Goal: Task Accomplishment & Management: Manage account settings

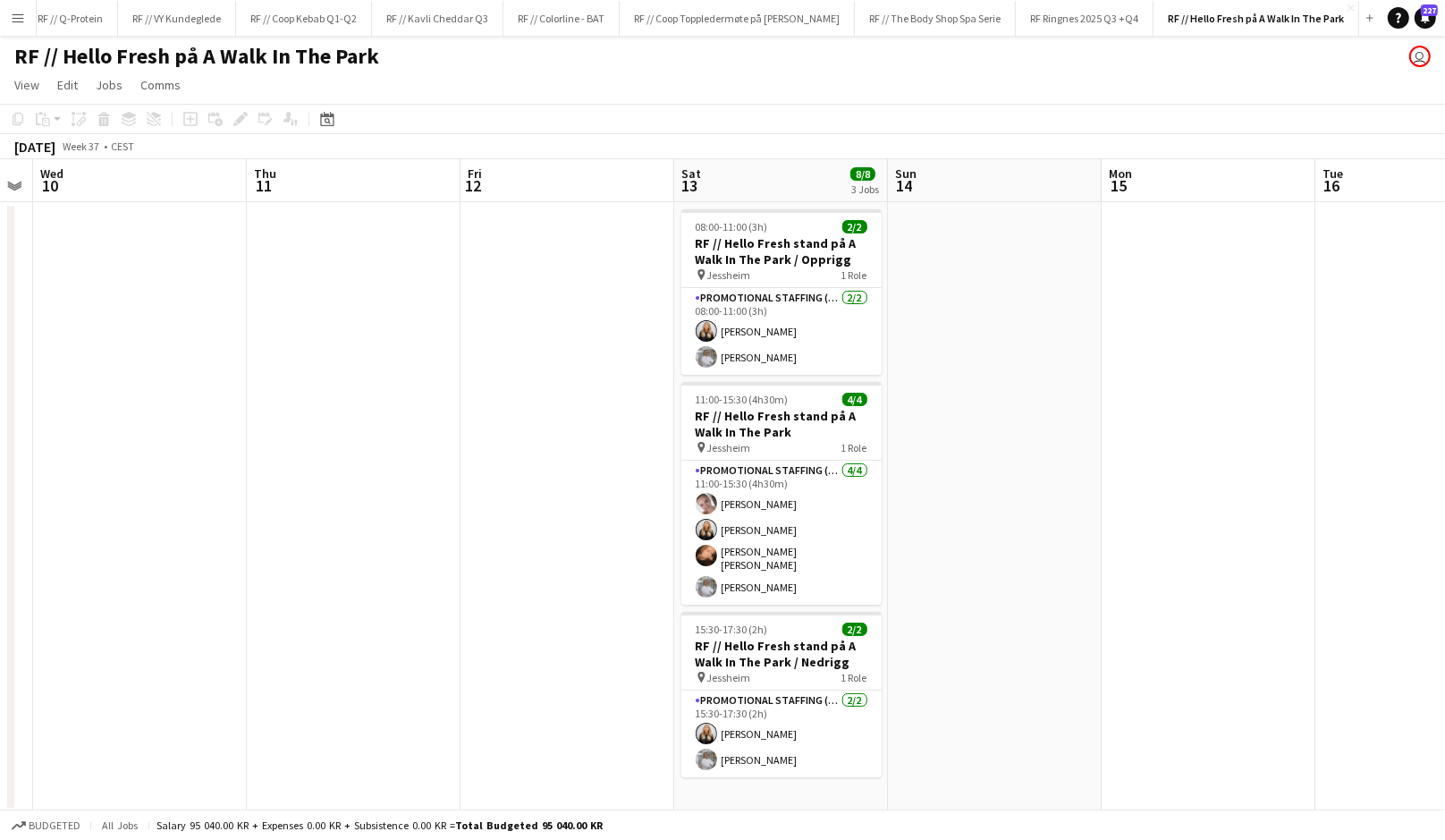
click at [540, 334] on app-date-cell at bounding box center [567, 507] width 213 height 610
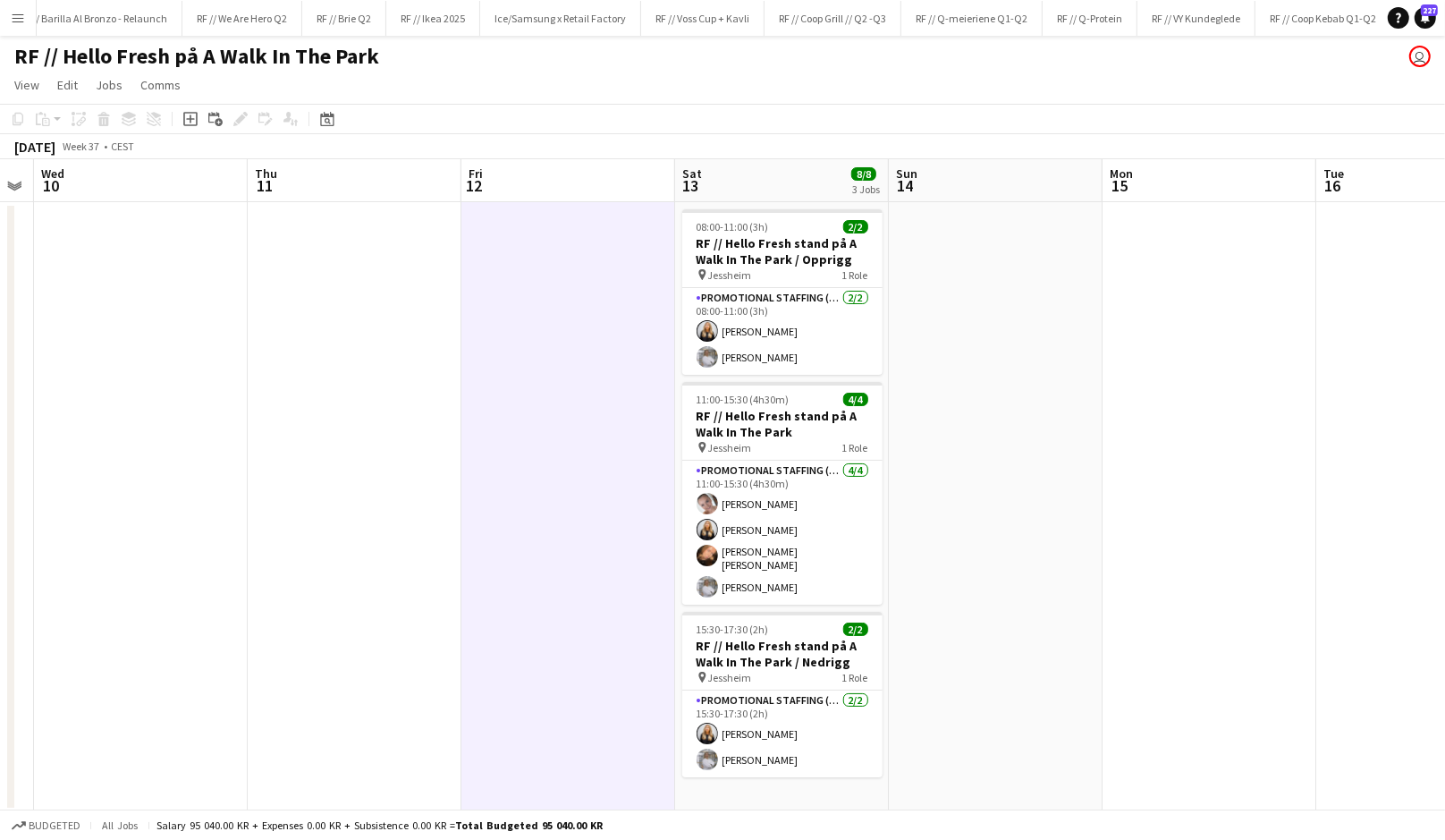
scroll to position [0, 387]
click at [409, 22] on button "RF // Ikea 2025 Close" at bounding box center [445, 18] width 94 height 35
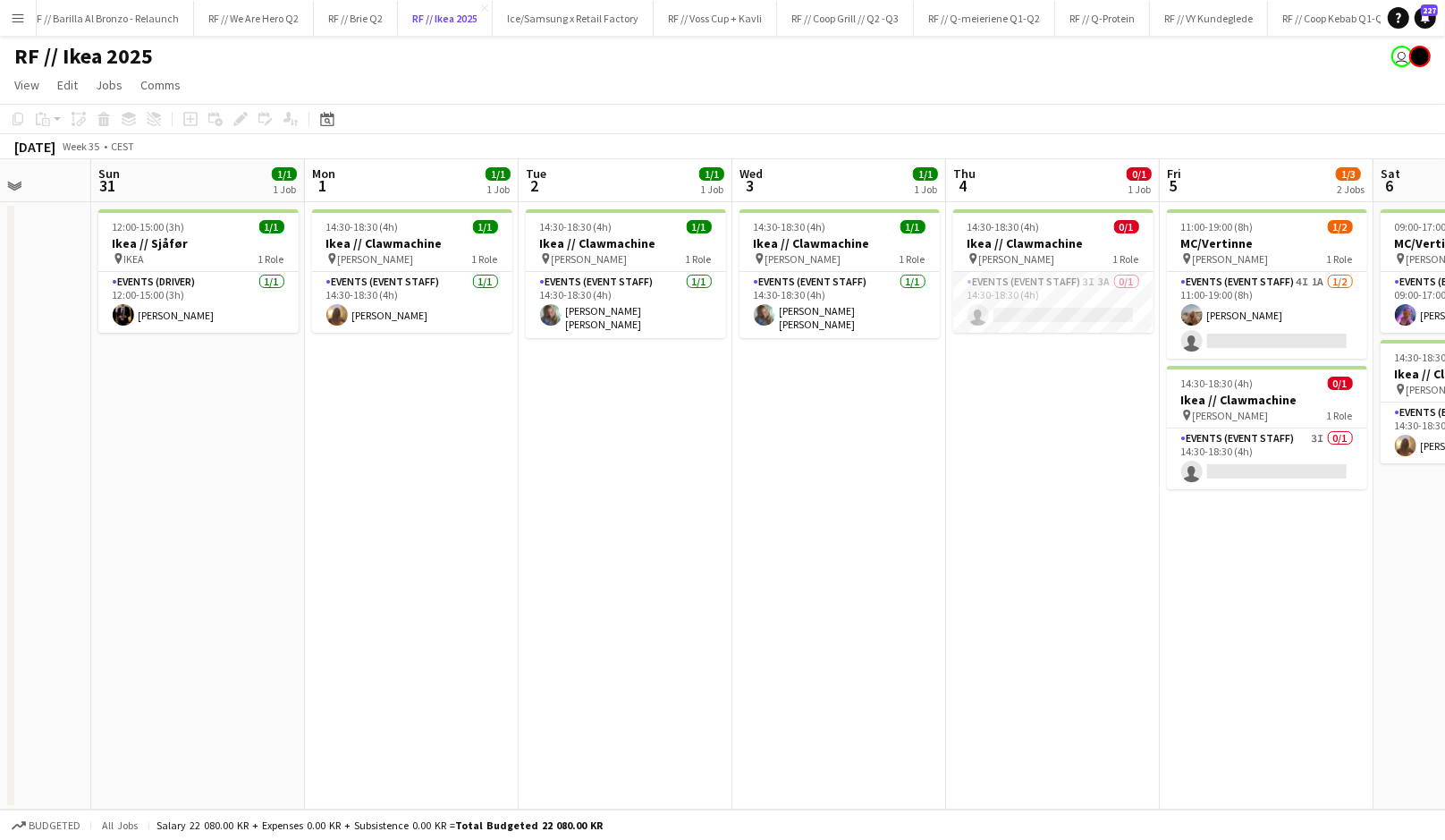
scroll to position [0, 563]
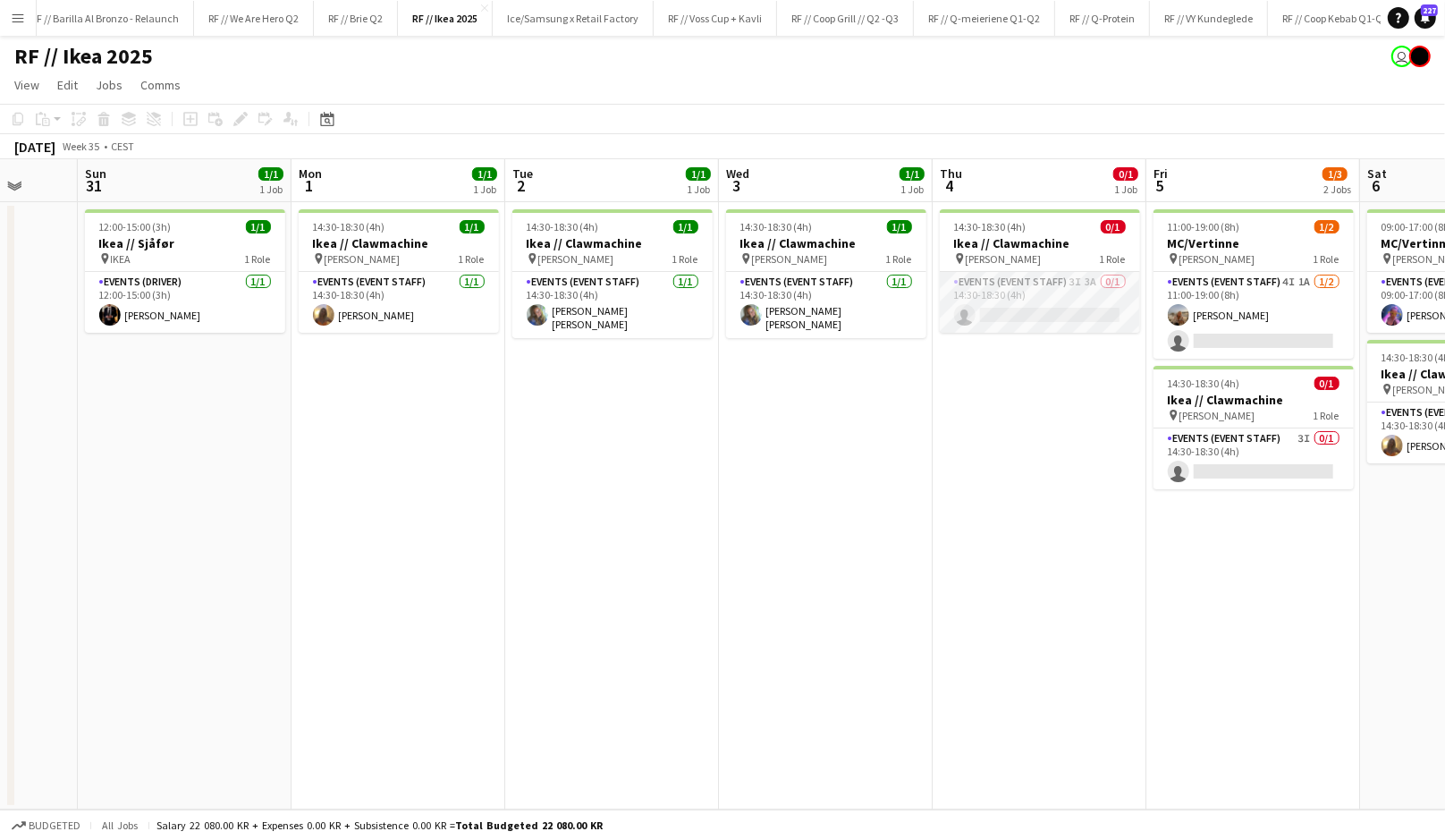
click at [1015, 317] on app-card-role "Events (Event Staff) 3I 3A 0/1 14:30-18:30 (4h) single-neutral-actions" at bounding box center [1040, 302] width 201 height 61
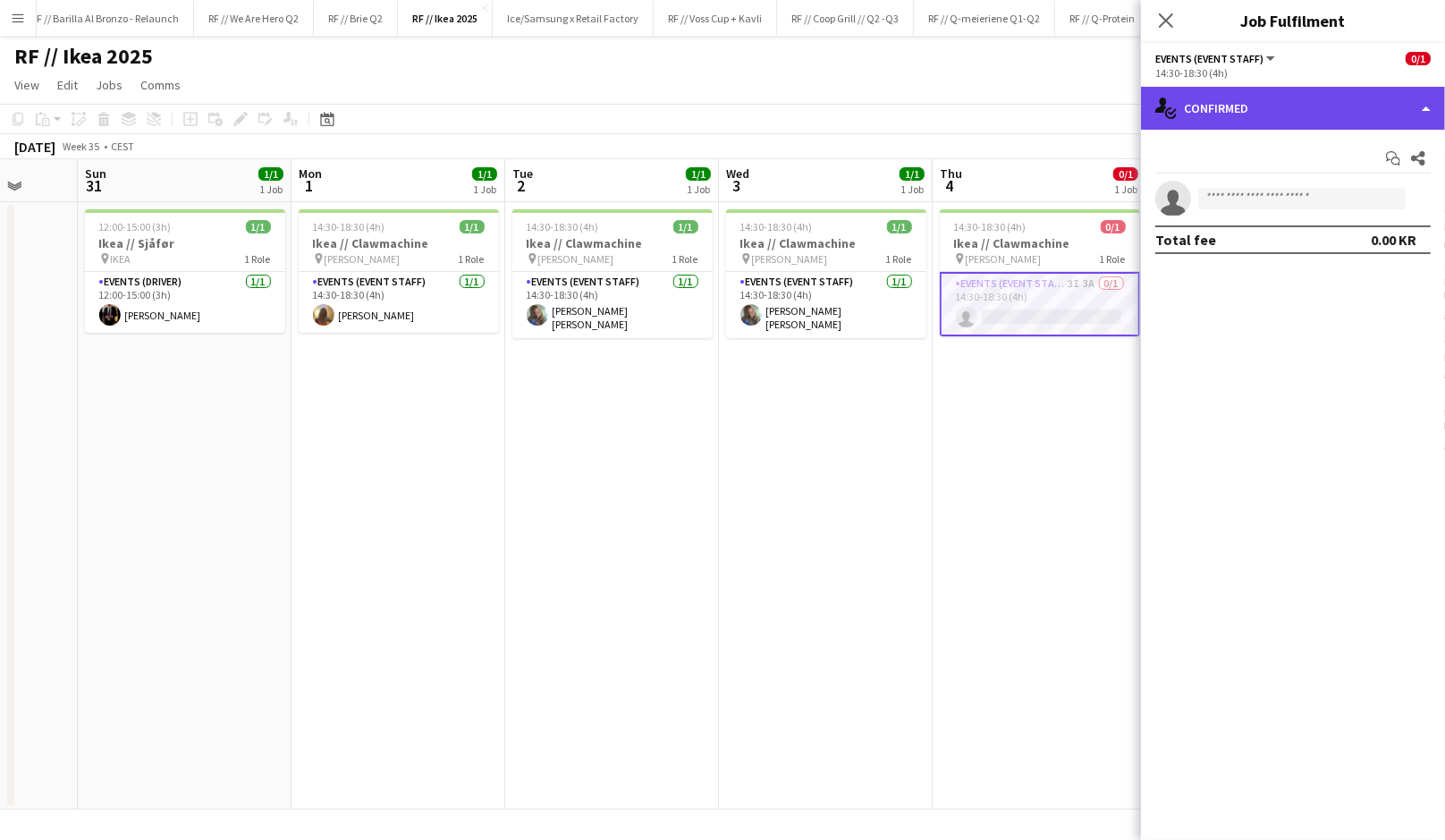
click at [1312, 100] on div "single-neutral-actions-check-2 Confirmed" at bounding box center [1294, 108] width 304 height 42
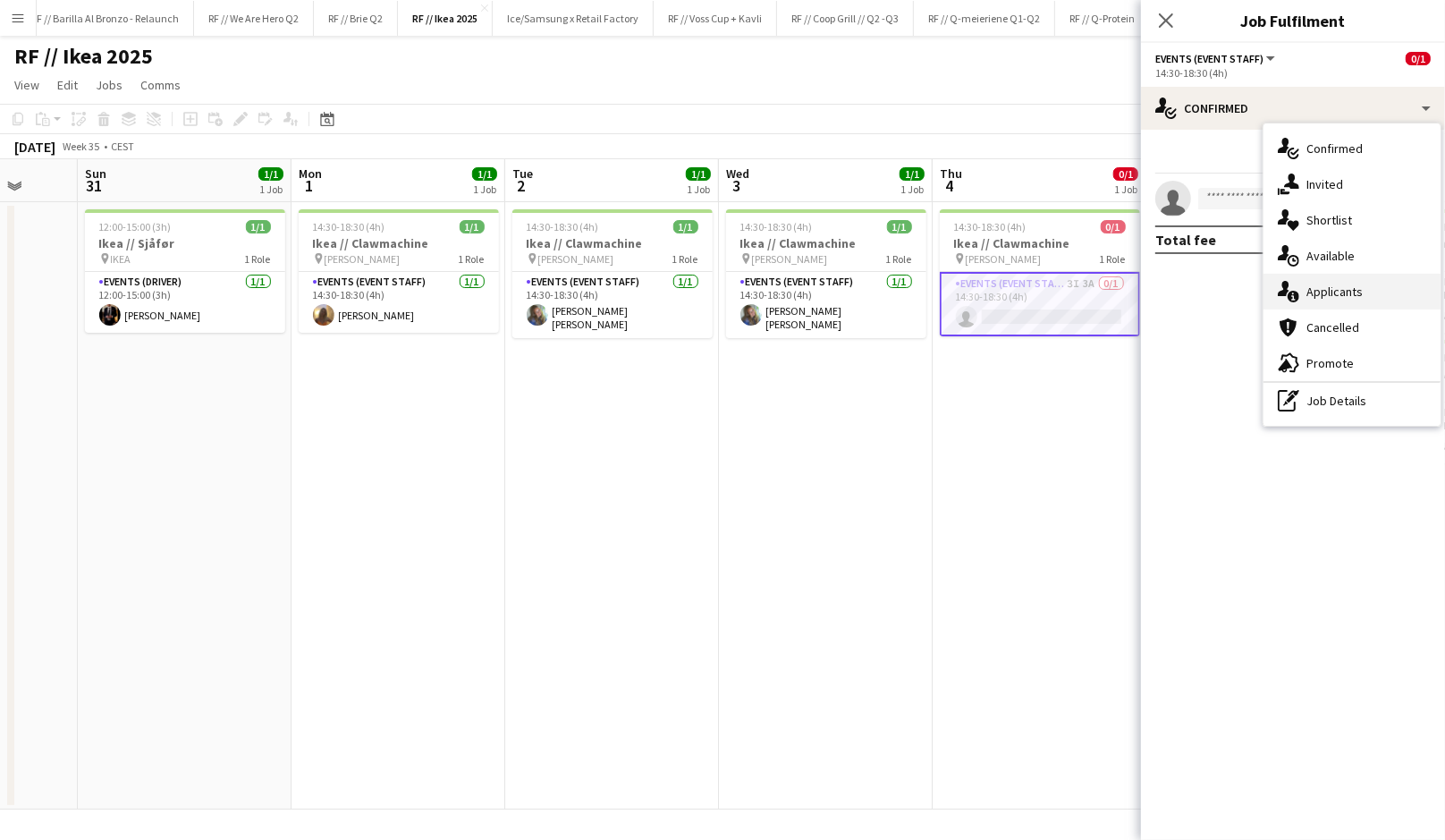
click at [1347, 290] on div "single-neutral-actions-information Applicants" at bounding box center [1352, 292] width 177 height 36
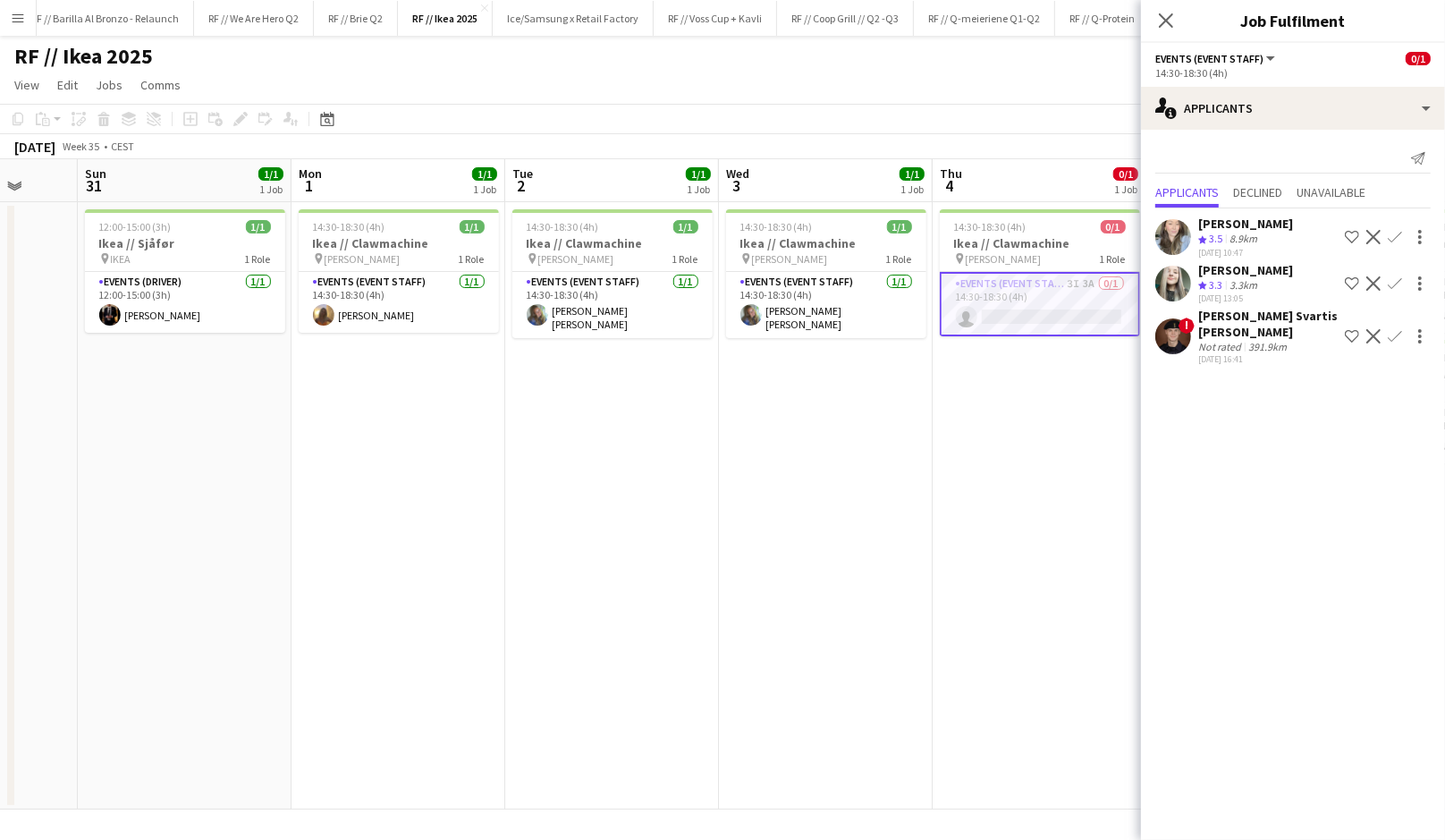
click at [1161, 340] on app-user-avatar at bounding box center [1173, 336] width 36 height 36
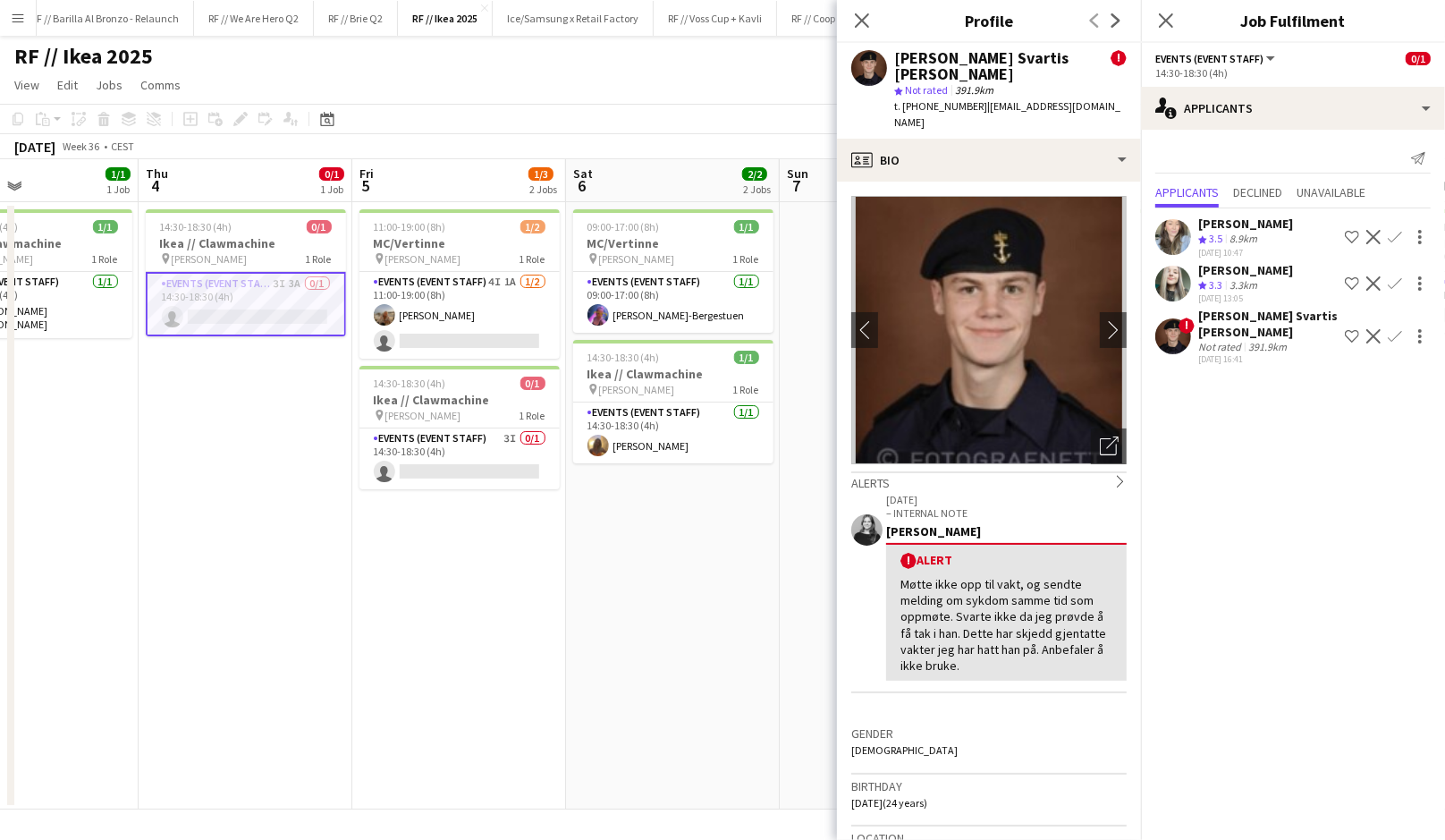
scroll to position [0, 734]
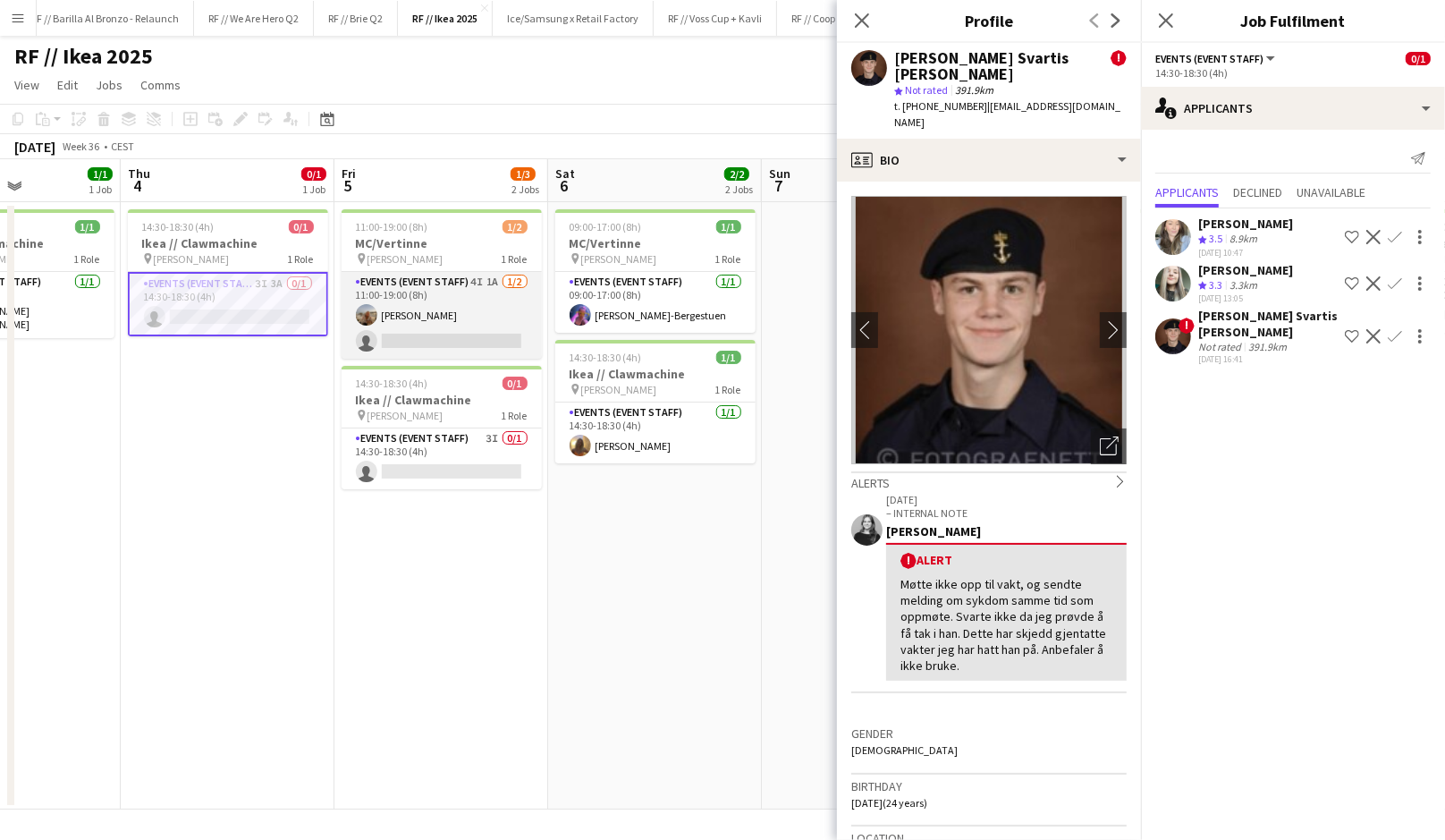
click at [478, 312] on app-card-role "Events (Event Staff) 4I 1A [DATE] 11:00-19:00 (8h) [PERSON_NAME] single-neutral…" at bounding box center [442, 315] width 201 height 87
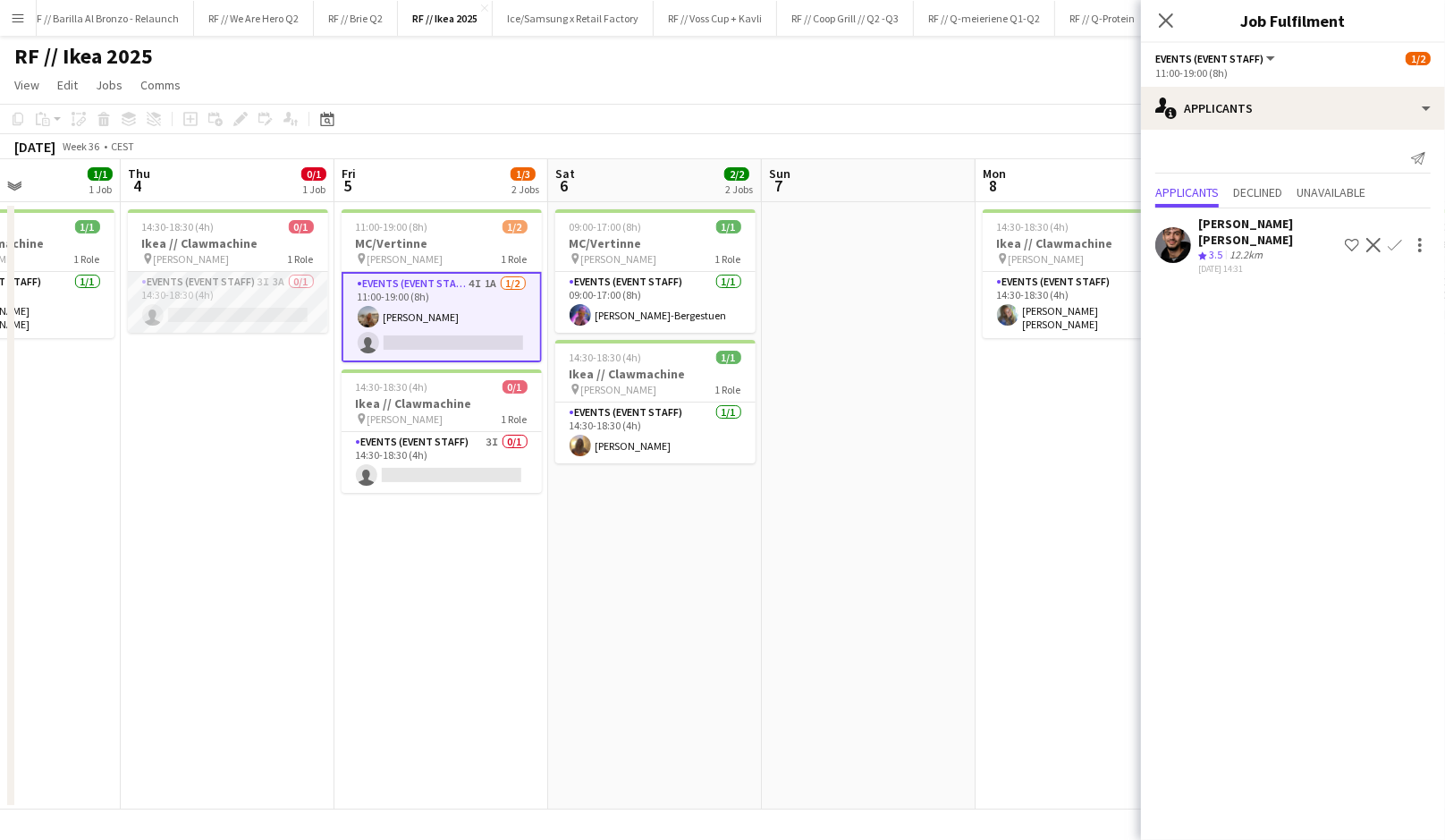
click at [239, 306] on app-card-role "Events (Event Staff) 3I 3A 0/1 14:30-18:30 (4h) single-neutral-actions" at bounding box center [227, 302] width 201 height 61
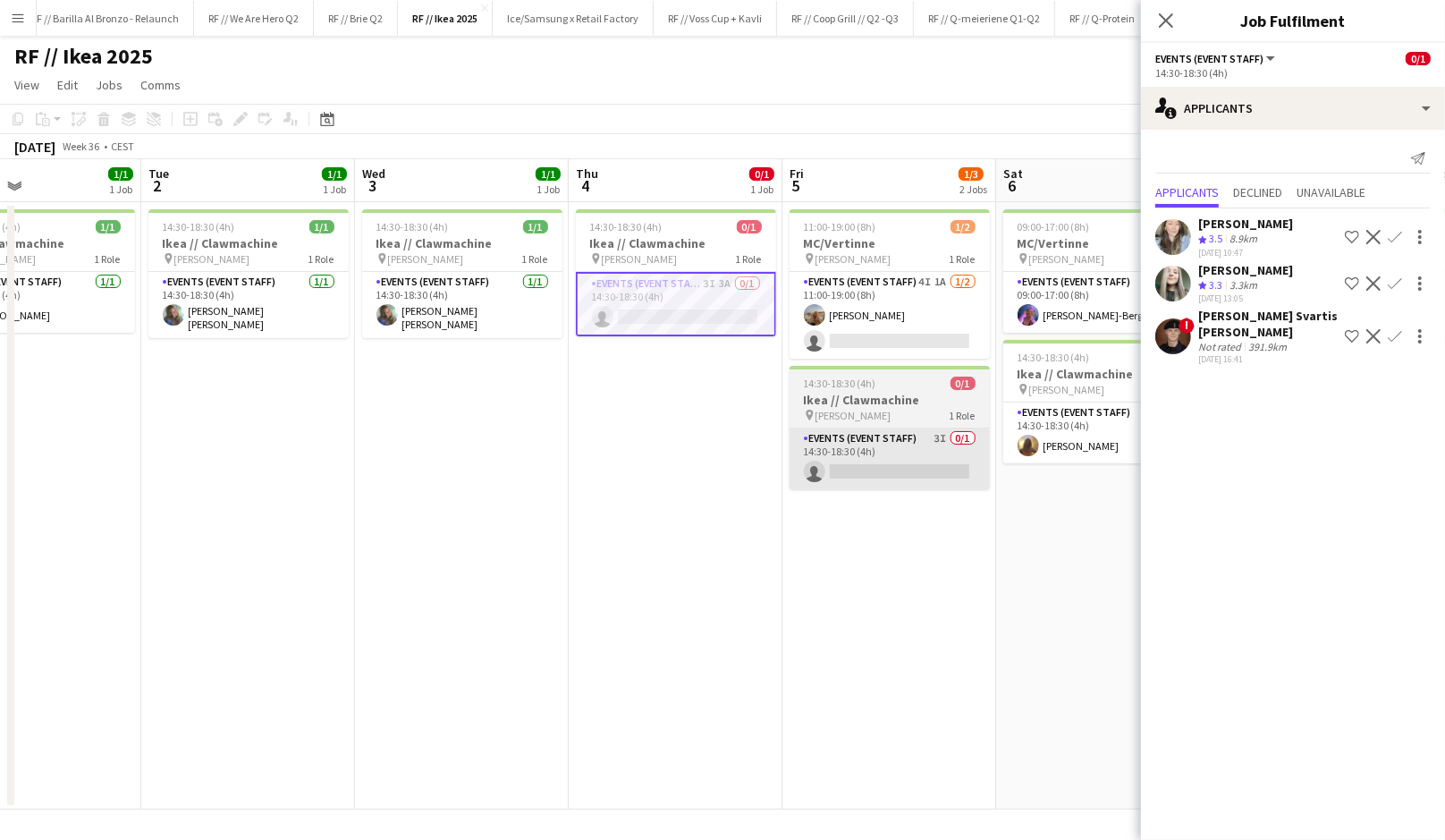
scroll to position [0, 478]
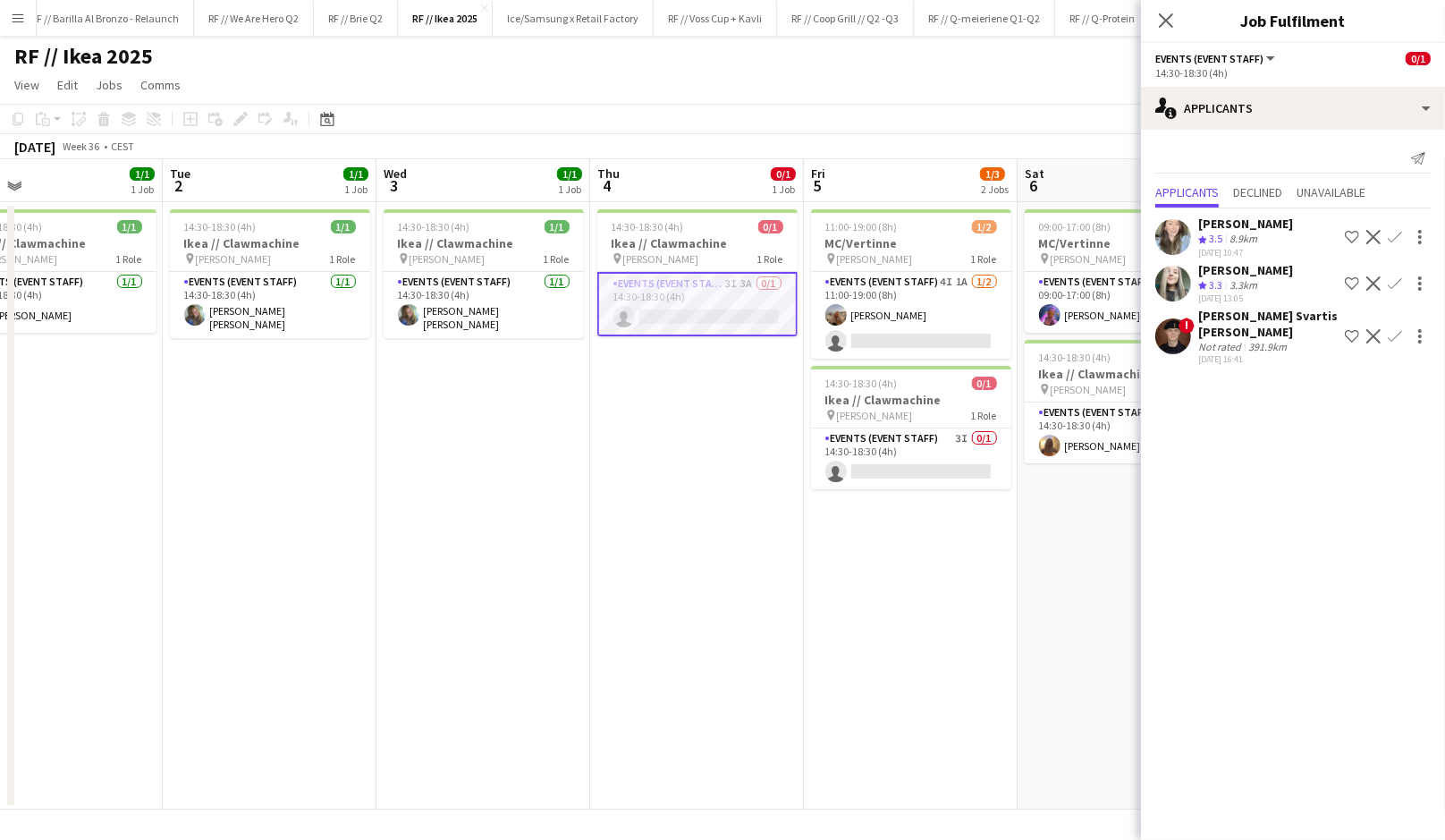
click at [1398, 234] on app-icon "Confirm" at bounding box center [1395, 237] width 14 height 14
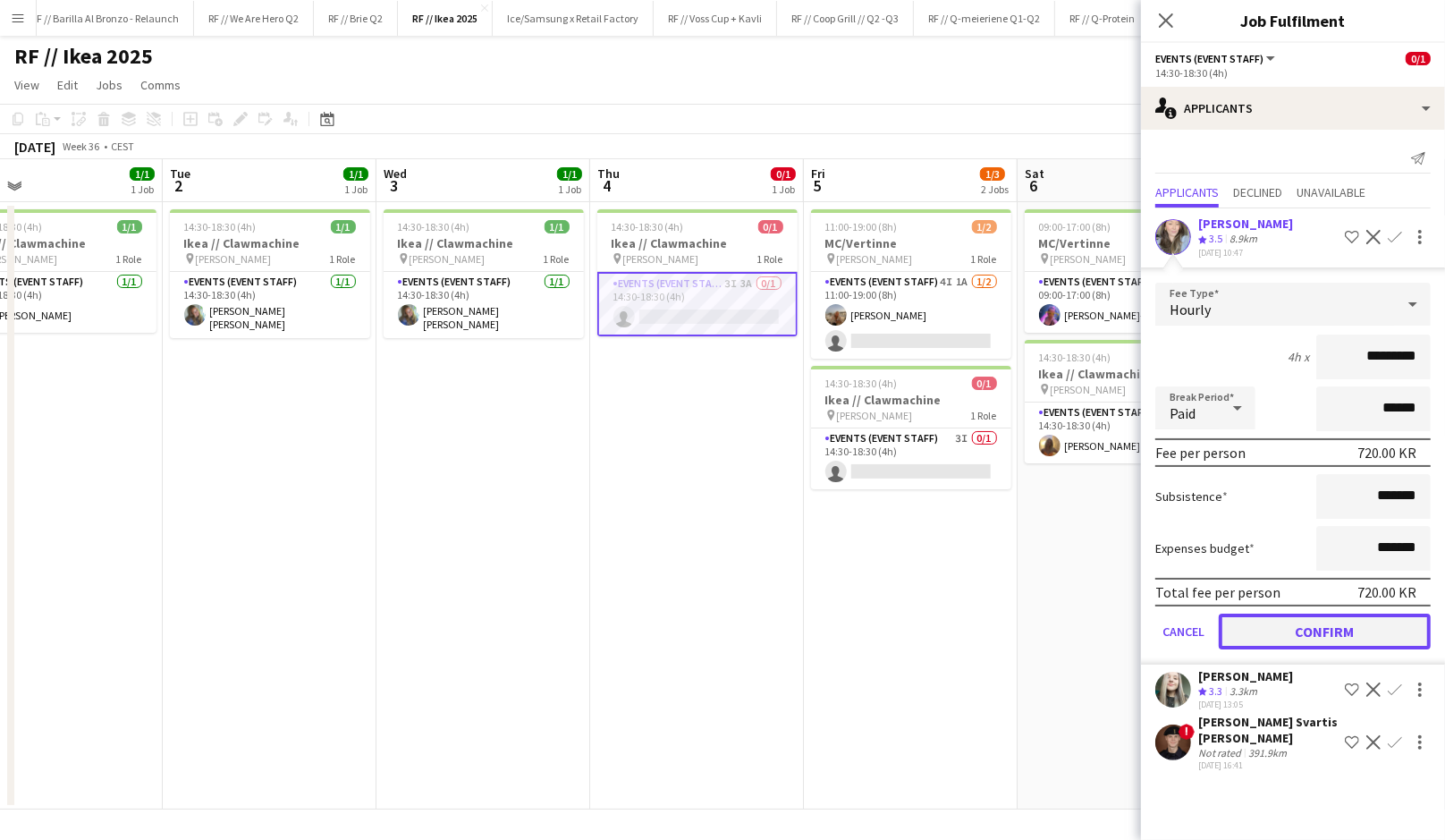
click at [1330, 624] on button "Confirm" at bounding box center [1324, 631] width 212 height 36
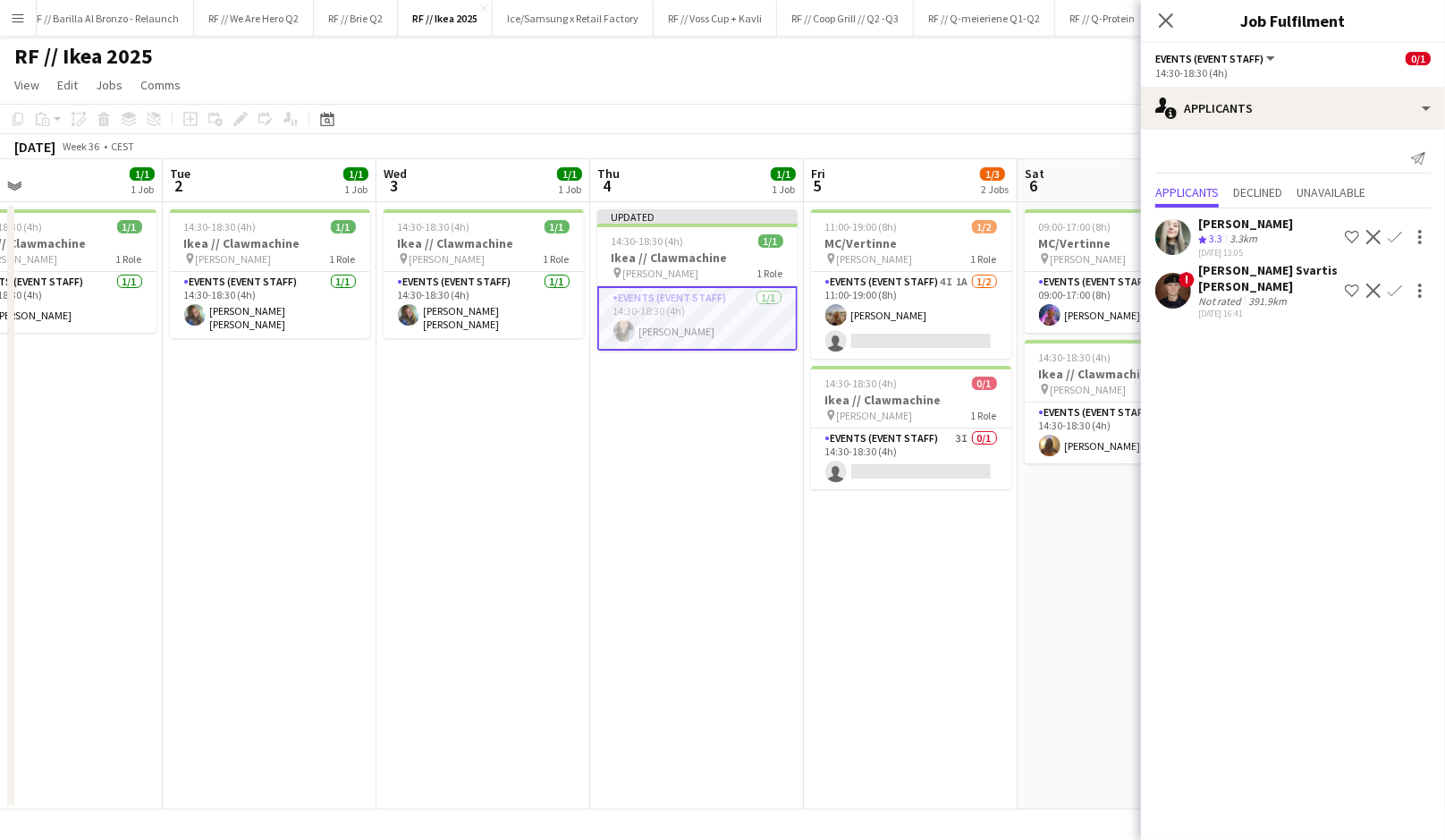
click at [953, 506] on app-date-cell "11:00-19:00 (8h) 1/2 MC/Vertinne pin [PERSON_NAME] 1 Role Events (Event Staff) …" at bounding box center [910, 506] width 213 height 607
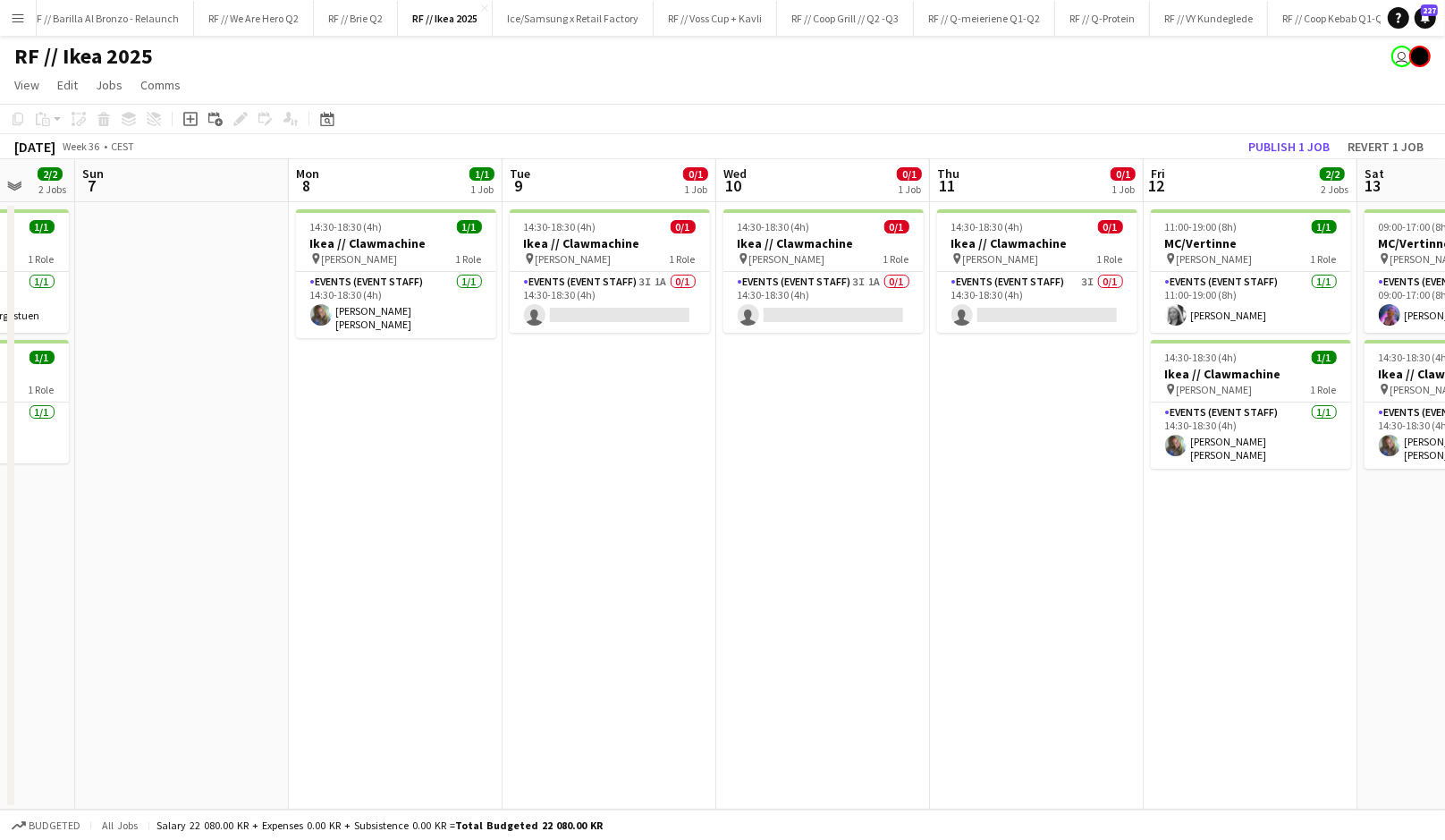
scroll to position [0, 605]
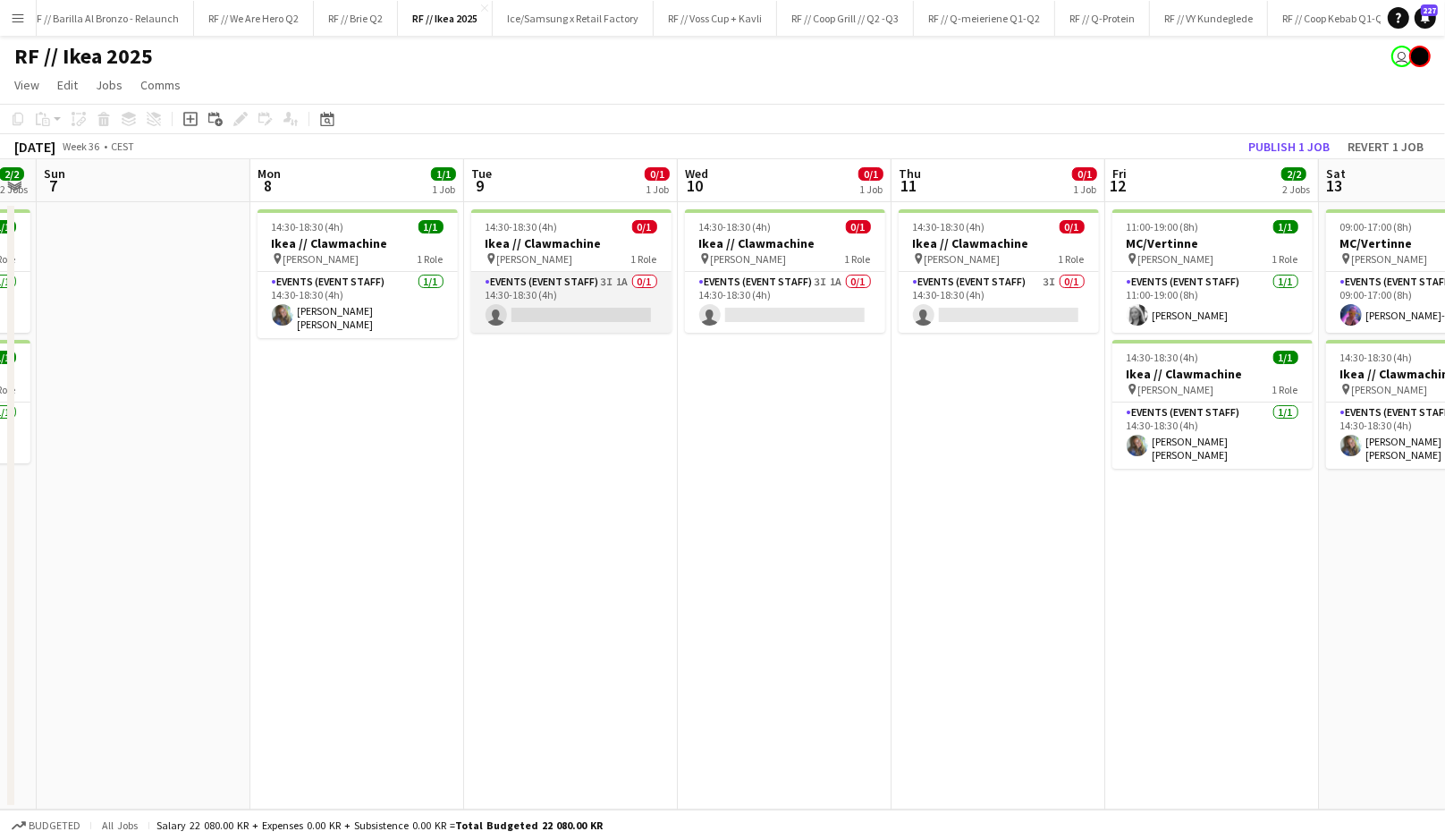
click at [579, 294] on app-card-role "Events (Event Staff) 3I 1A 0/1 14:30-18:30 (4h) single-neutral-actions" at bounding box center [571, 302] width 201 height 61
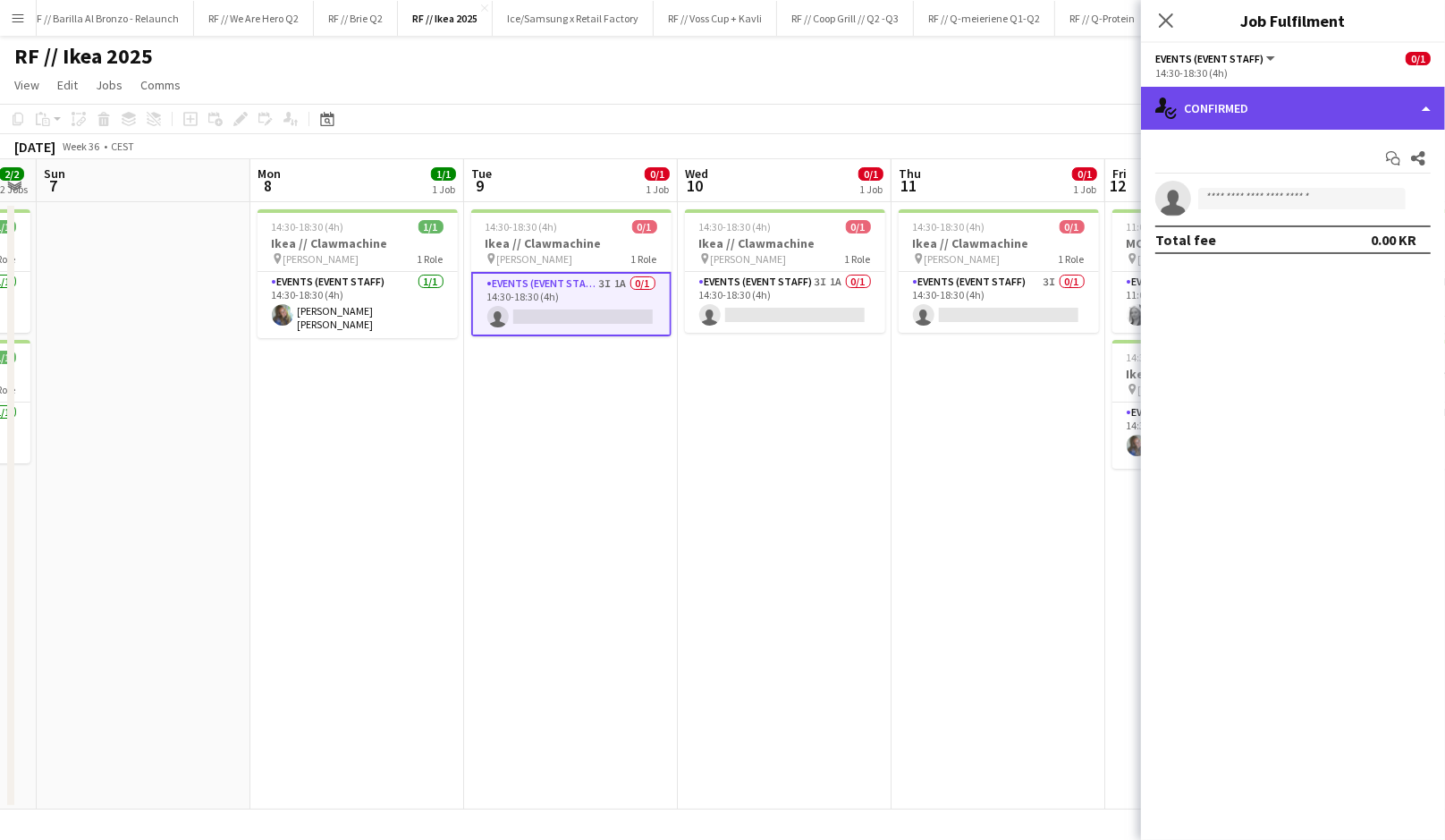
click at [1331, 110] on div "single-neutral-actions-check-2 Confirmed" at bounding box center [1294, 108] width 304 height 42
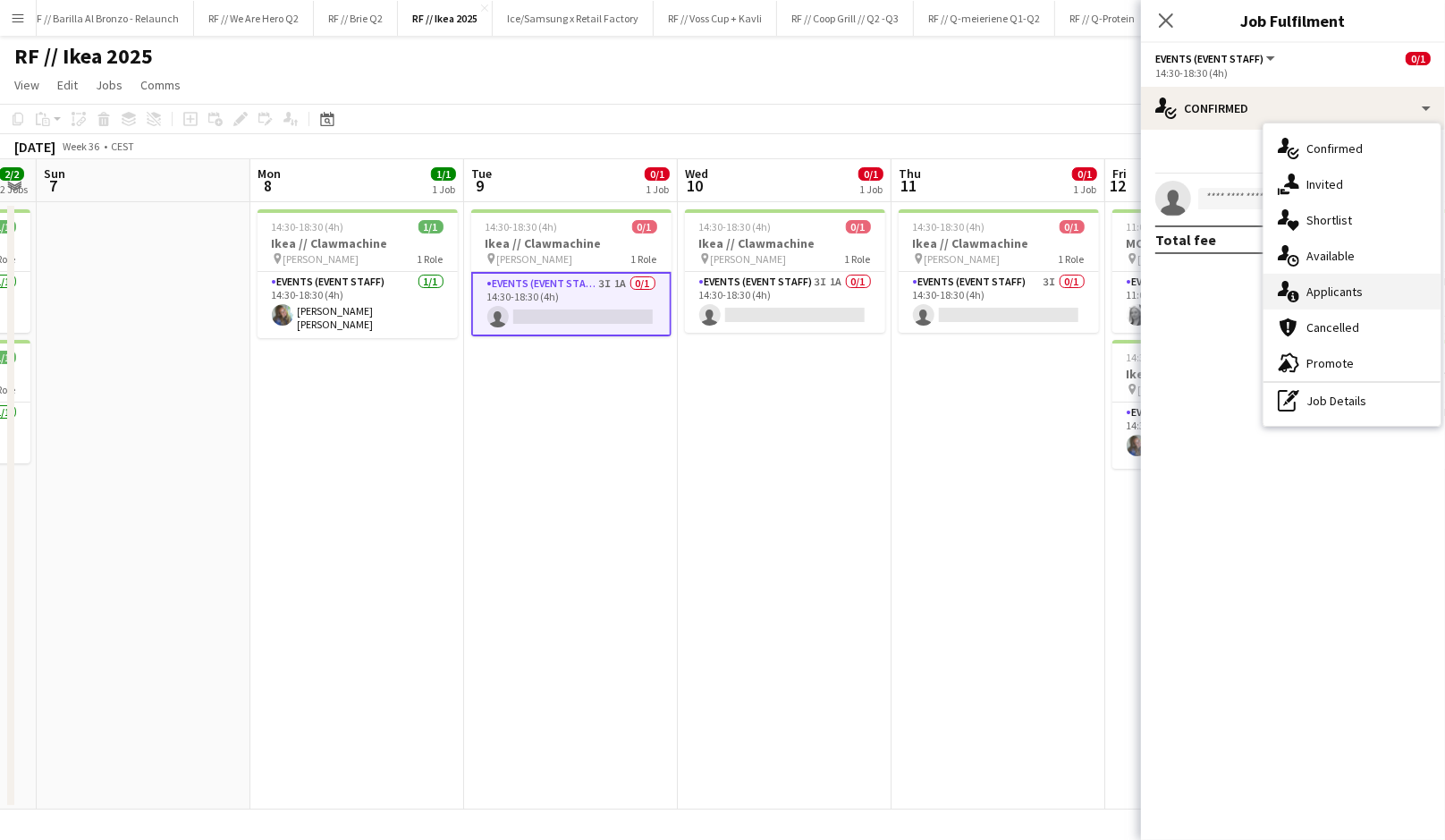
click at [1339, 290] on div "single-neutral-actions-information Applicants" at bounding box center [1352, 292] width 177 height 36
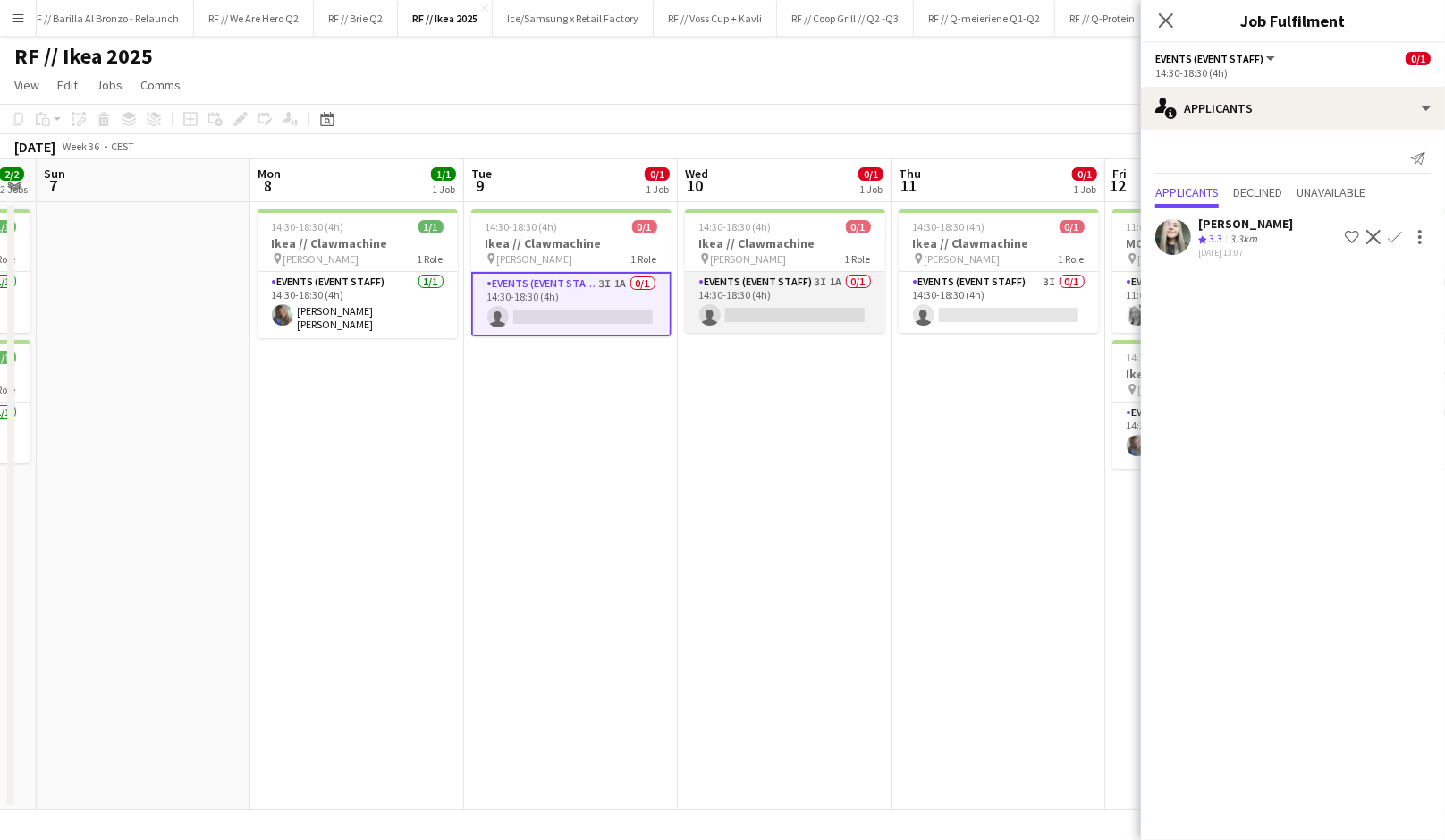
click at [830, 309] on app-card-role "Events (Event Staff) 3I 1A 0/1 14:30-18:30 (4h) single-neutral-actions" at bounding box center [785, 302] width 201 height 61
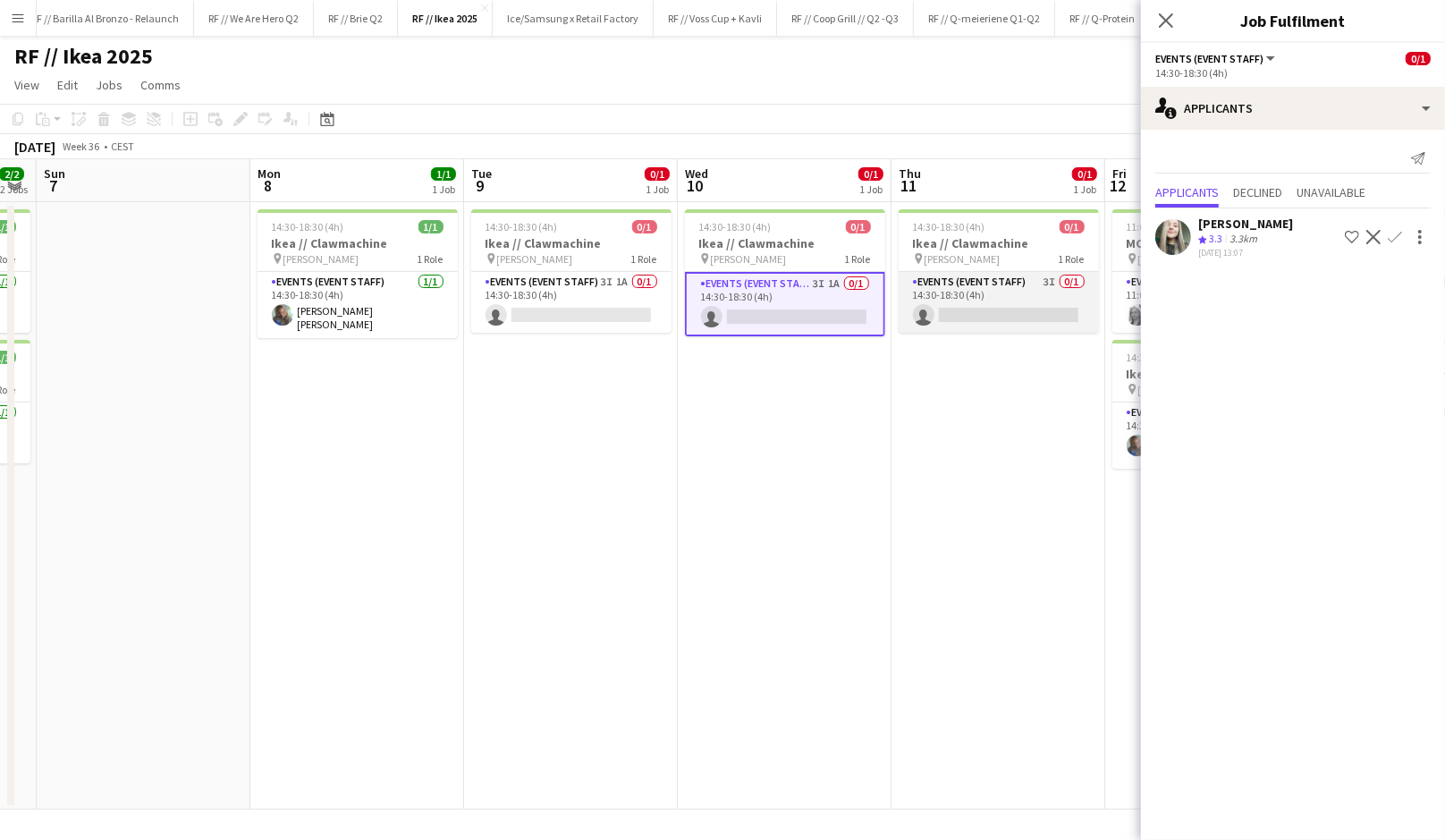
click at [1025, 316] on app-card-role "Events (Event Staff) 3I 0/1 14:30-18:30 (4h) single-neutral-actions" at bounding box center [998, 302] width 201 height 61
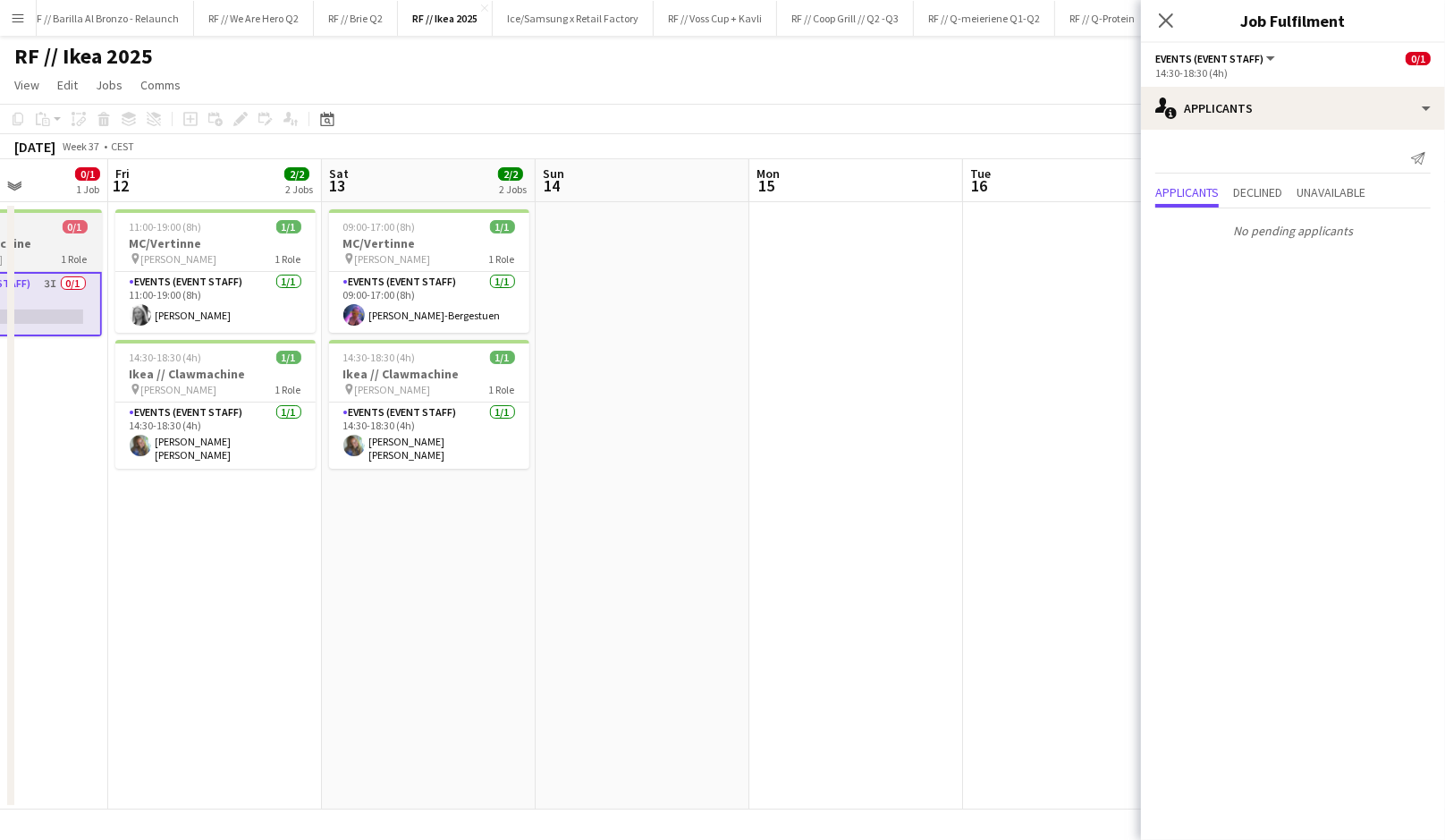
scroll to position [0, 549]
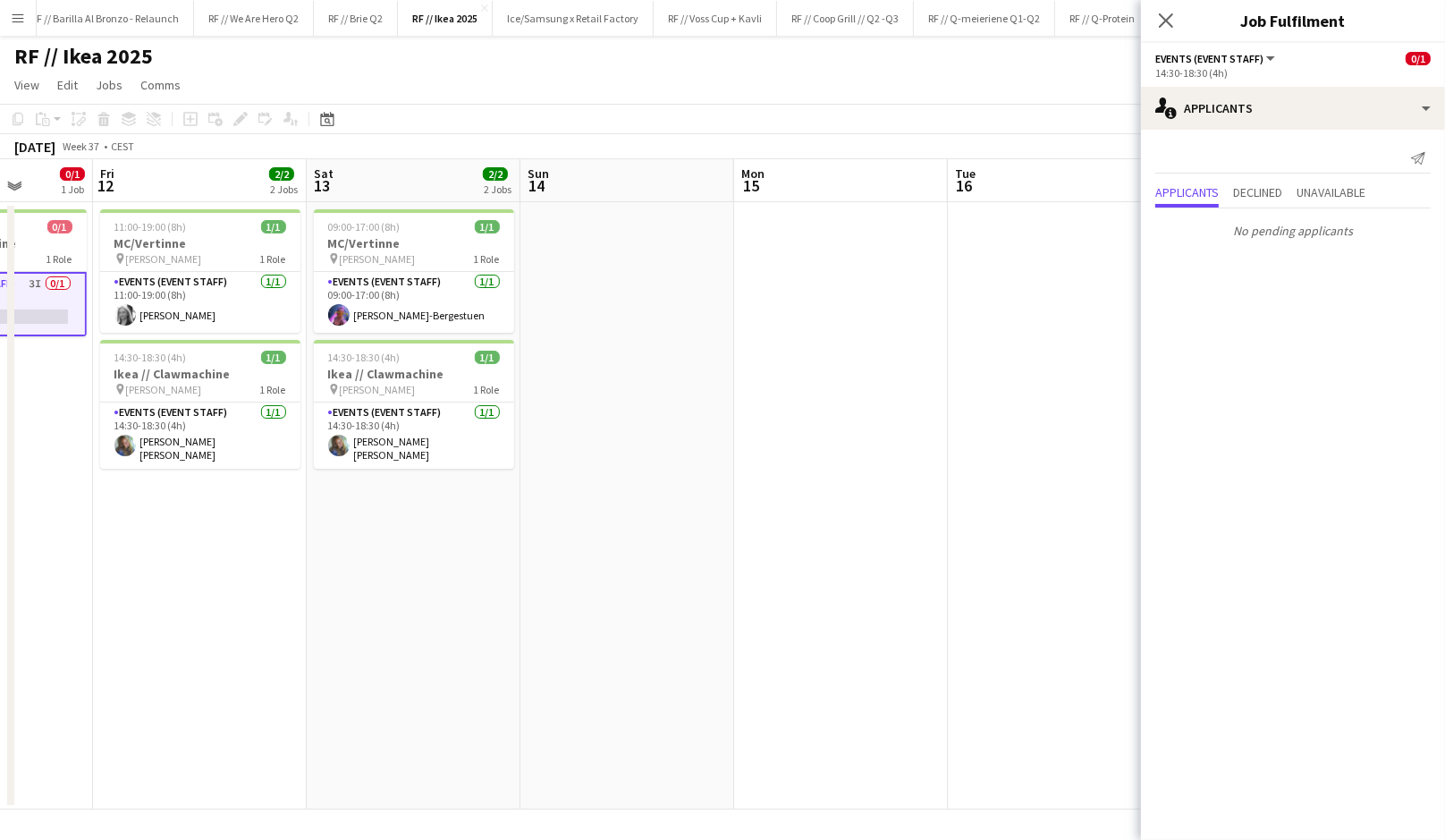
click at [618, 316] on app-date-cell at bounding box center [628, 506] width 213 height 607
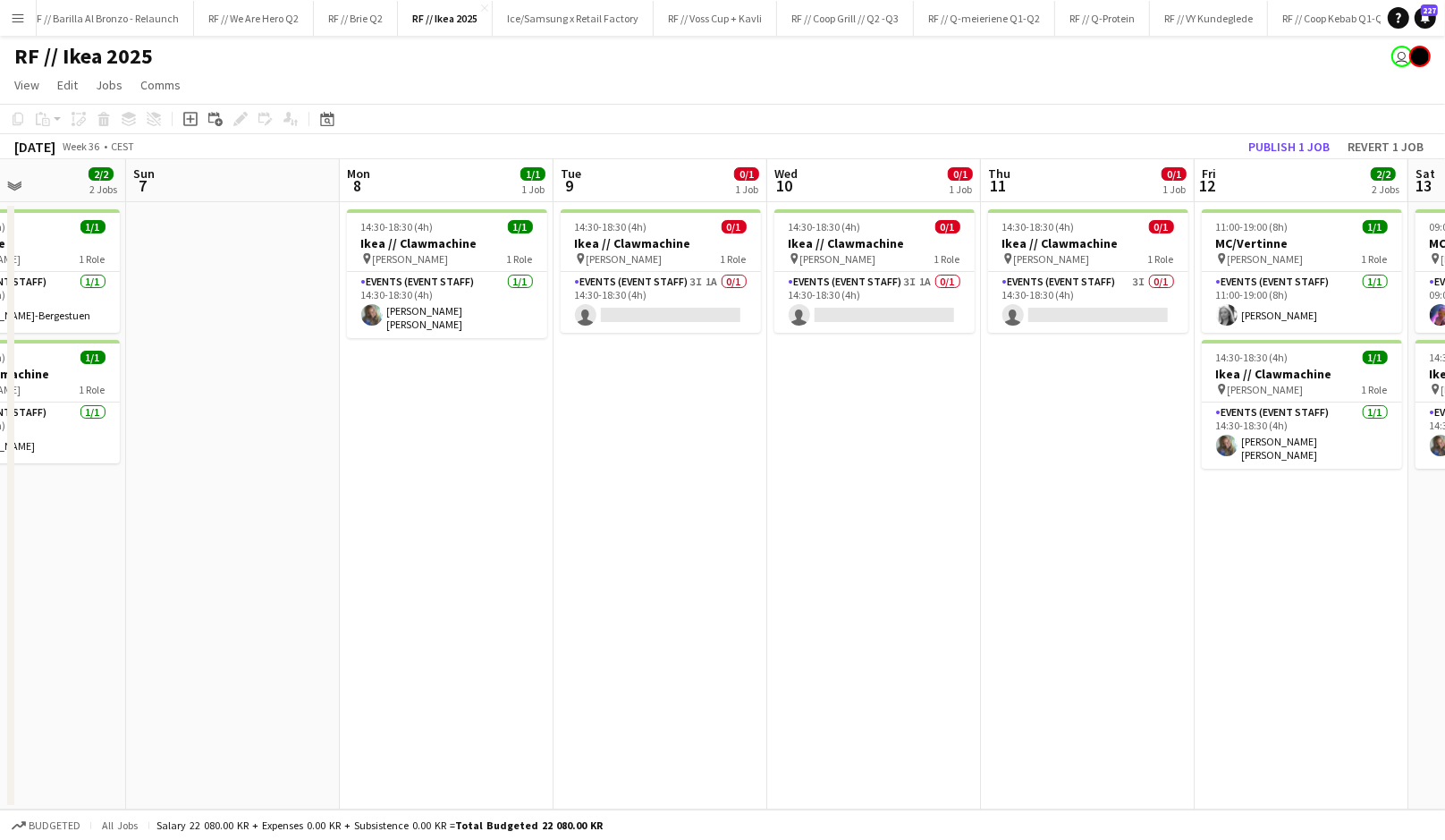
scroll to position [0, 493]
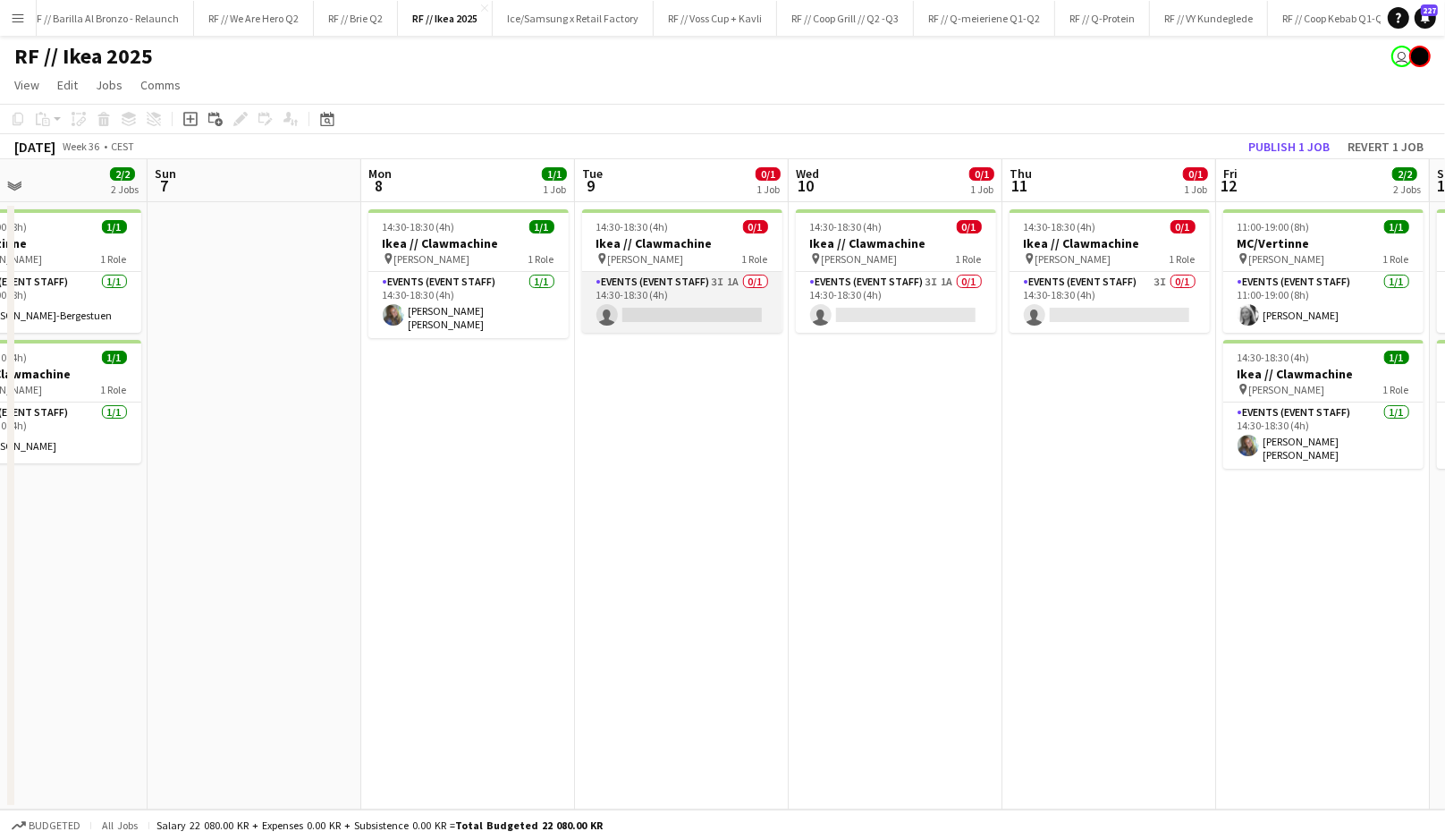
click at [693, 313] on app-card-role "Events (Event Staff) 3I 1A 0/1 14:30-18:30 (4h) single-neutral-actions" at bounding box center [682, 302] width 201 height 61
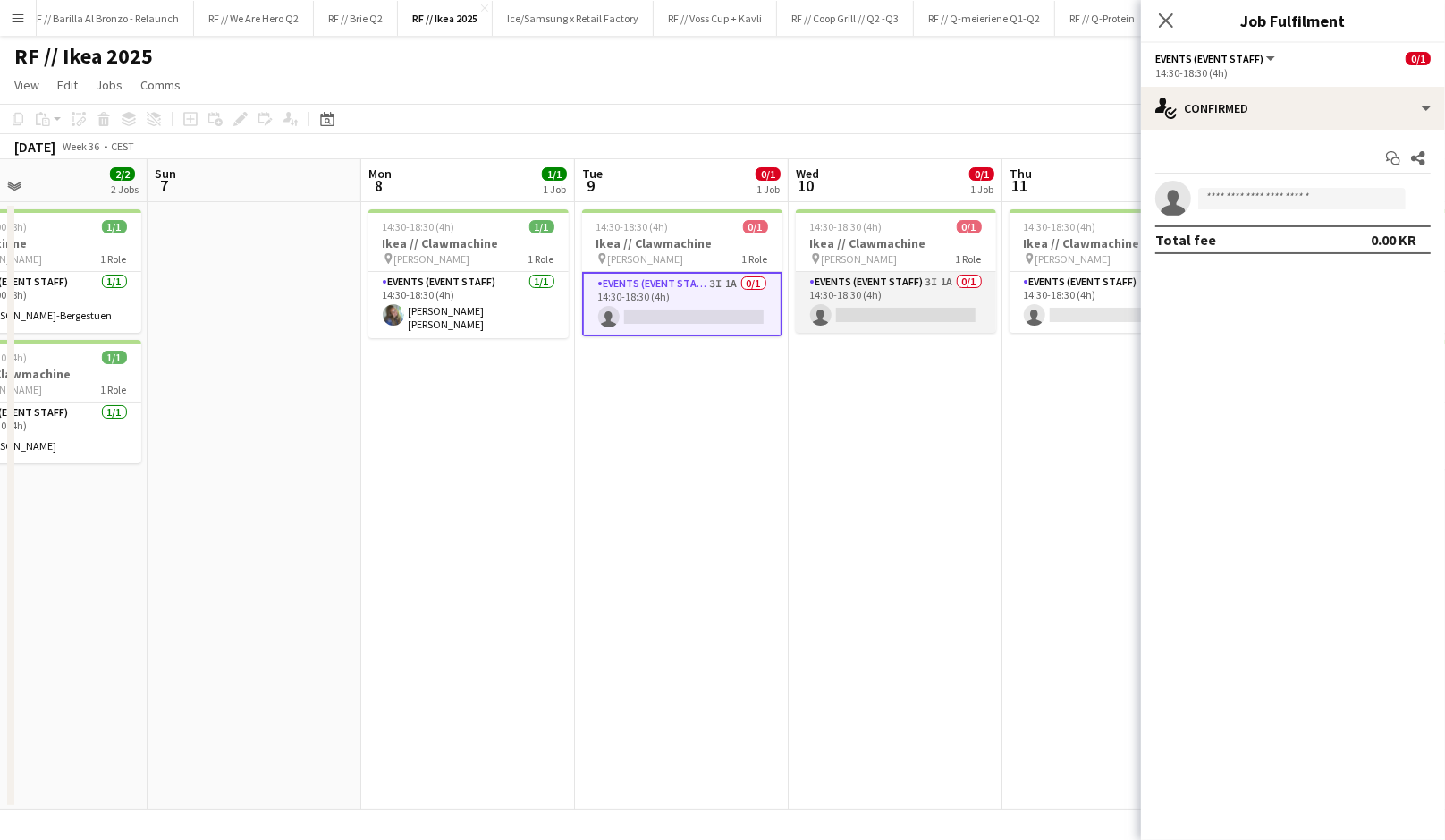
click at [832, 311] on app-card-role "Events (Event Staff) 3I 1A 0/1 14:30-18:30 (4h) single-neutral-actions" at bounding box center [895, 302] width 201 height 61
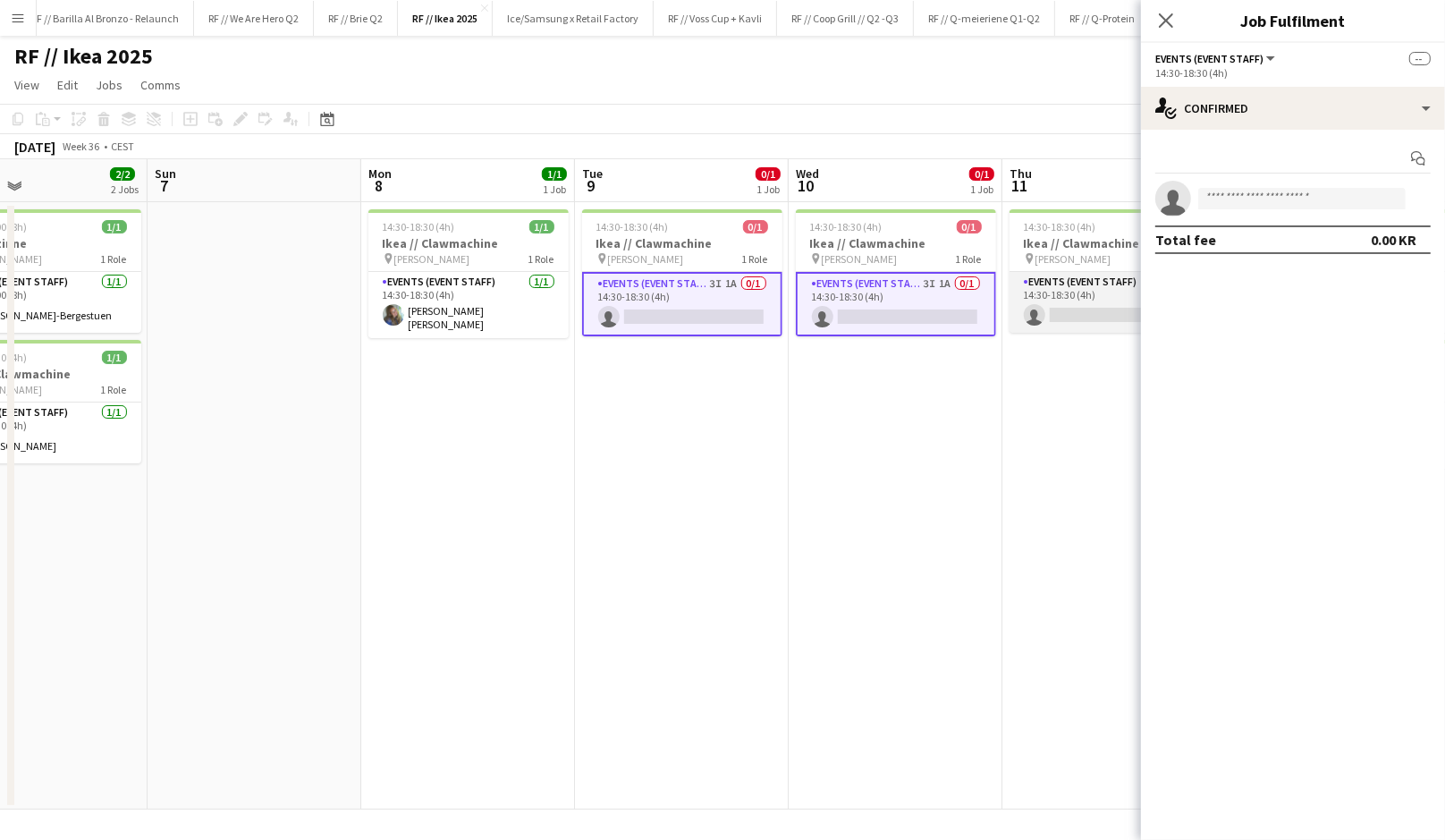
click at [1053, 320] on app-card-role "Events (Event Staff) 3I 0/1 14:30-18:30 (4h) single-neutral-actions" at bounding box center [1110, 302] width 201 height 61
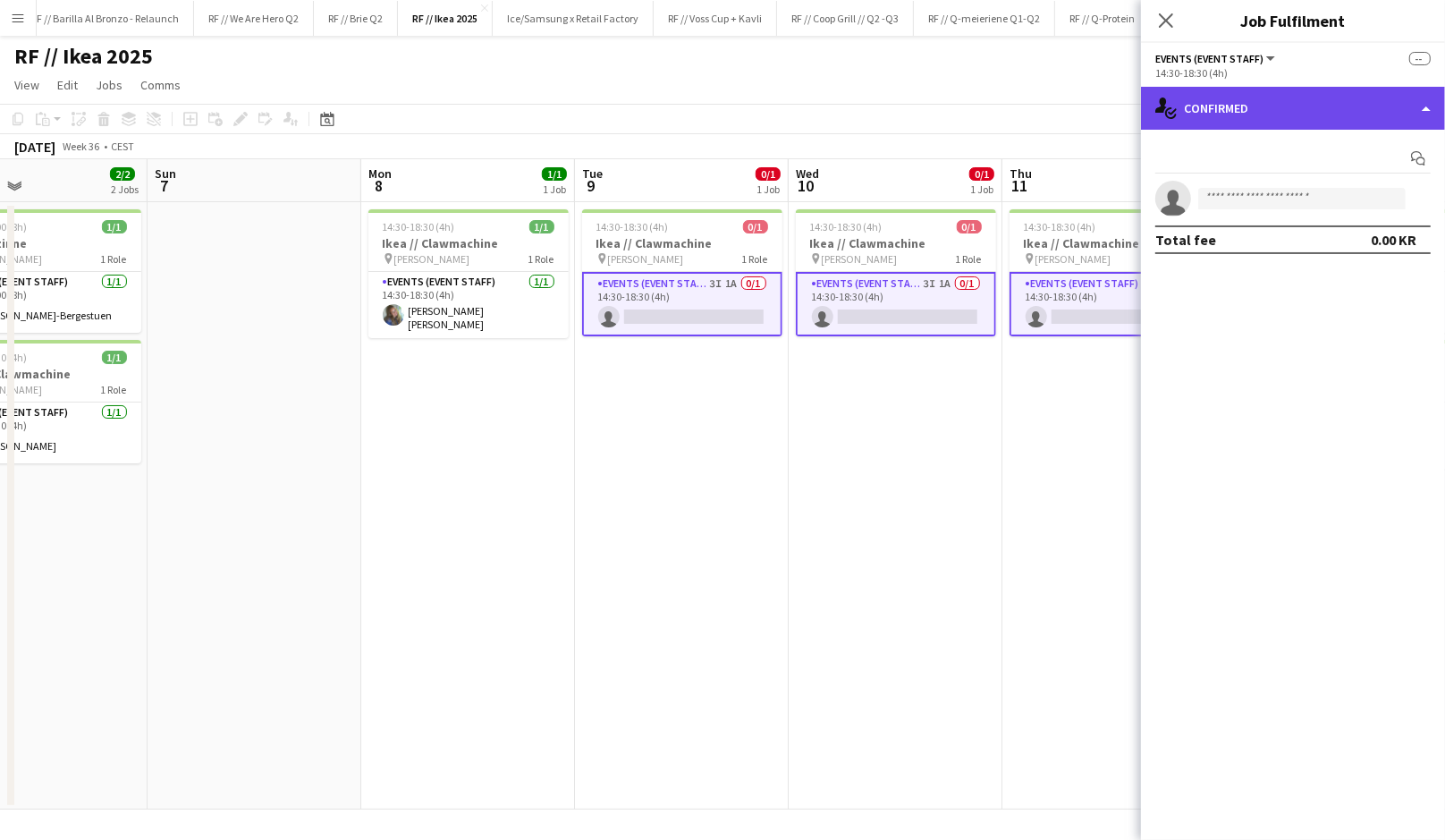
click at [1245, 104] on div "single-neutral-actions-check-2 Confirmed" at bounding box center [1294, 108] width 304 height 42
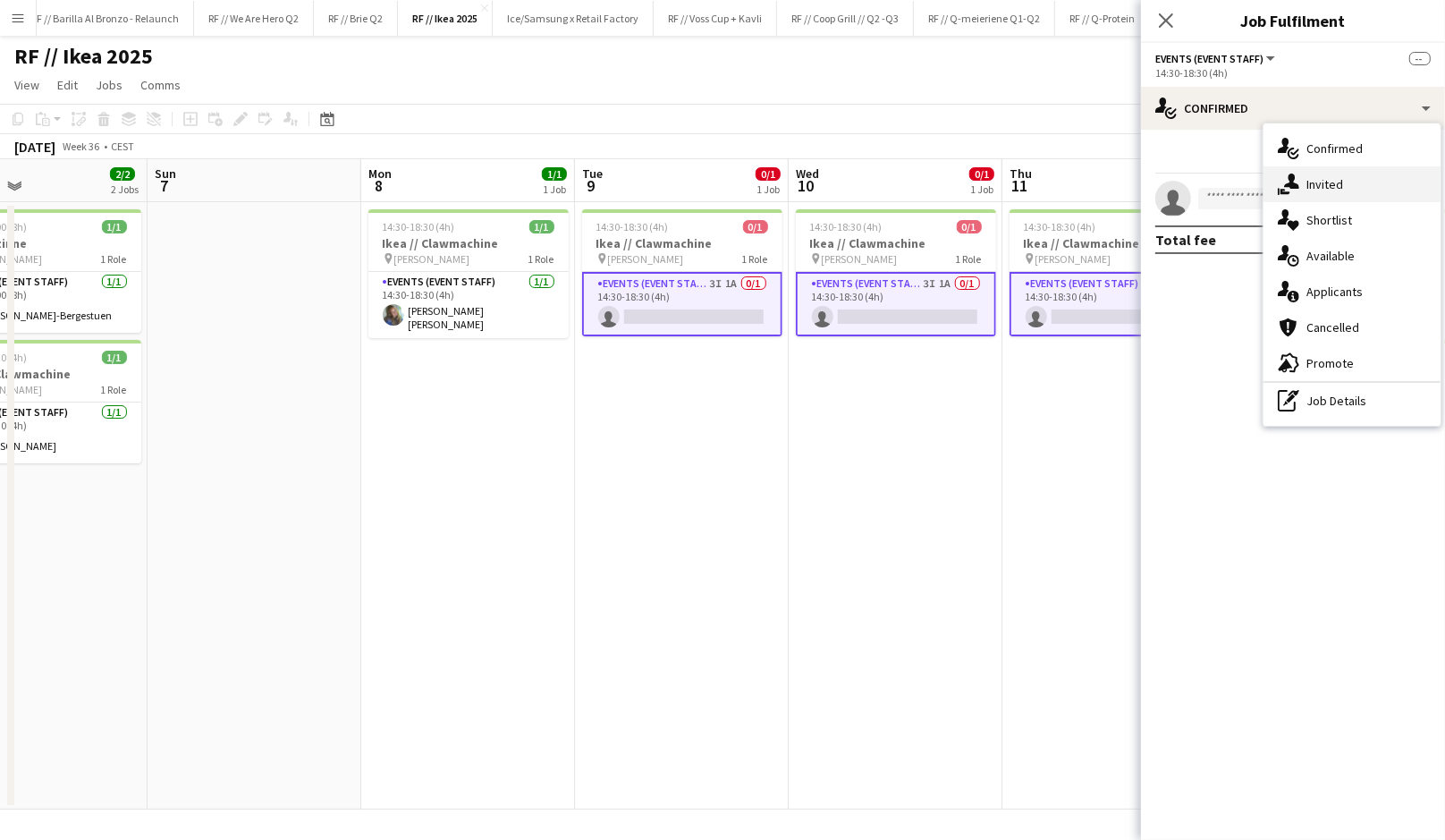
click at [1303, 175] on div "single-neutral-actions-share-1 Invited" at bounding box center [1352, 184] width 177 height 36
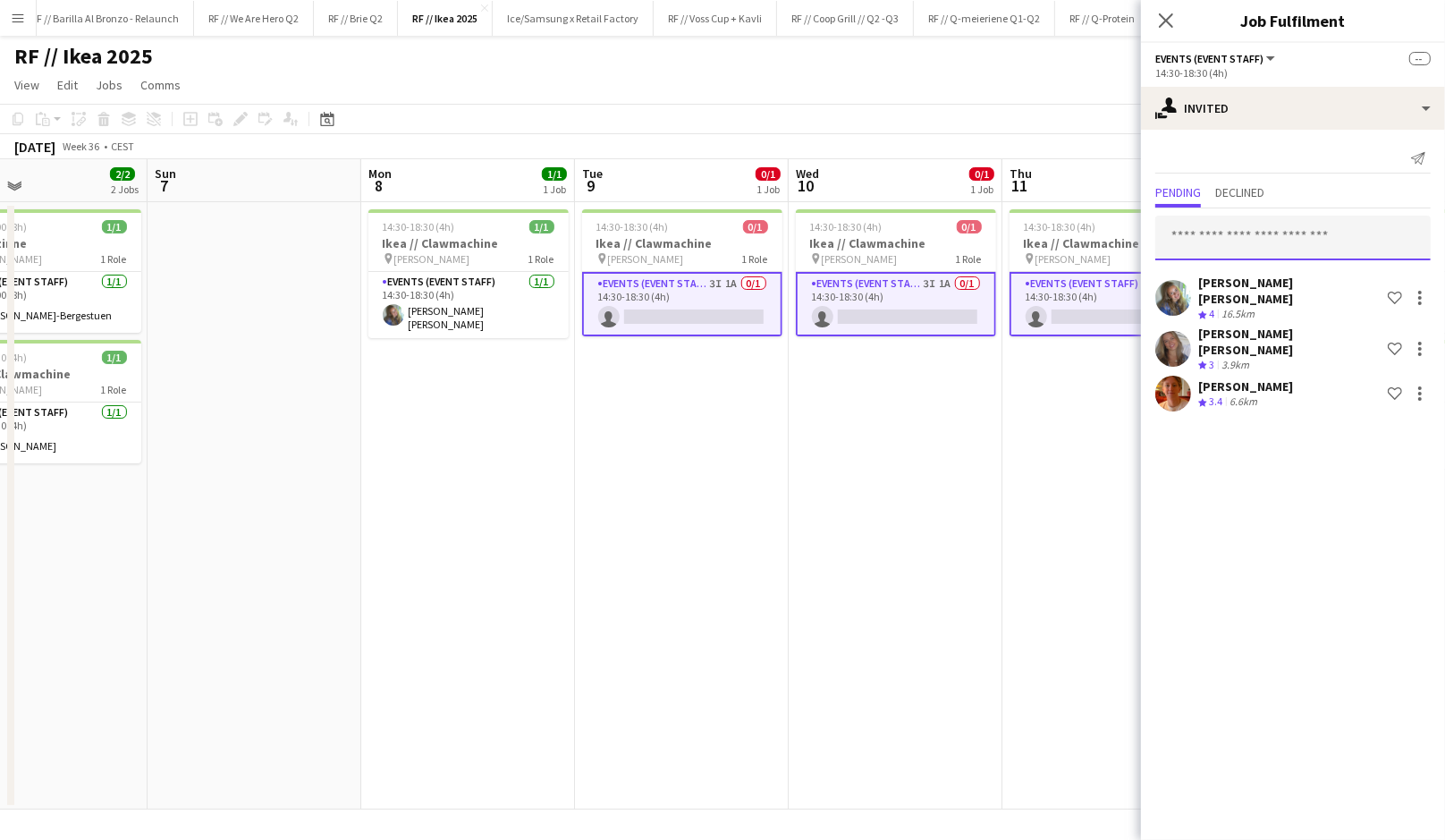
click at [1233, 247] on input "text" at bounding box center [1293, 237] width 276 height 44
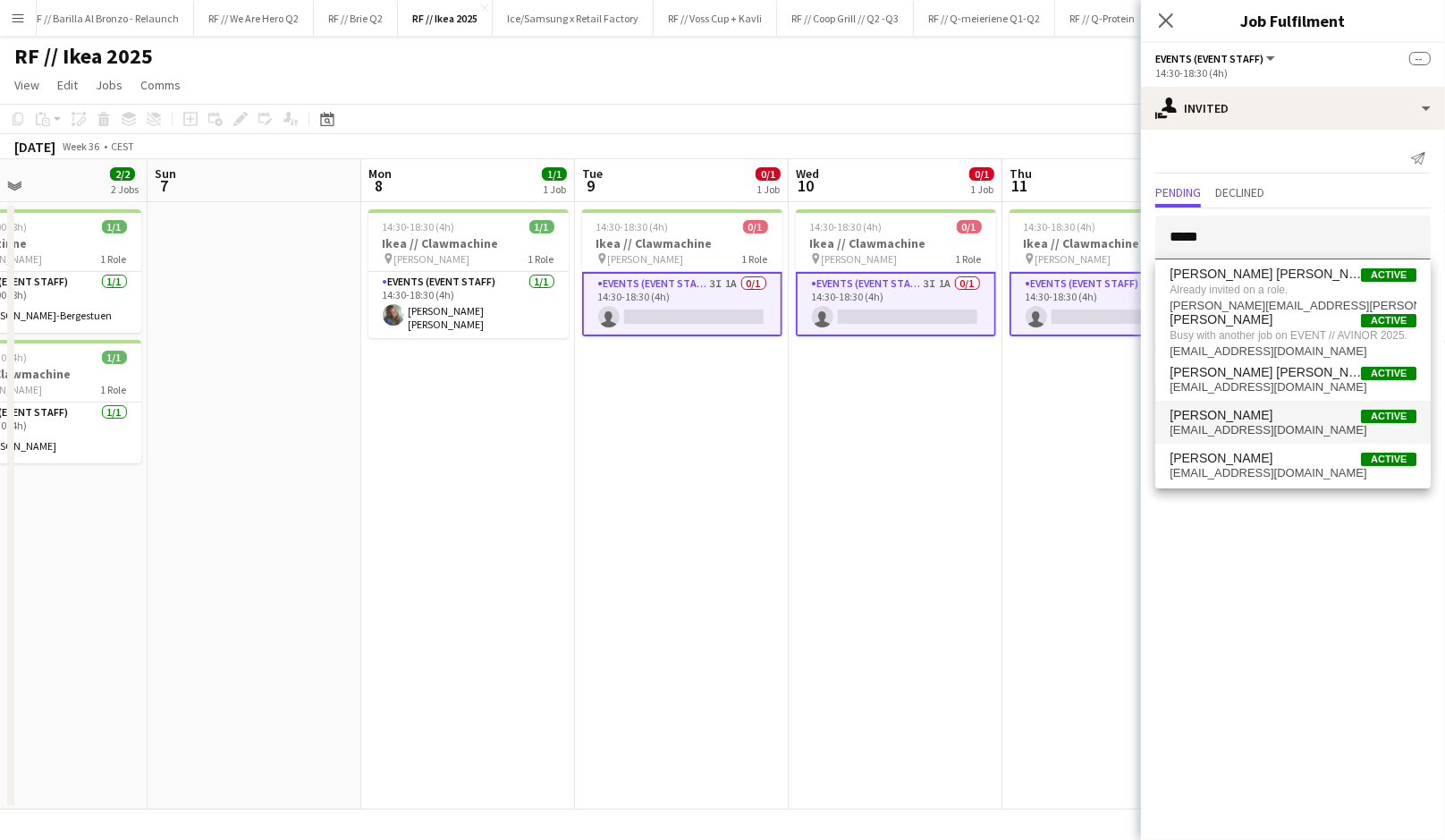
type input "*****"
click at [1255, 418] on span "[PERSON_NAME] Active" at bounding box center [1294, 415] width 247 height 15
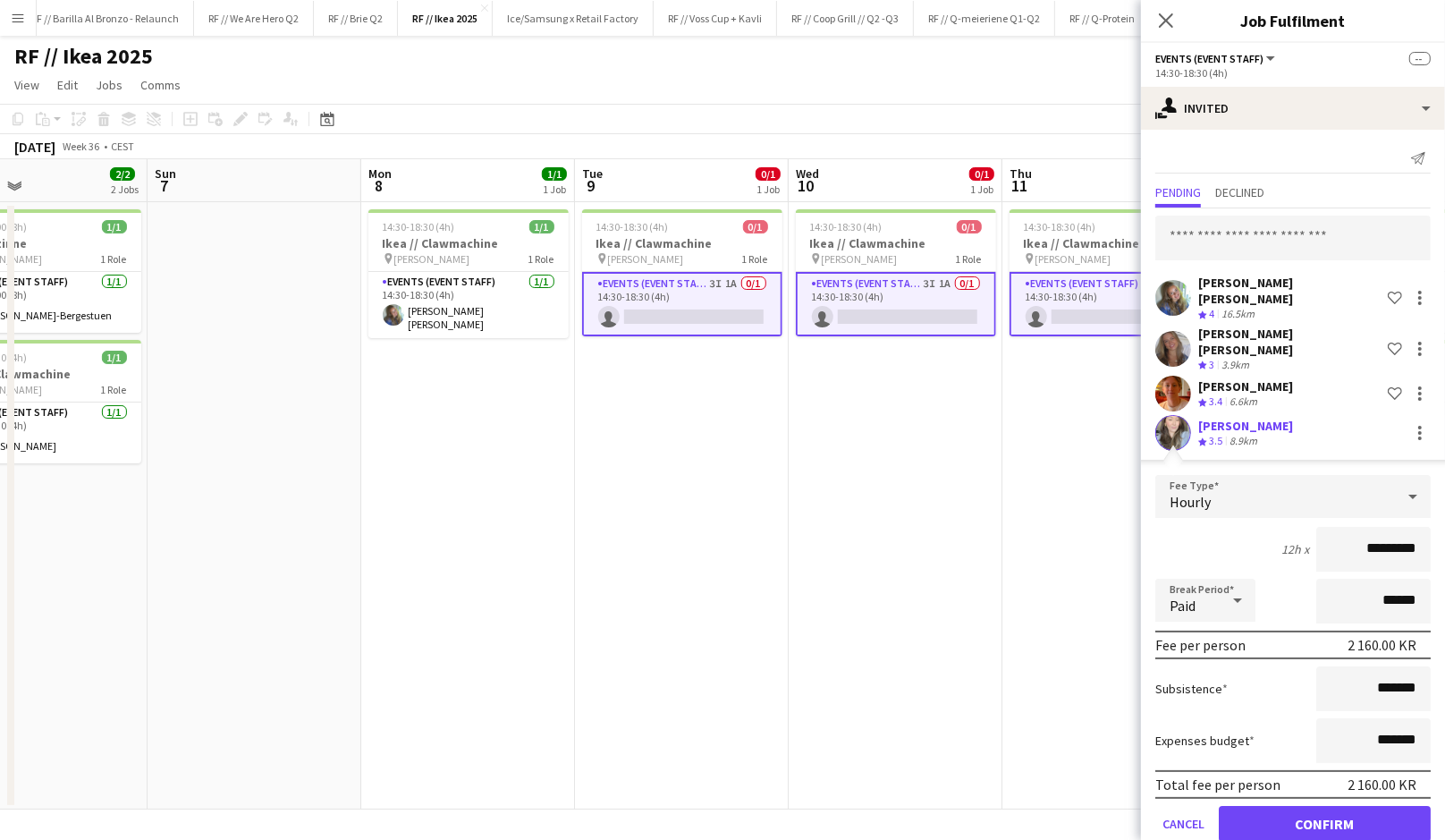
scroll to position [10, 0]
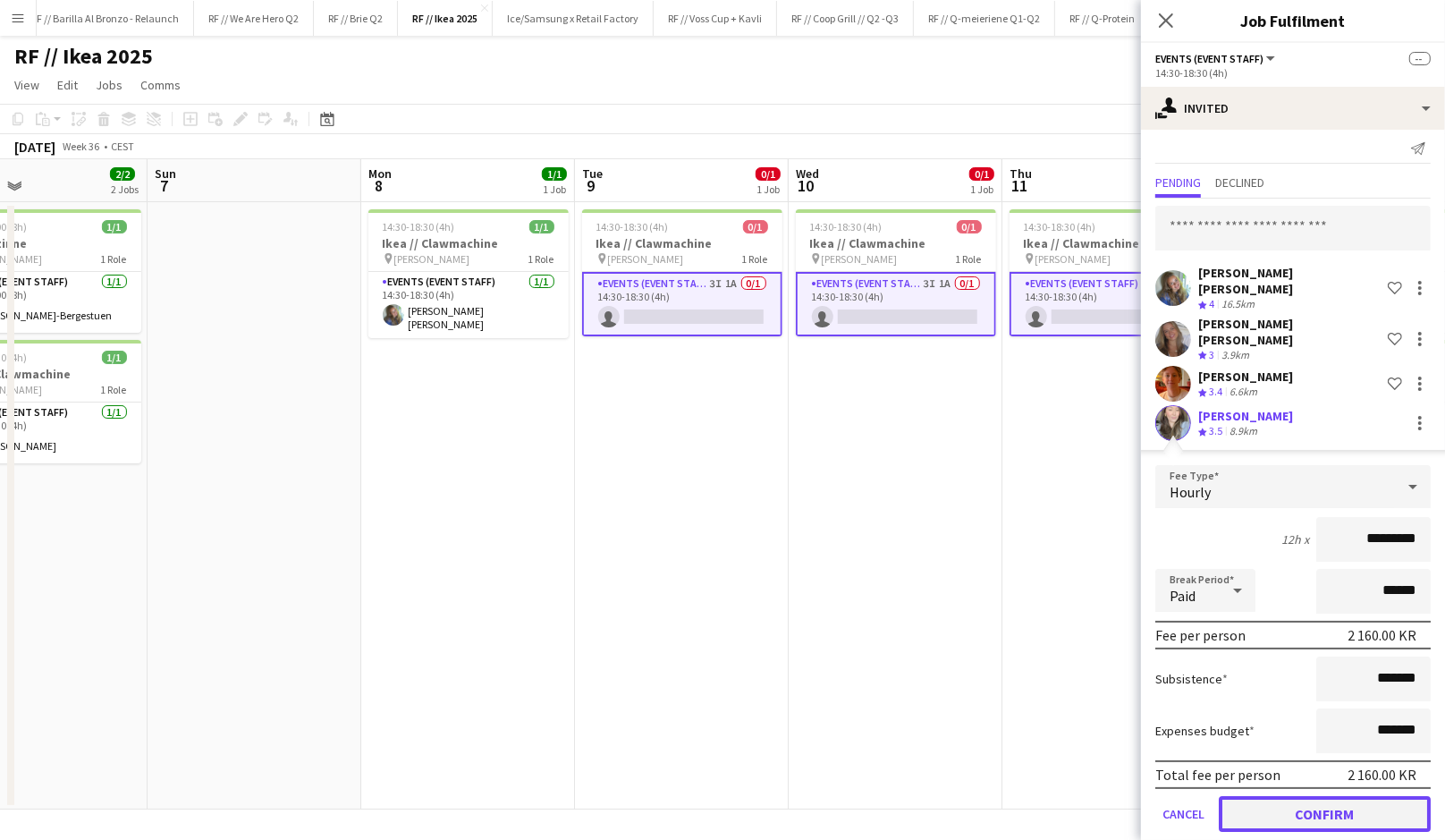
click at [1317, 800] on button "Confirm" at bounding box center [1324, 813] width 212 height 36
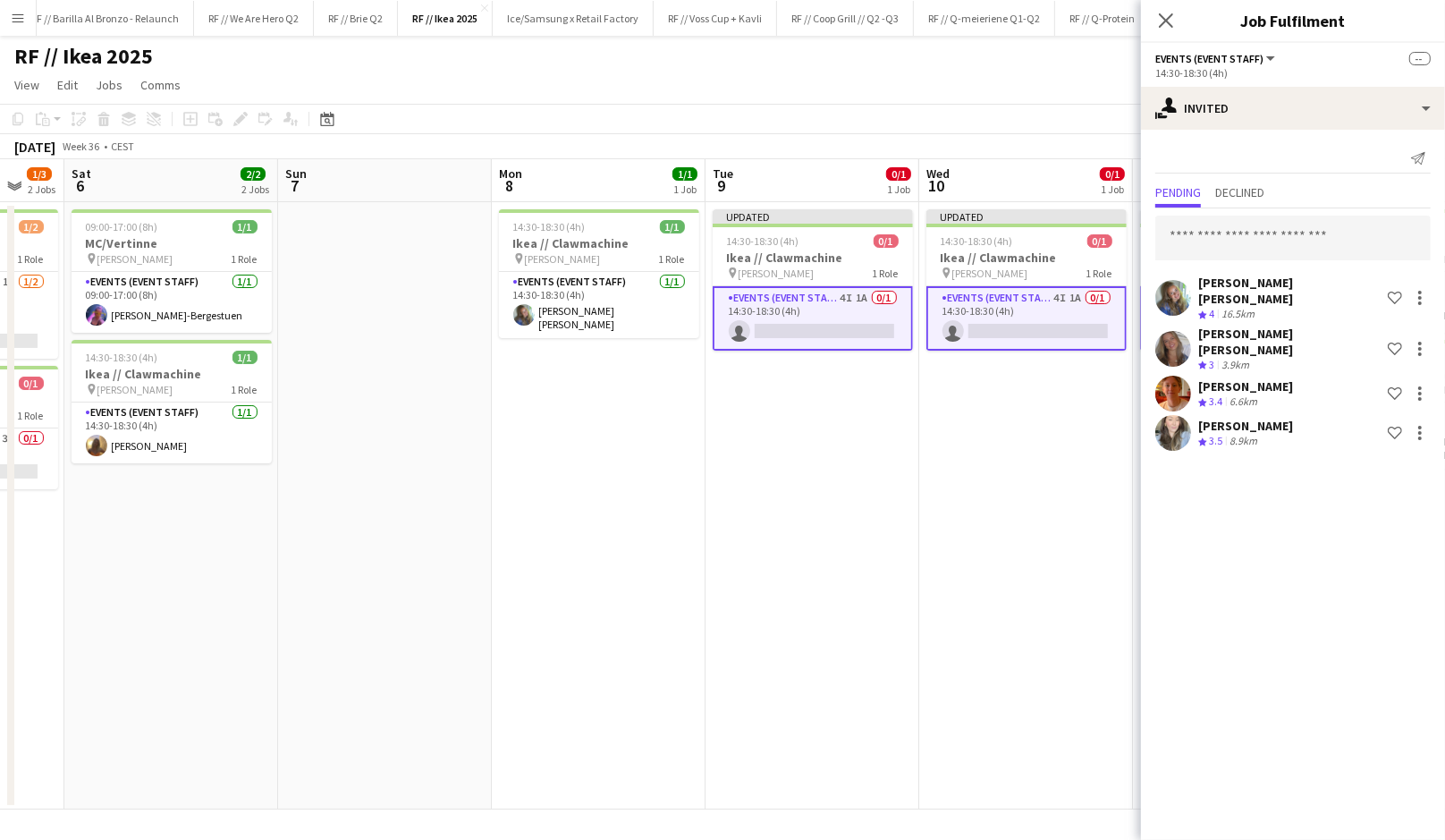
scroll to position [0, 360]
click at [835, 479] on app-date-cell "Updated 14:30-18:30 (4h) 0/1 Ikea // Clawmachine pin [PERSON_NAME] 1 Role Event…" at bounding box center [816, 506] width 213 height 607
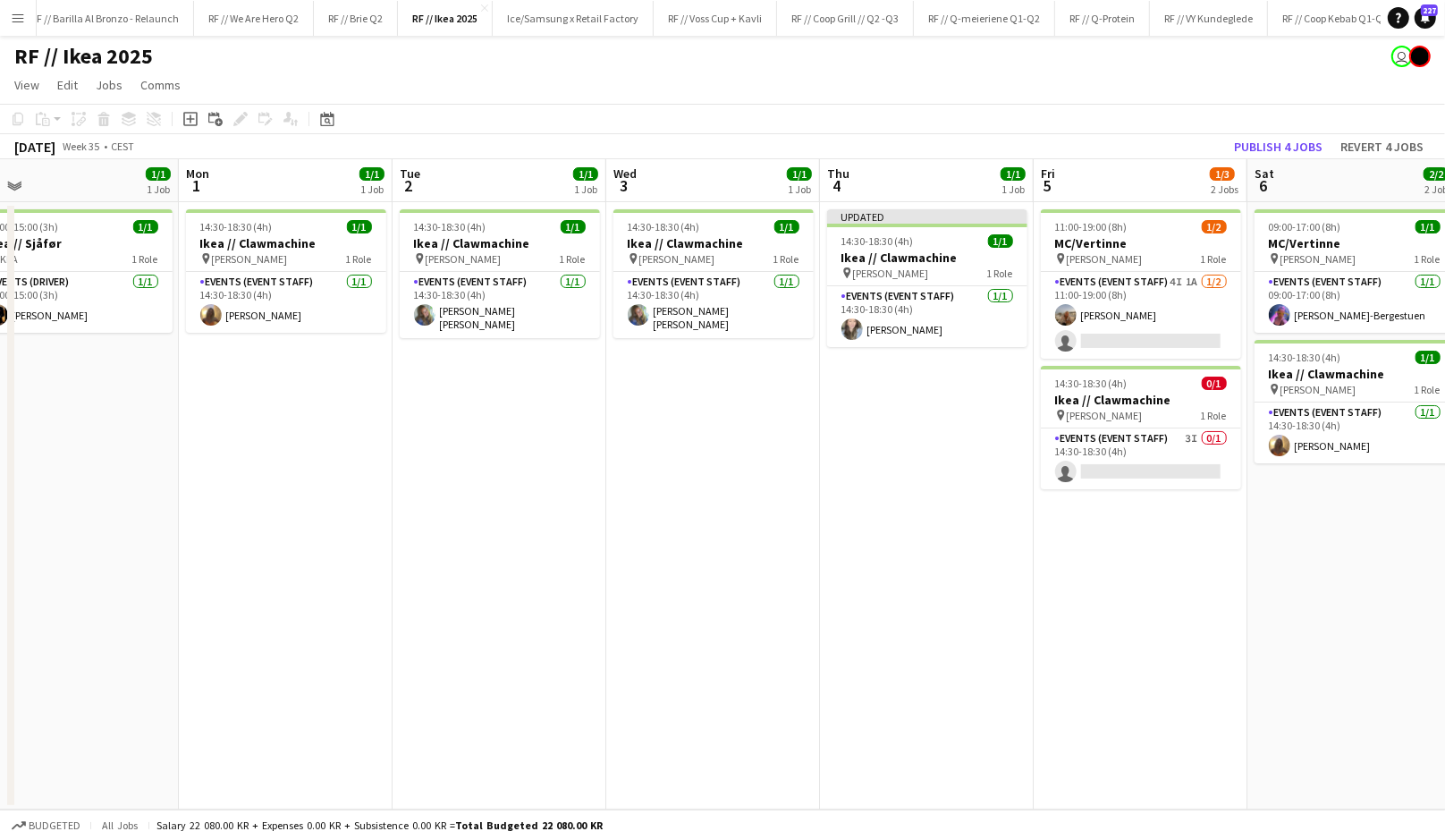
scroll to position [0, 673]
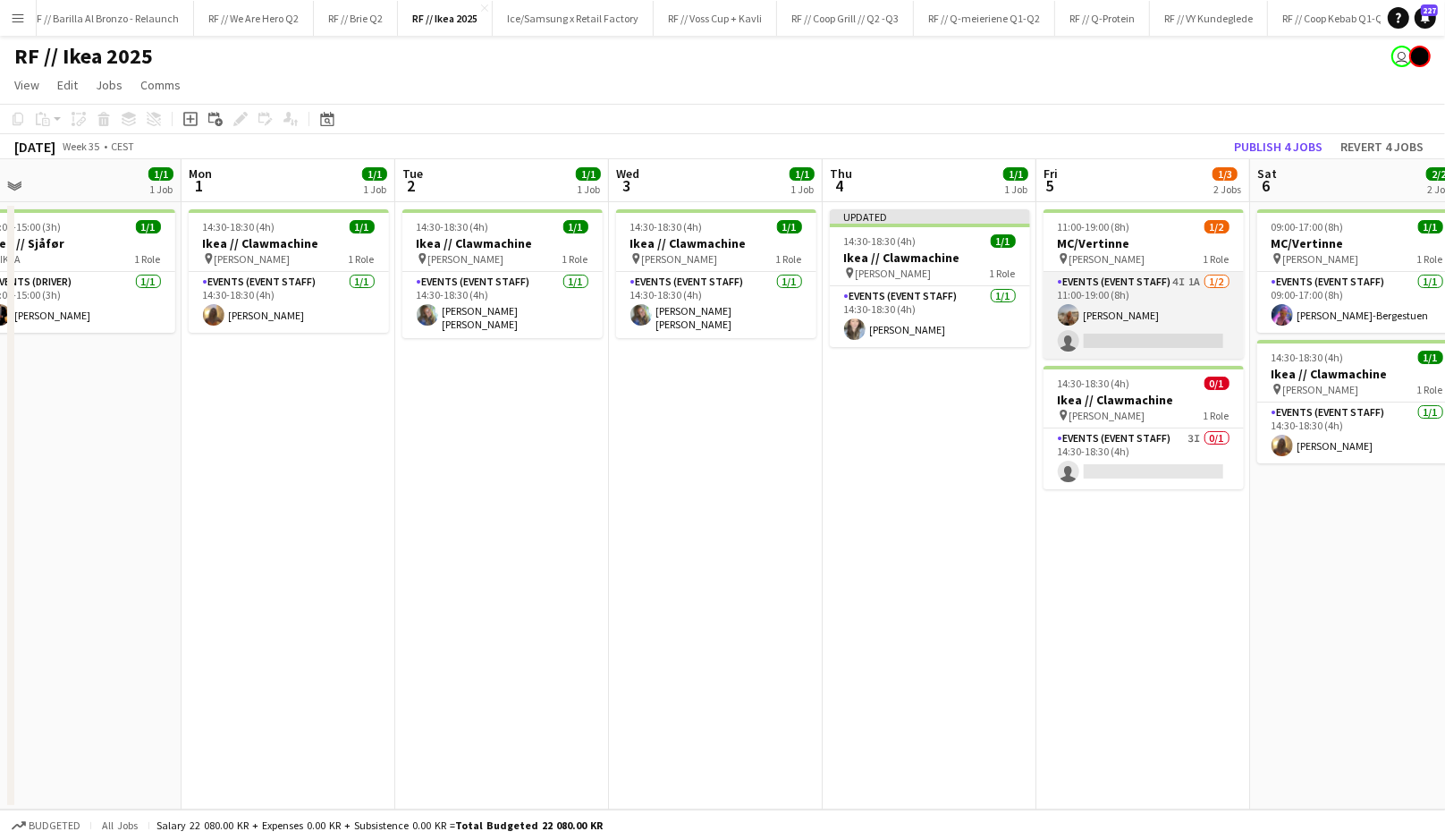
click at [1119, 317] on app-card-role "Events (Event Staff) 4I 1A [DATE] 11:00-19:00 (8h) [PERSON_NAME] single-neutral…" at bounding box center [1144, 315] width 201 height 87
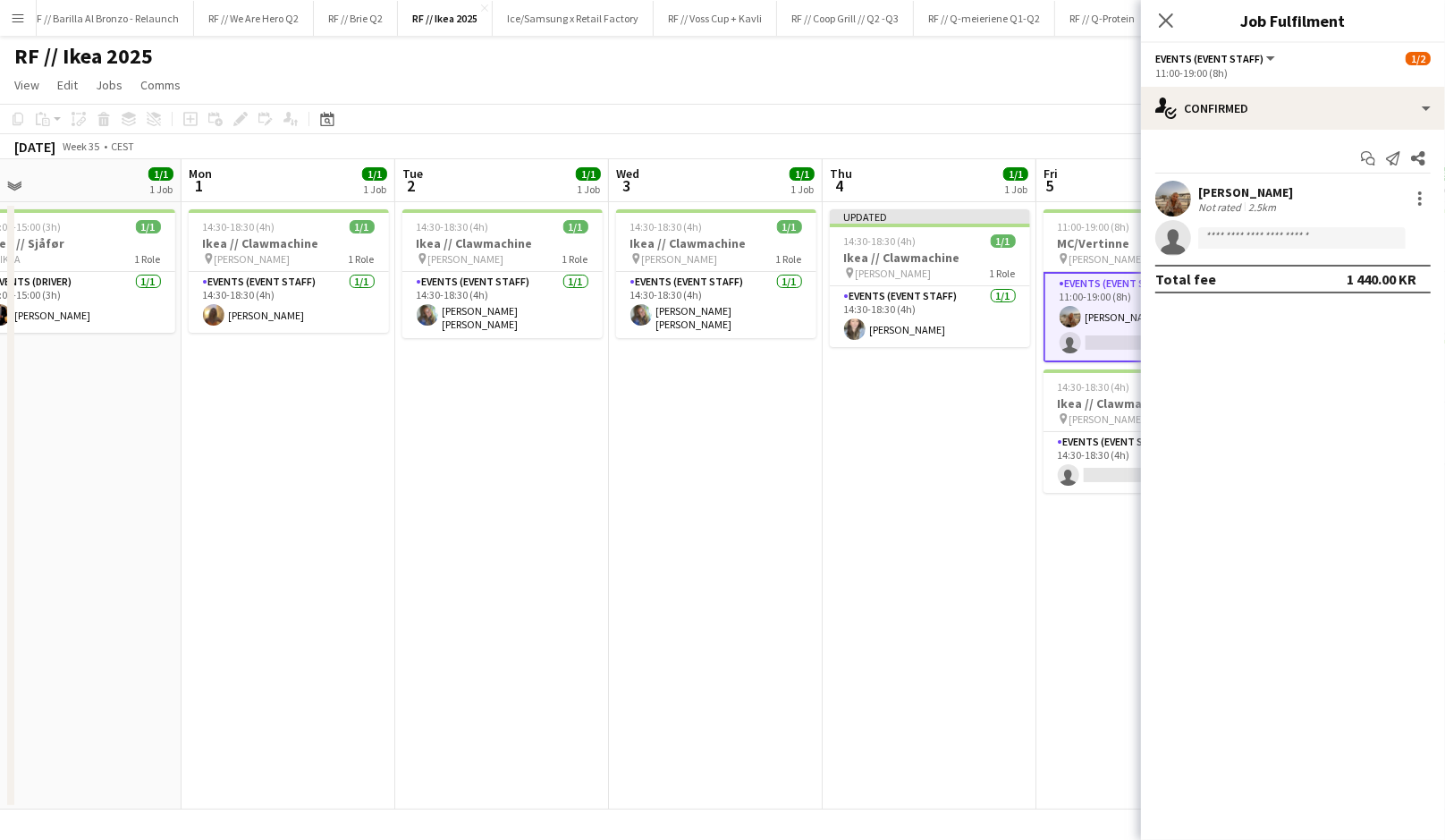
click at [1239, 193] on div "[PERSON_NAME]" at bounding box center [1246, 192] width 95 height 16
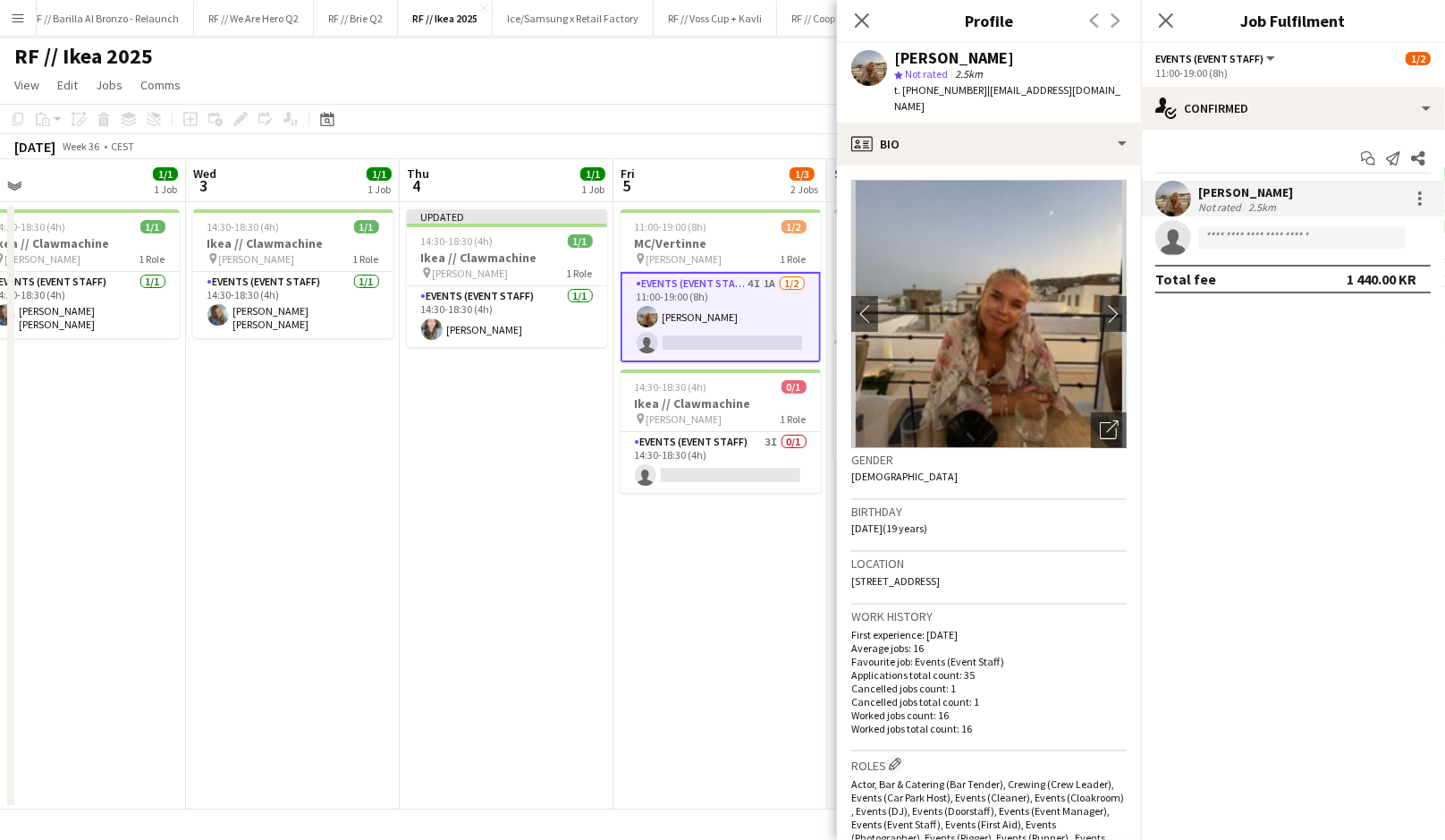
scroll to position [0, 690]
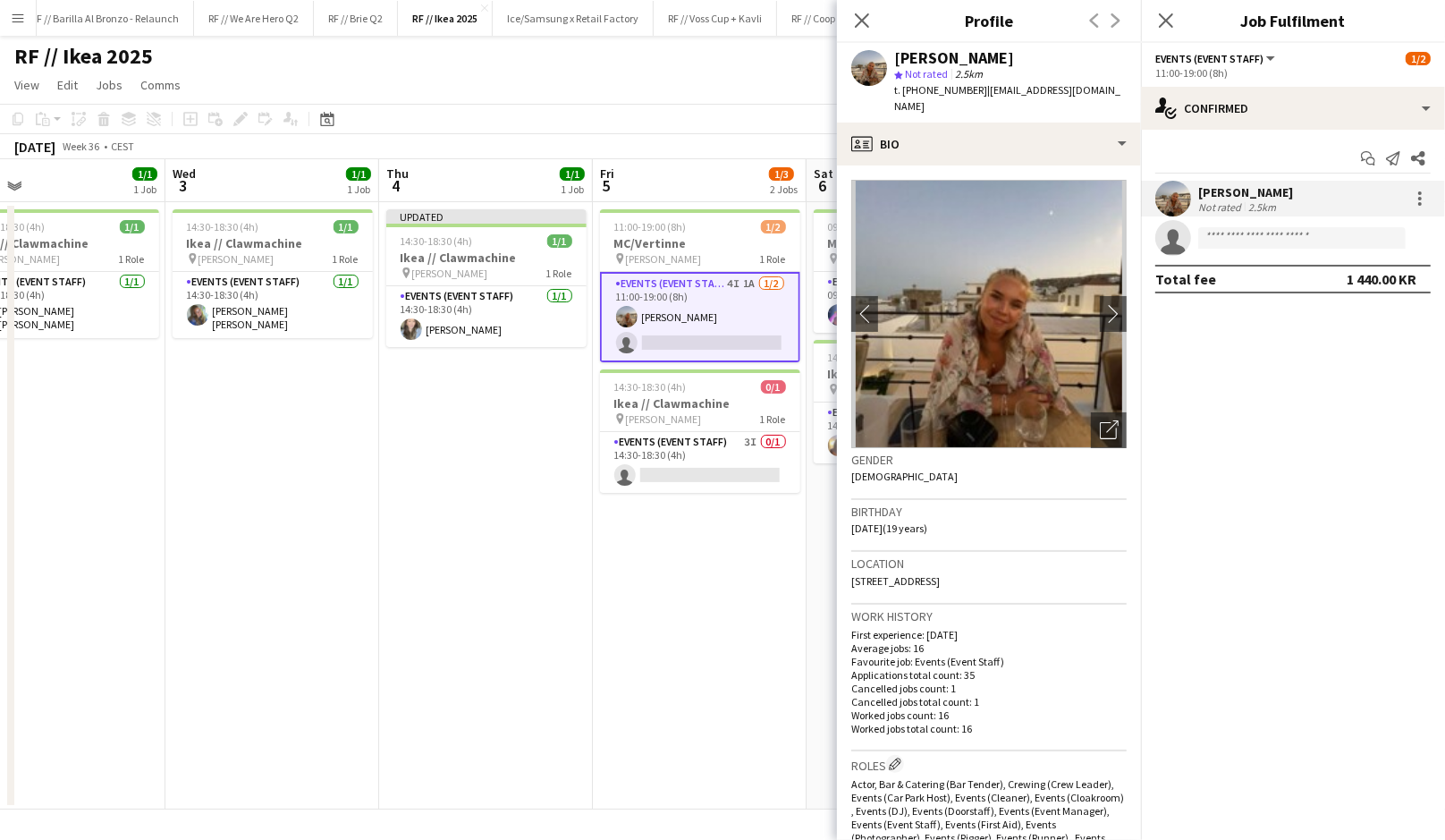
click at [498, 477] on app-date-cell "Updated 14:30-18:30 (4h) 1/1 Ikea // Clawmachine pin [PERSON_NAME] 1 Role Event…" at bounding box center [486, 506] width 213 height 607
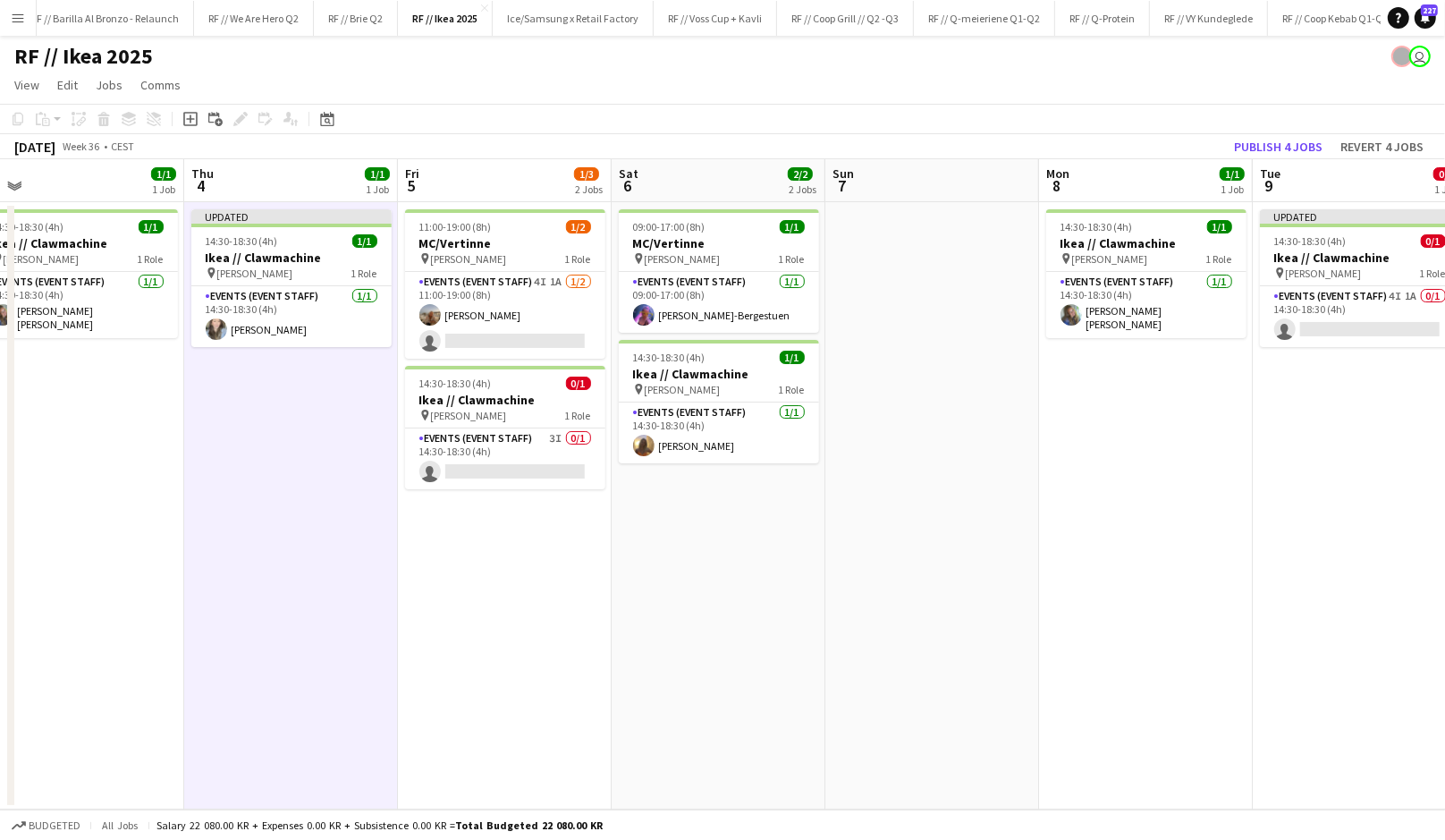
scroll to position [0, 448]
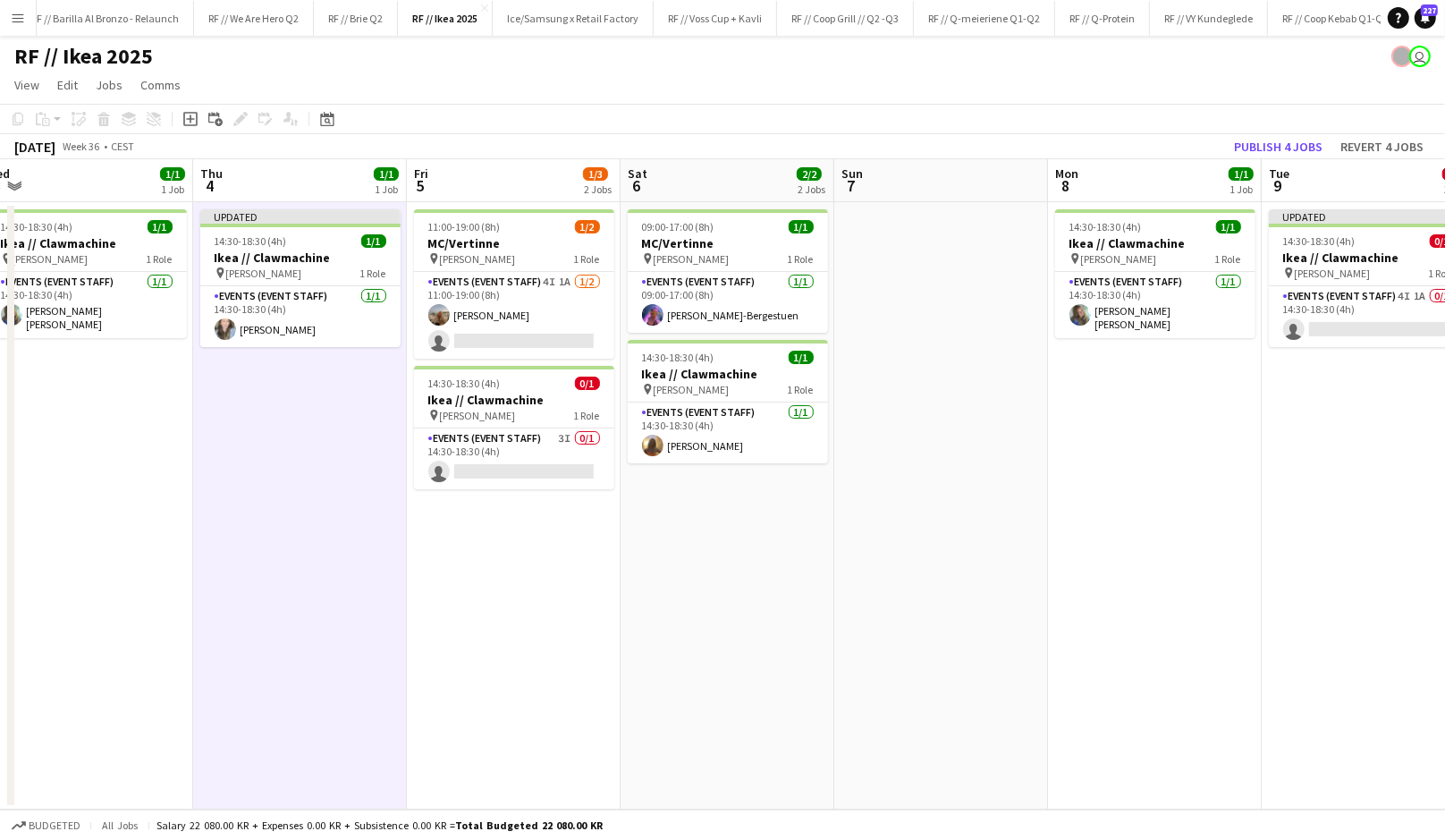
click at [301, 505] on app-date-cell "Updated 14:30-18:30 (4h) 1/1 Ikea // Clawmachine pin [PERSON_NAME] 1 Role Event…" at bounding box center [299, 506] width 213 height 607
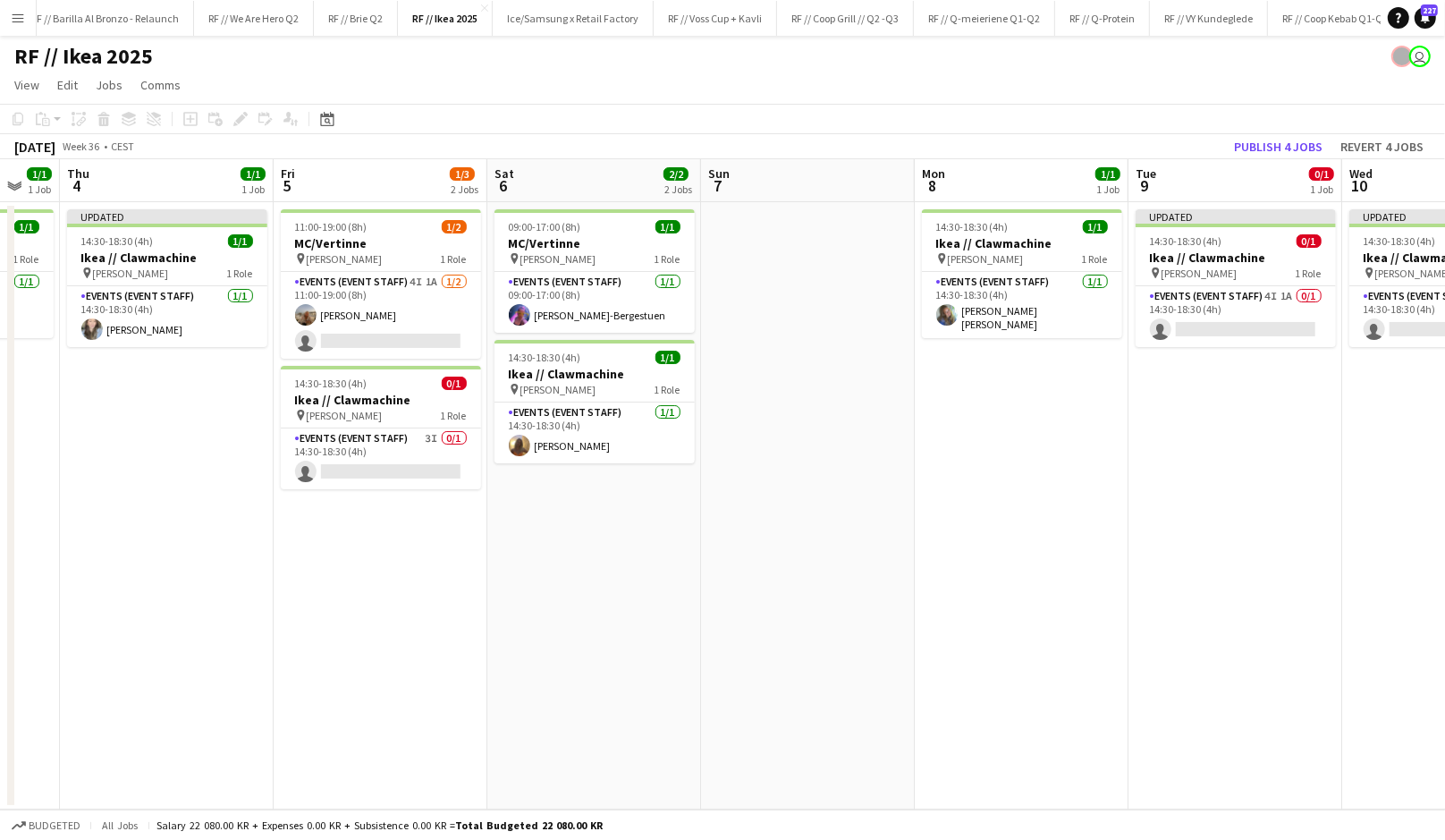
scroll to position [0, 597]
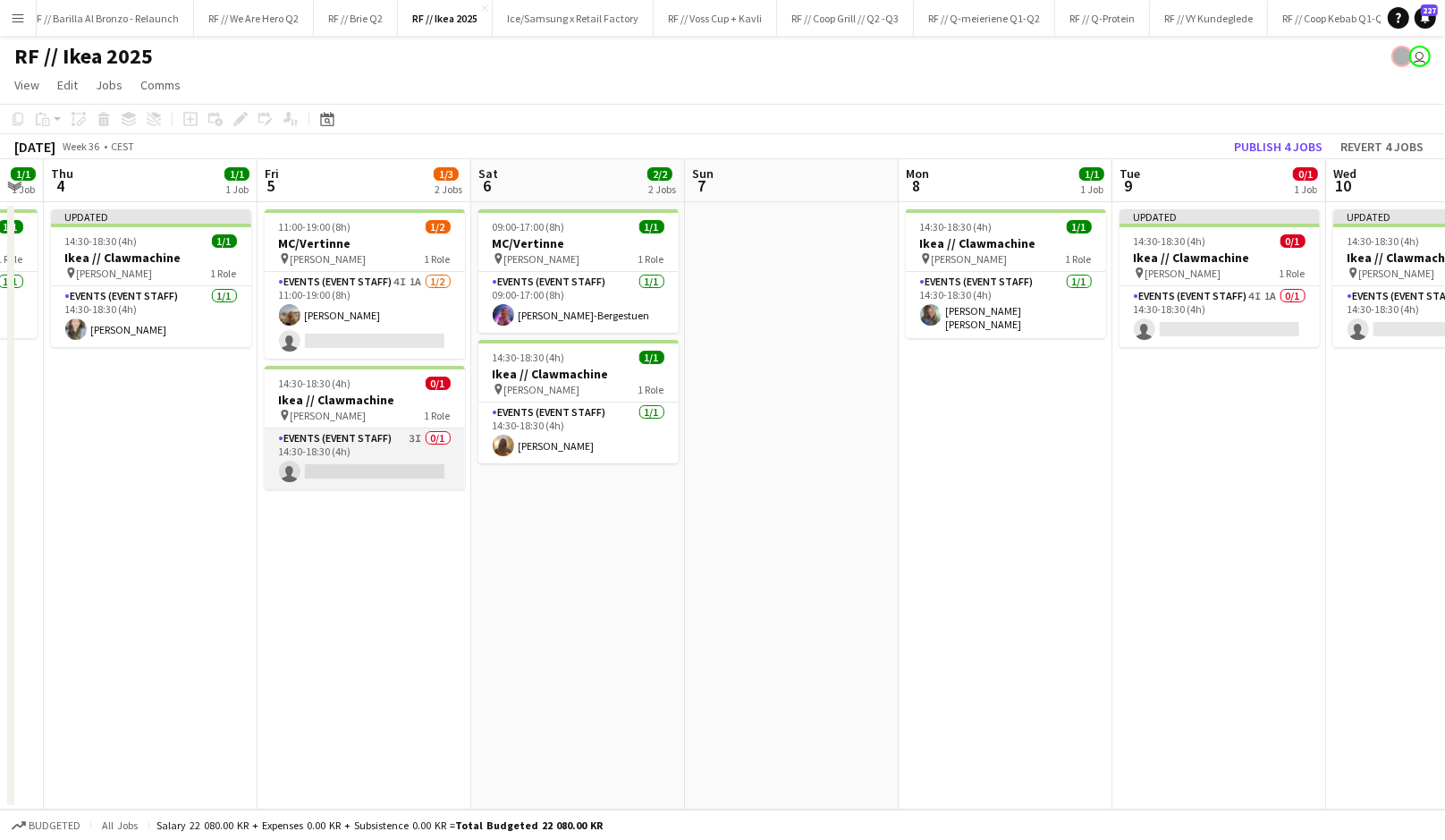
click at [371, 453] on app-card-role "Events (Event Staff) 3I 0/1 14:30-18:30 (4h) single-neutral-actions" at bounding box center [365, 459] width 201 height 61
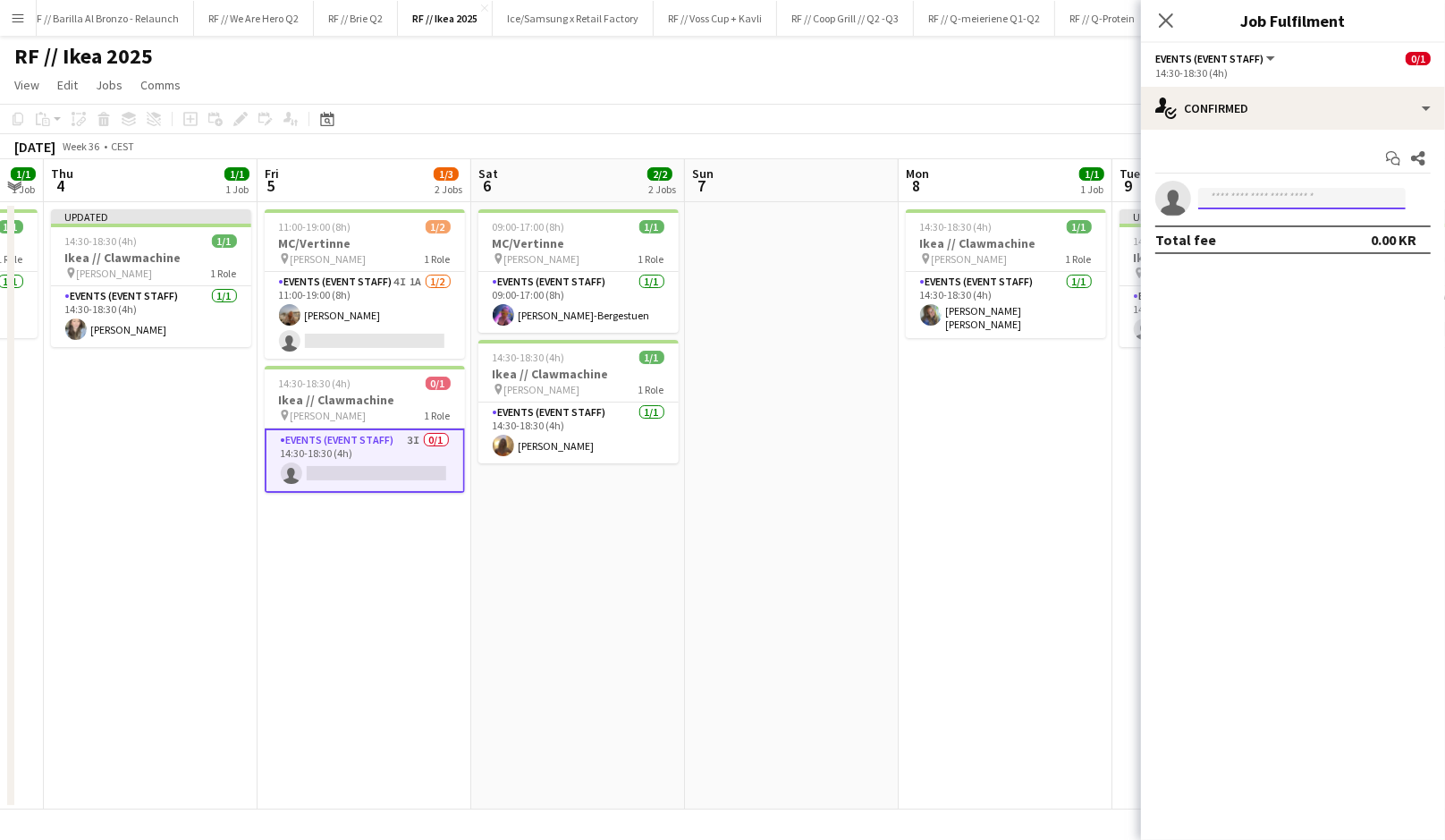
click at [1260, 206] on input at bounding box center [1303, 199] width 208 height 22
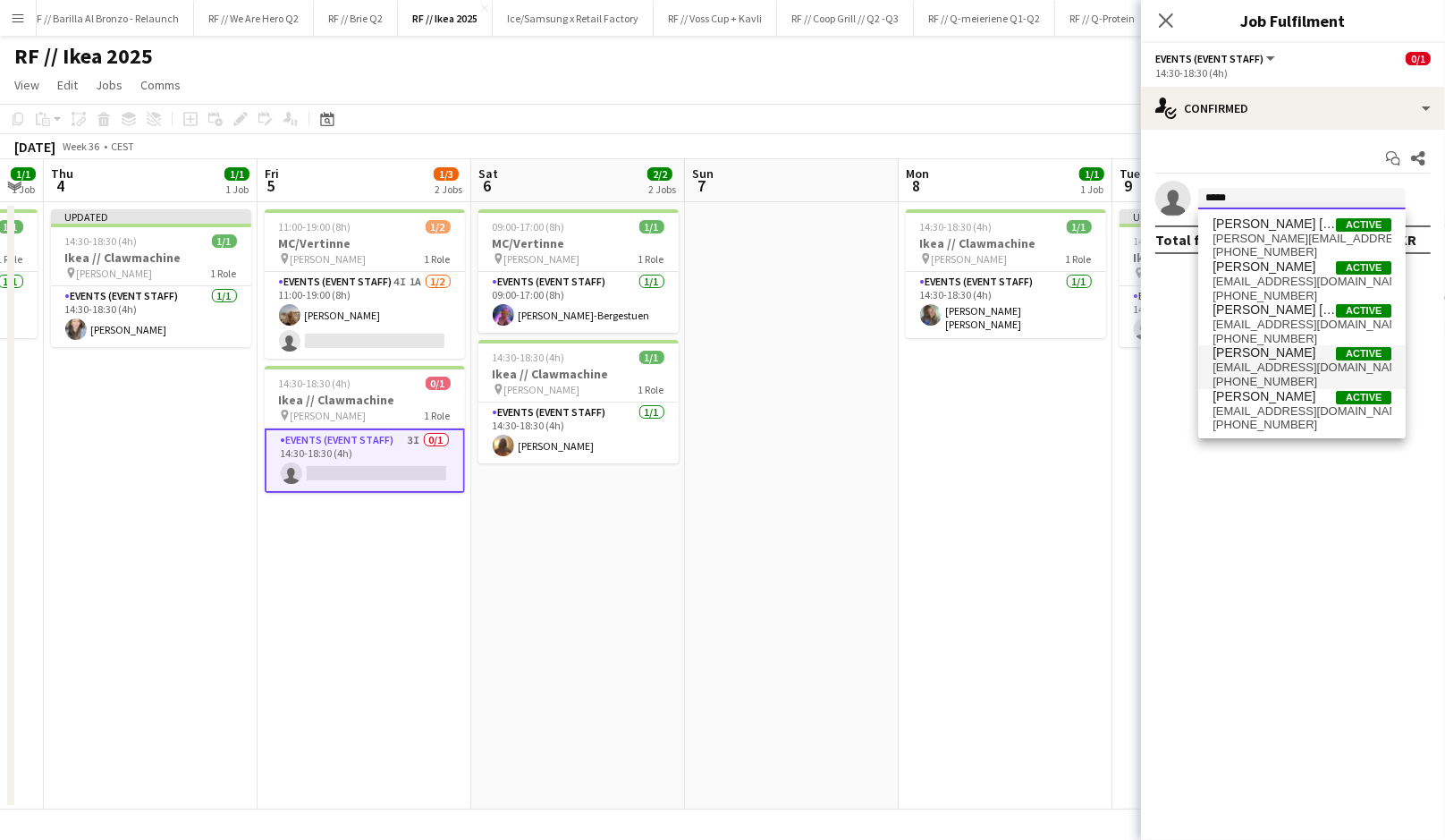
type input "*****"
click at [1291, 367] on span "[EMAIL_ADDRESS][DOMAIN_NAME]" at bounding box center [1302, 368] width 179 height 14
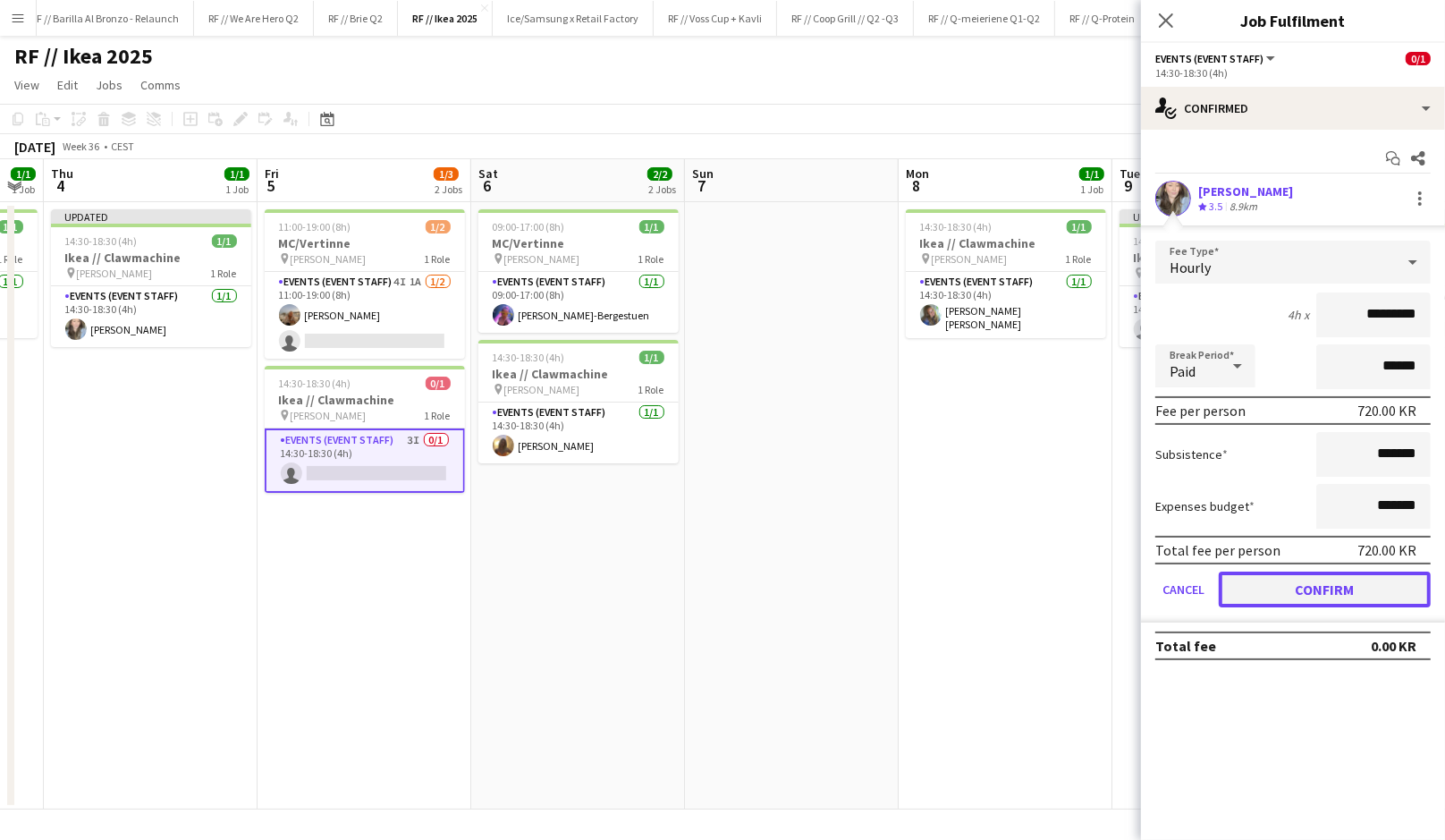
click at [1314, 594] on button "Confirm" at bounding box center [1324, 589] width 212 height 36
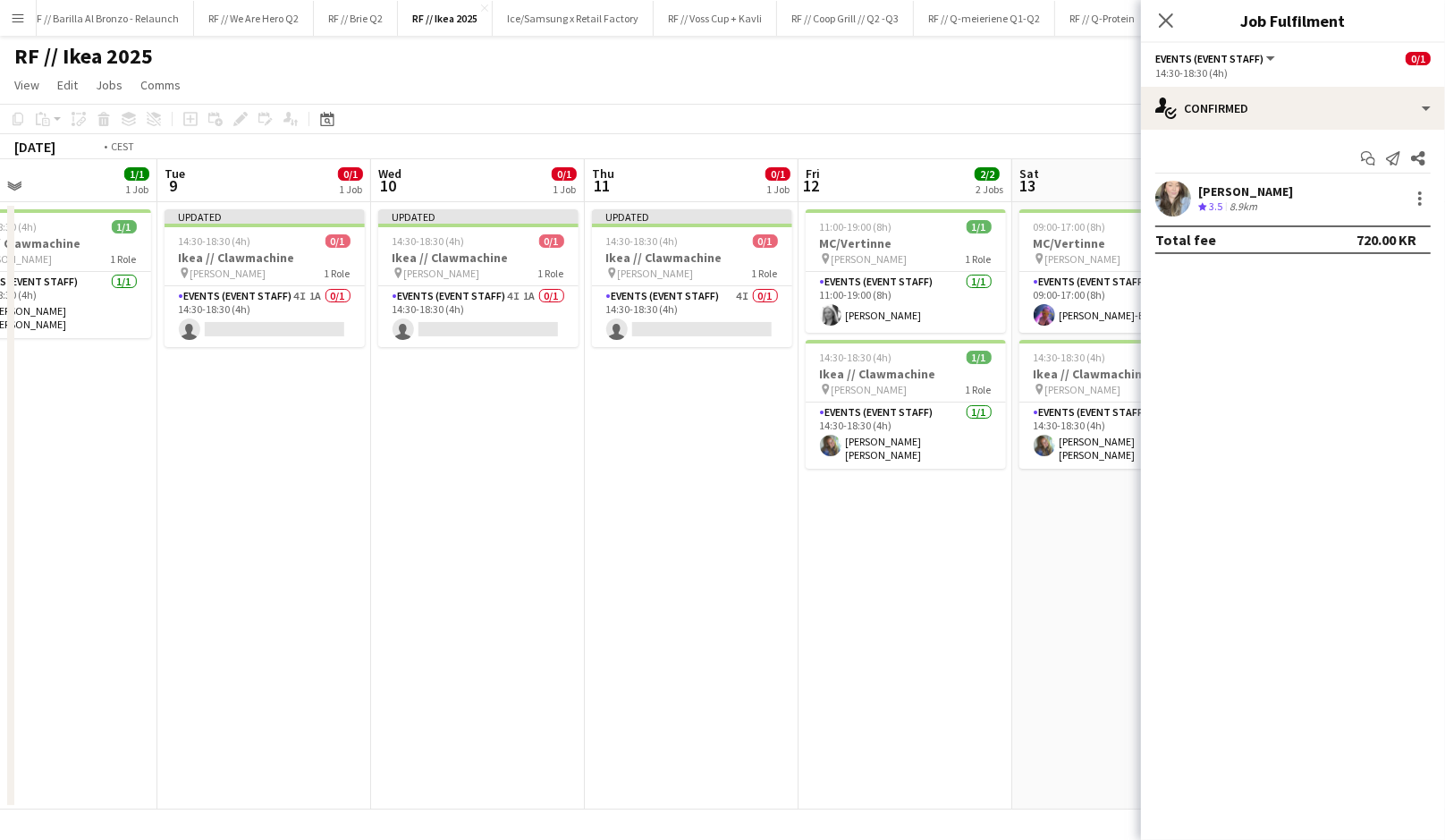
scroll to position [0, 722]
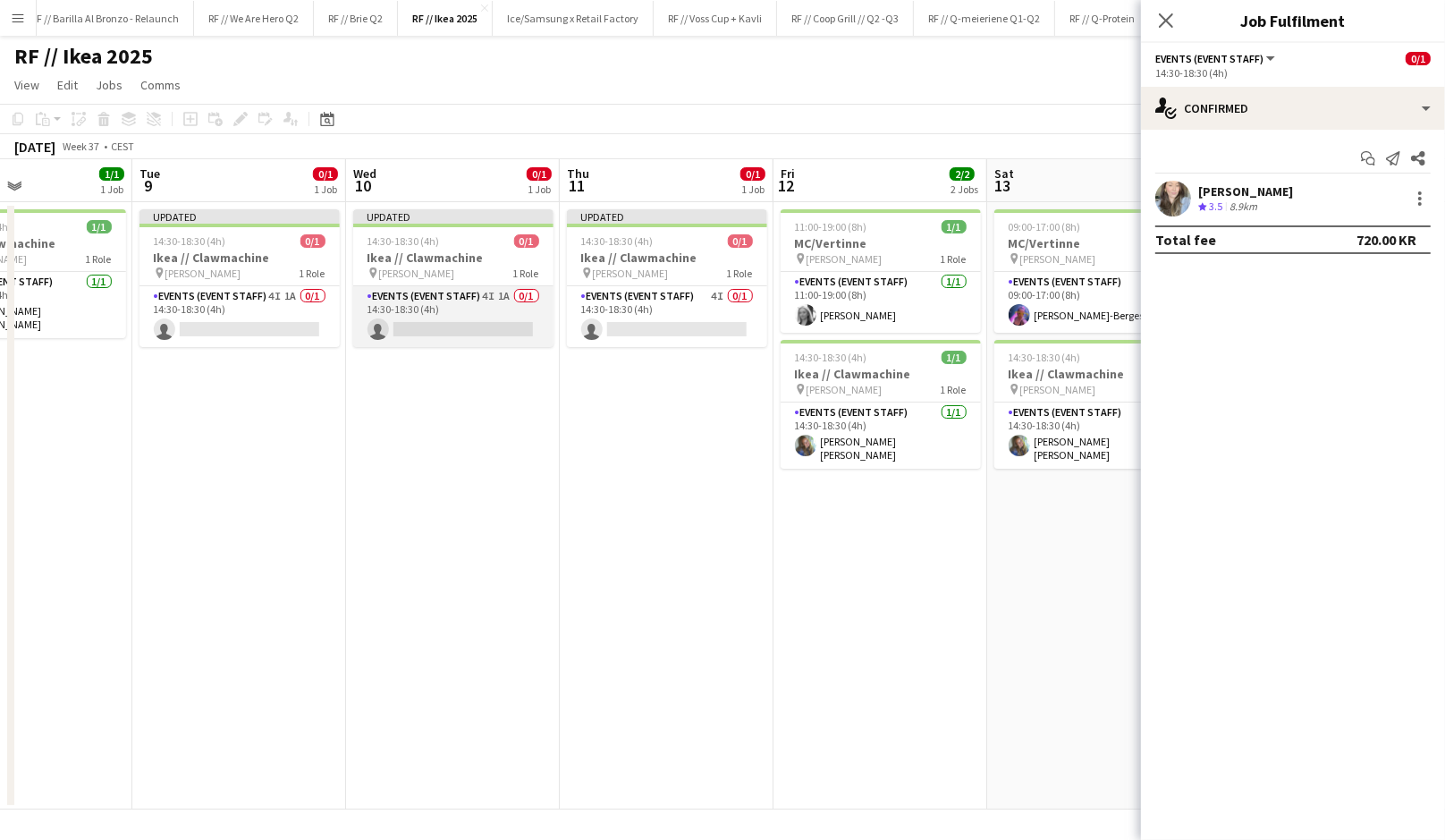
click at [431, 327] on app-card-role "Events (Event Staff) 4I 1A 0/1 14:30-18:30 (4h) single-neutral-actions" at bounding box center [453, 317] width 201 height 61
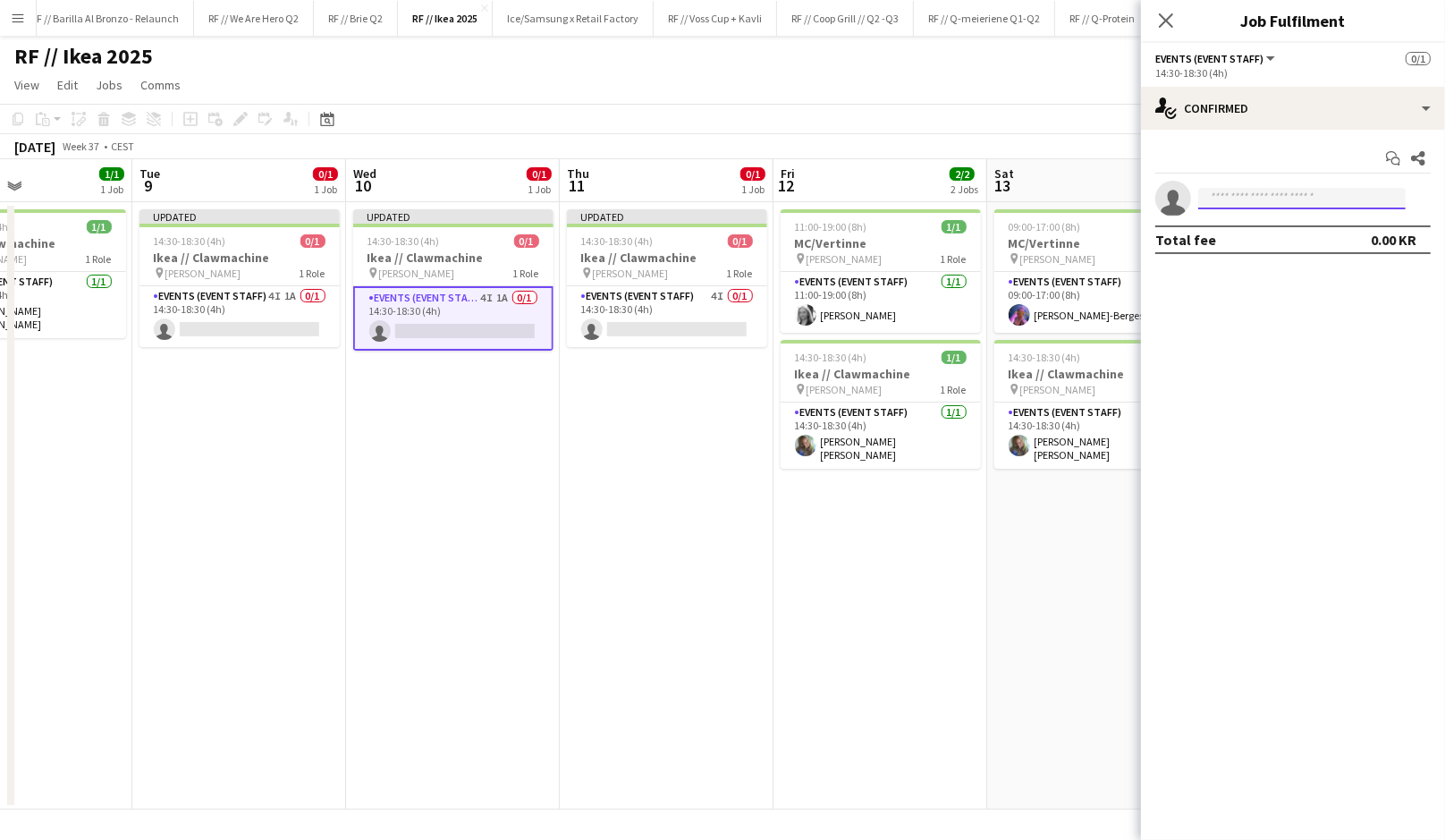
click at [1300, 208] on input at bounding box center [1303, 199] width 208 height 22
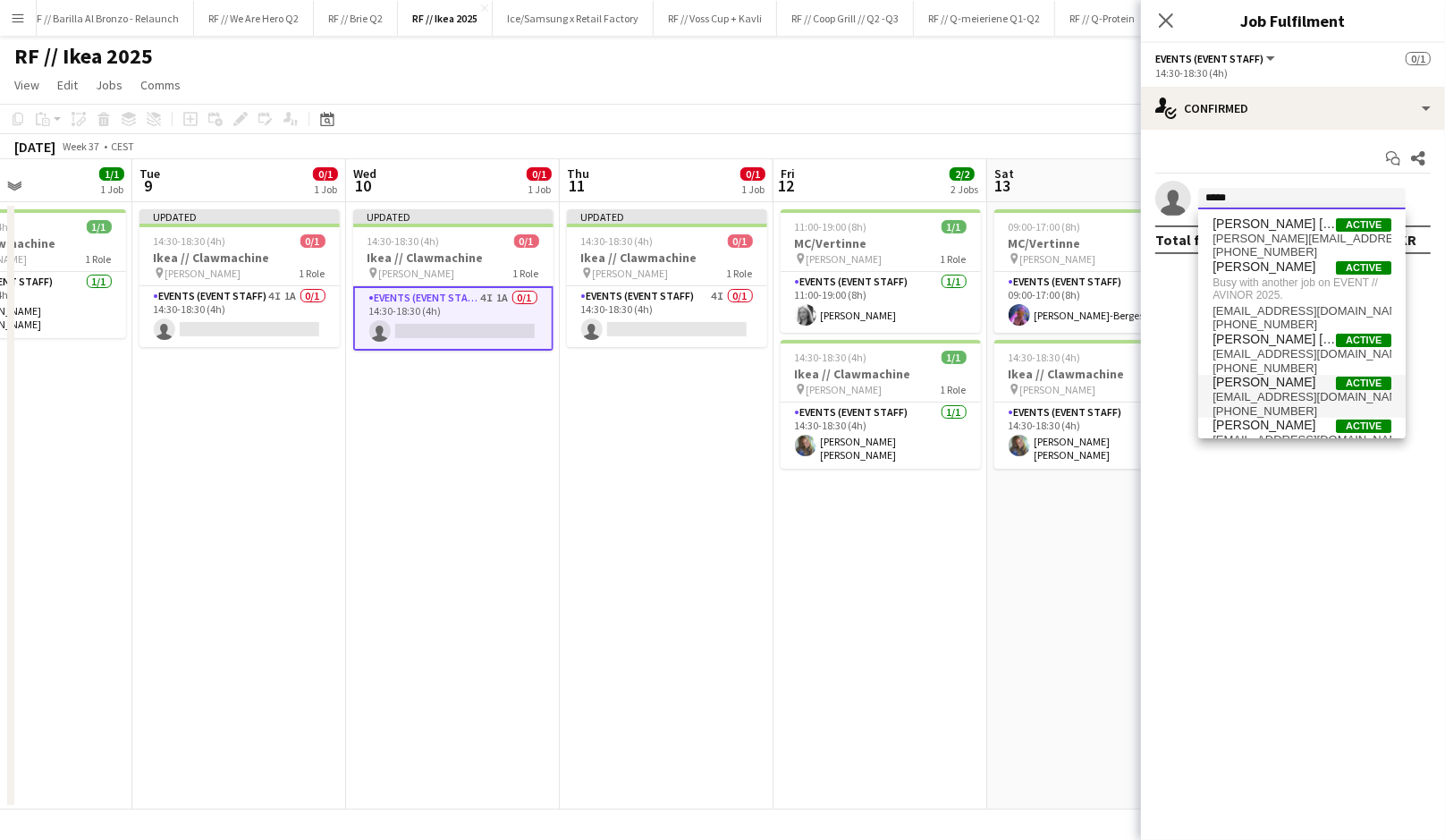
type input "*****"
click at [1278, 412] on span "[PHONE_NUMBER]" at bounding box center [1302, 411] width 179 height 14
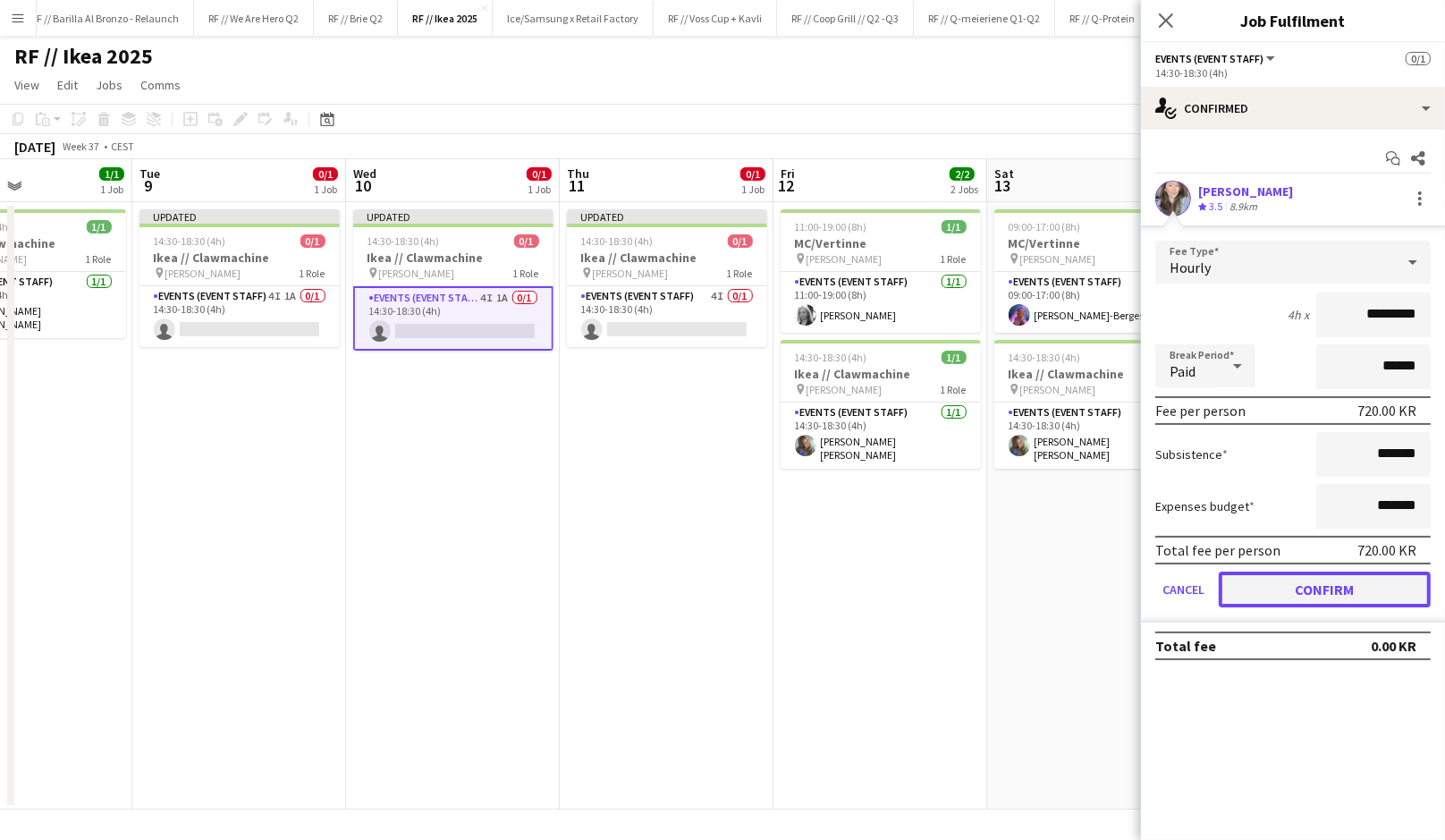
click at [1317, 584] on button "Confirm" at bounding box center [1324, 589] width 212 height 36
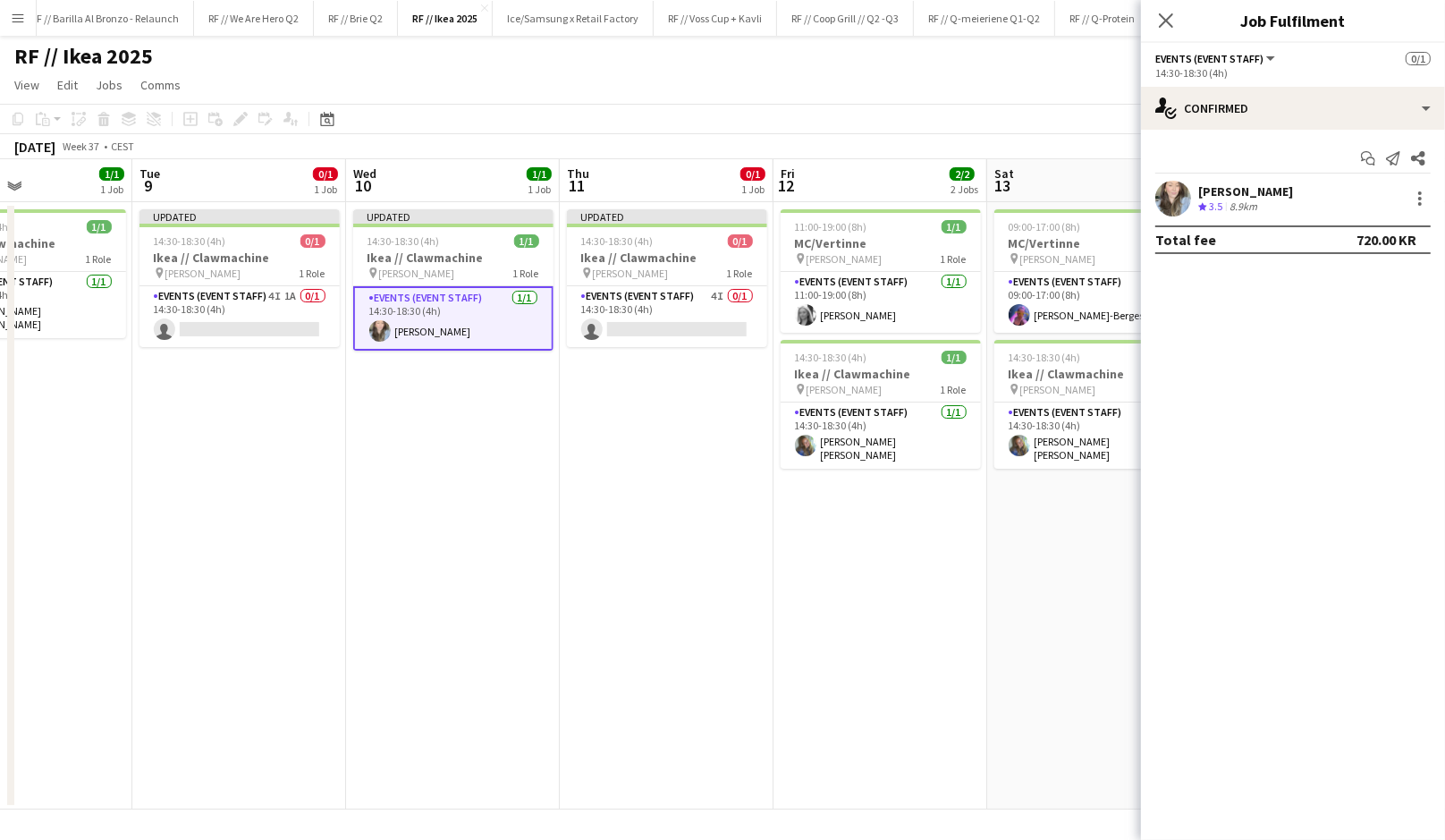
click at [804, 603] on app-date-cell "11:00-19:00 (8h) 1/1 MC/Vertinne pin [PERSON_NAME] 1 Role Events (Event Staff) …" at bounding box center [881, 506] width 213 height 607
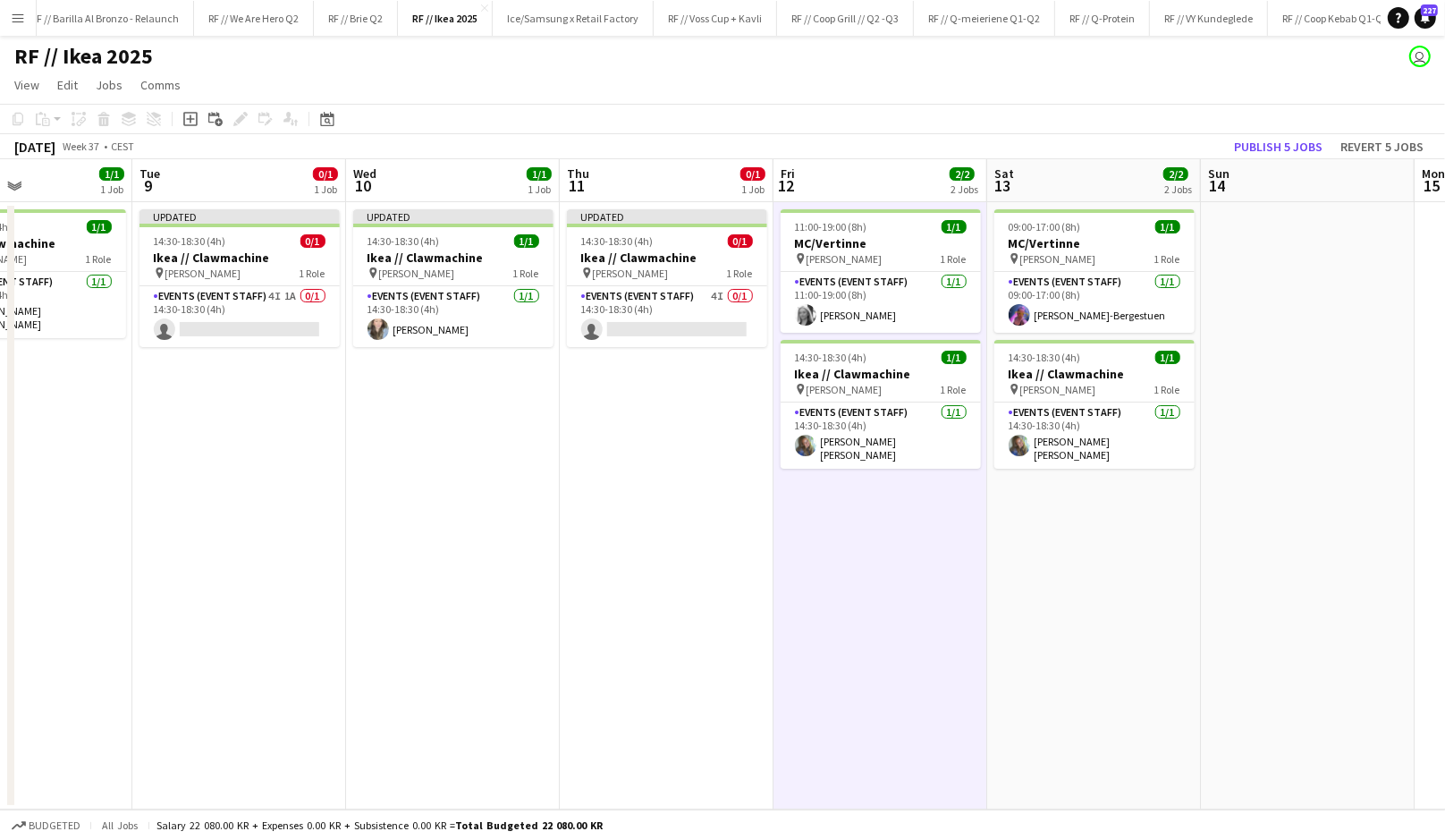
click at [813, 541] on app-date-cell "11:00-19:00 (8h) 1/1 MC/Vertinne pin [PERSON_NAME] 1 Role Events (Event Staff) …" at bounding box center [881, 506] width 213 height 607
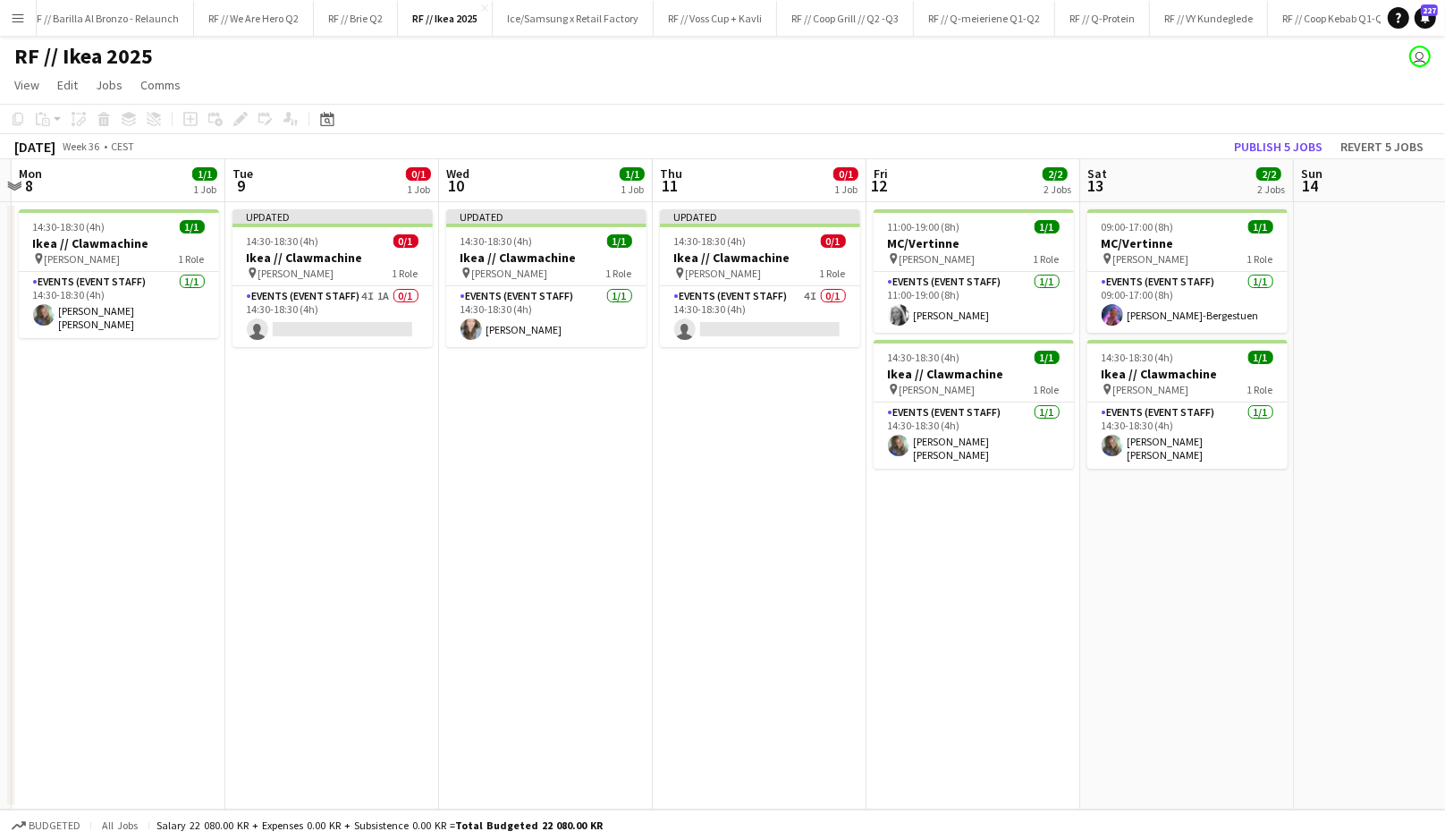
scroll to position [0, 638]
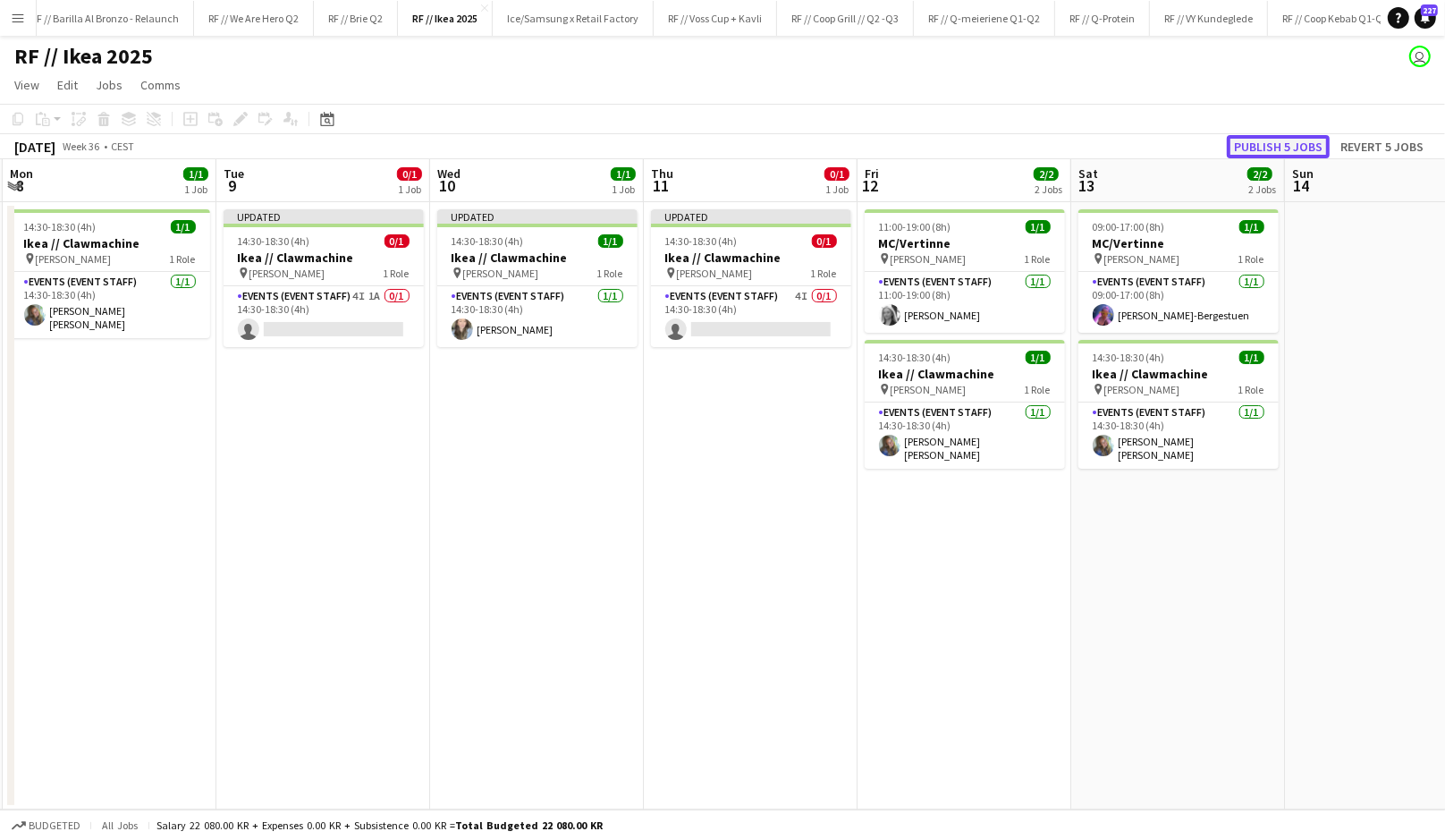
click at [1272, 141] on button "Publish 5 jobs" at bounding box center [1278, 147] width 103 height 24
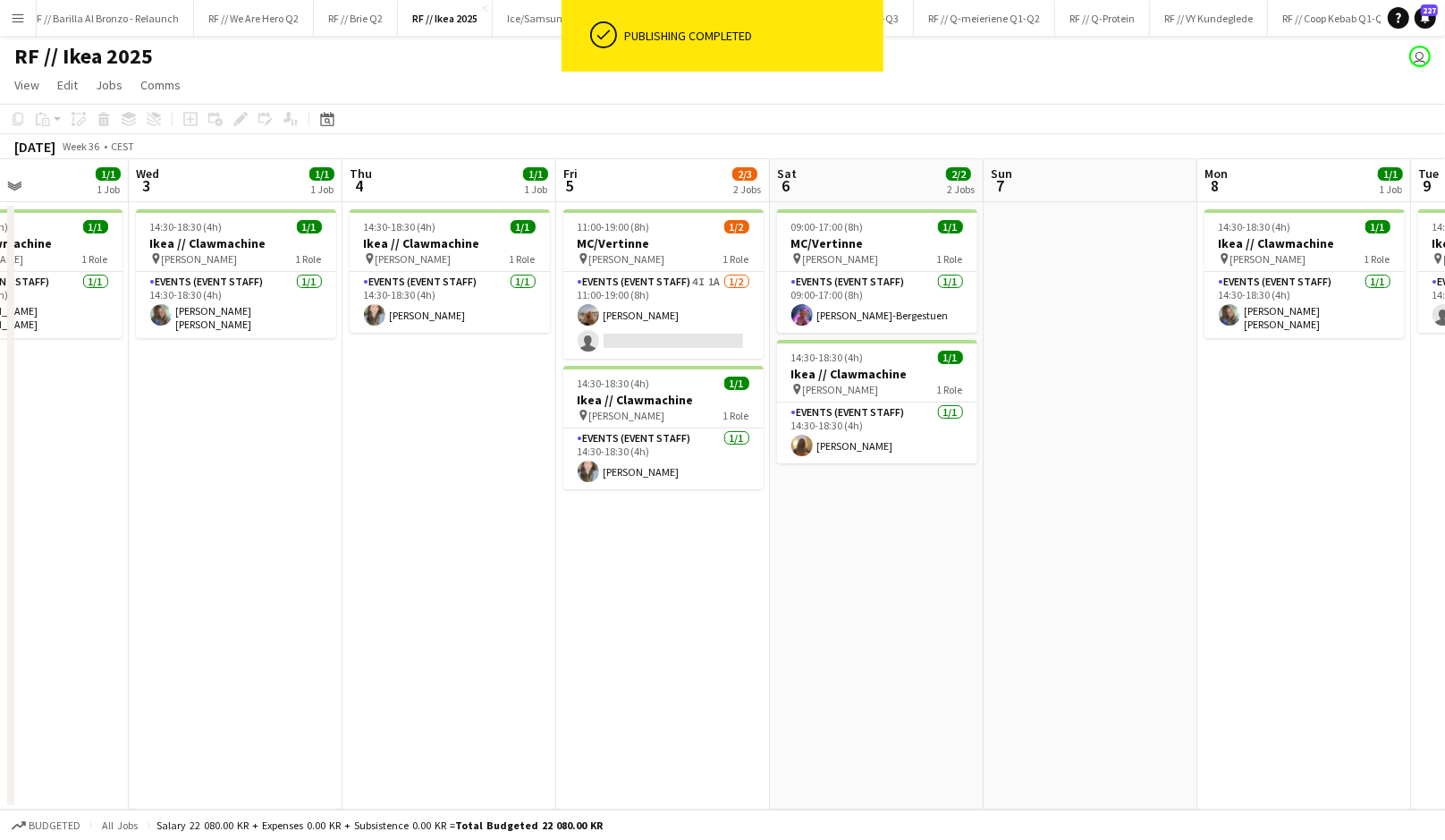
scroll to position [0, 512]
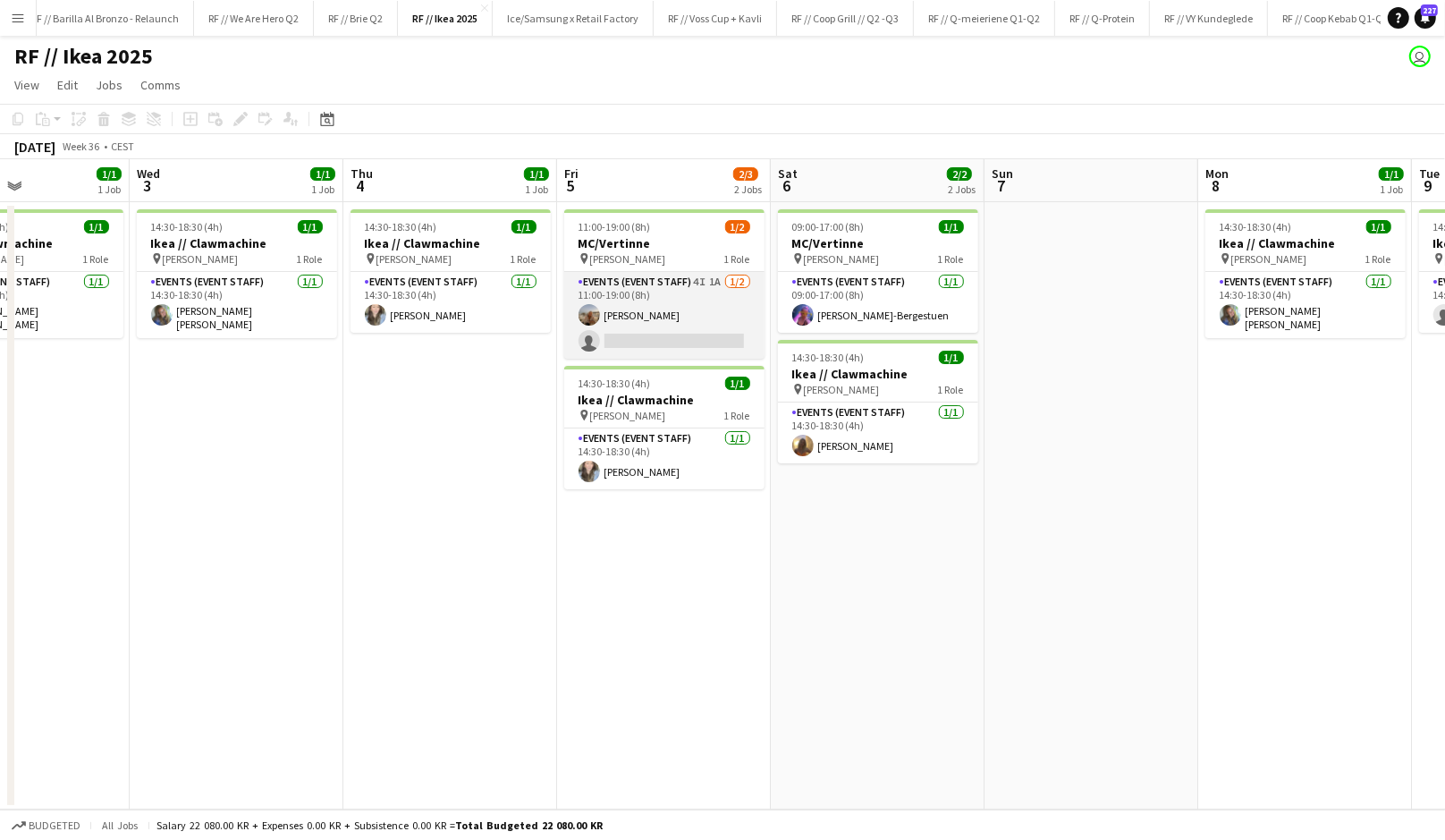
click at [639, 309] on app-card-role "Events (Event Staff) 4I 1A [DATE] 11:00-19:00 (8h) [PERSON_NAME] single-neutral…" at bounding box center [664, 315] width 201 height 87
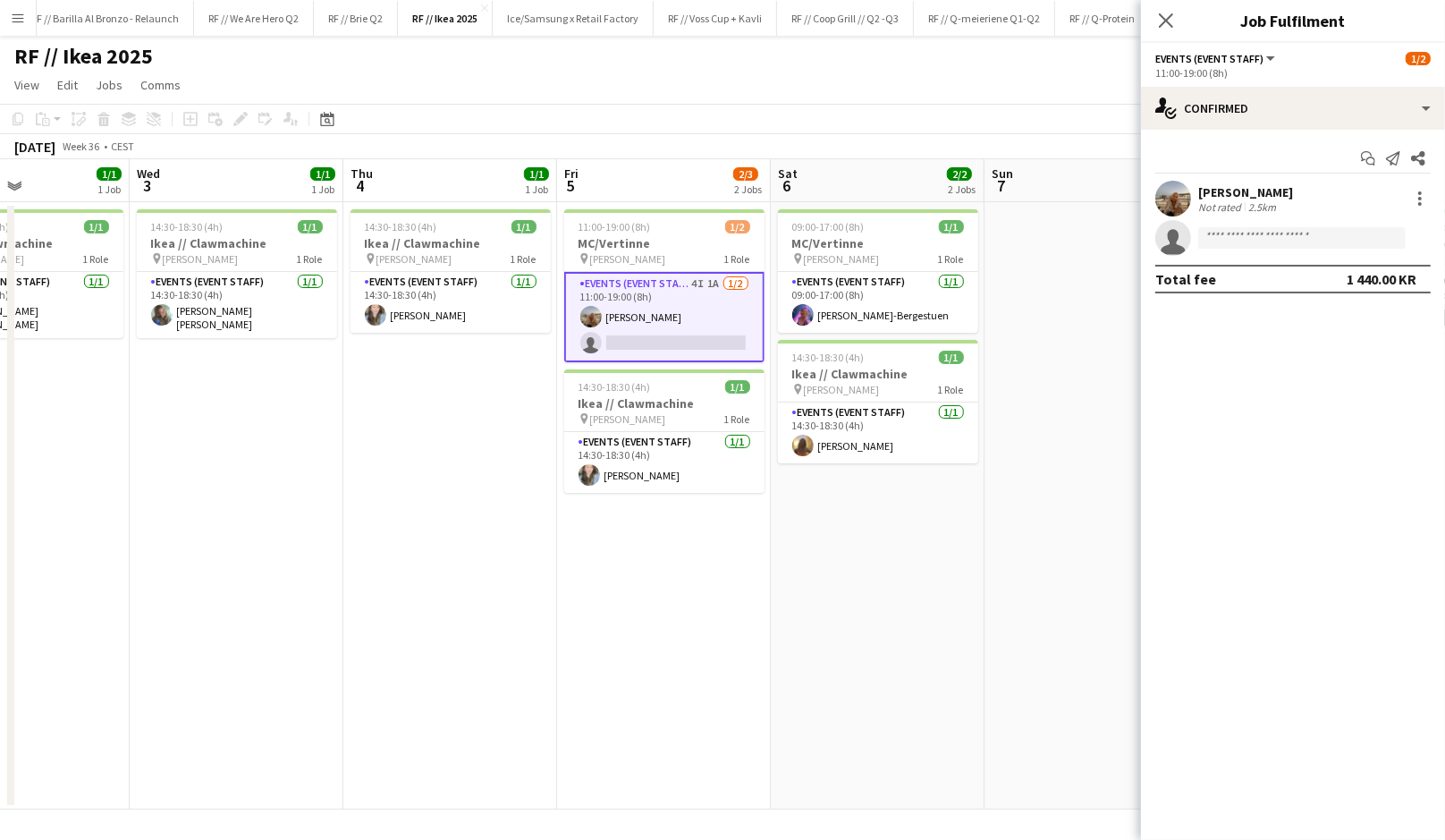
click at [1229, 199] on div "[PERSON_NAME]" at bounding box center [1246, 192] width 95 height 16
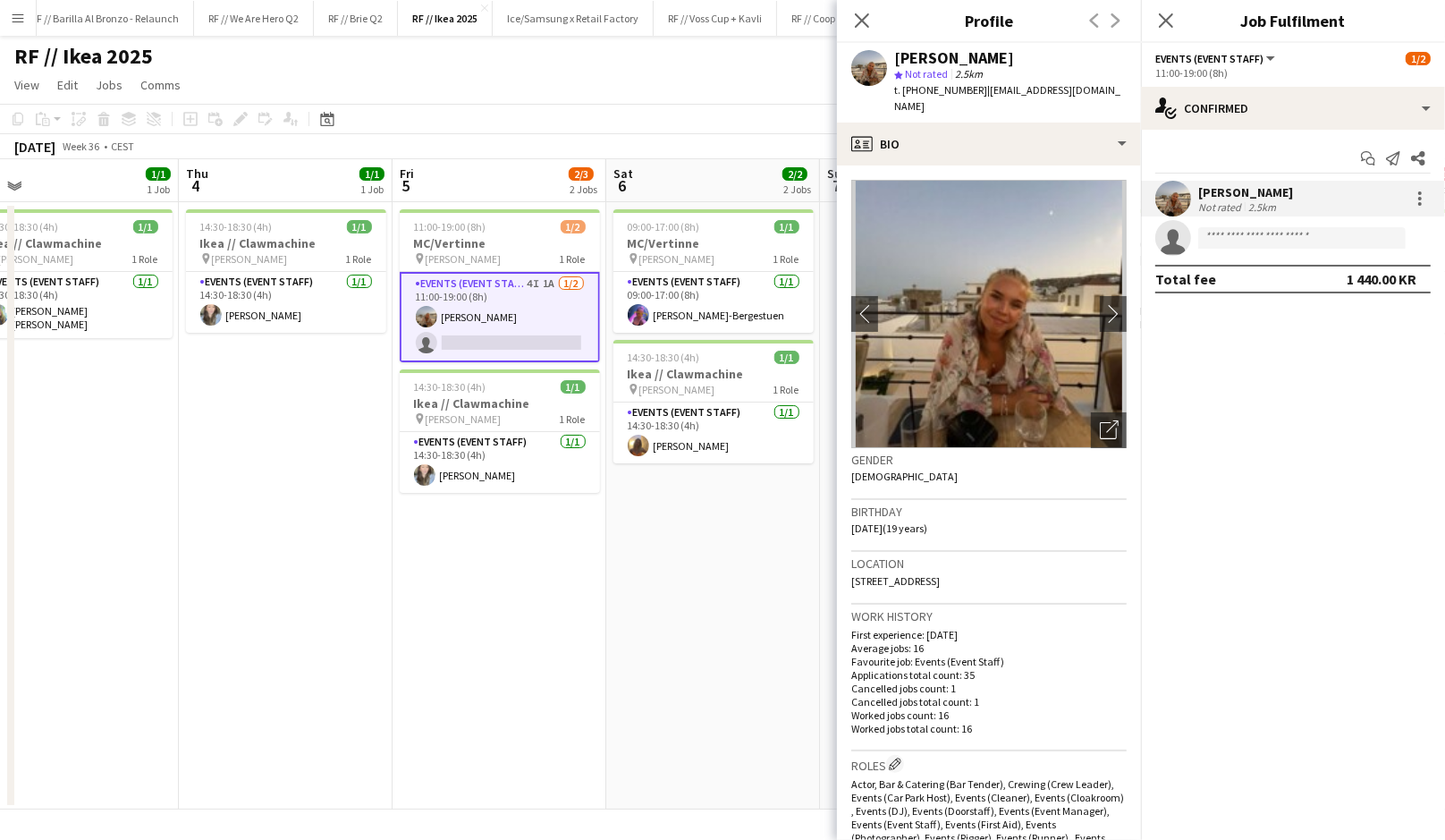
scroll to position [0, 722]
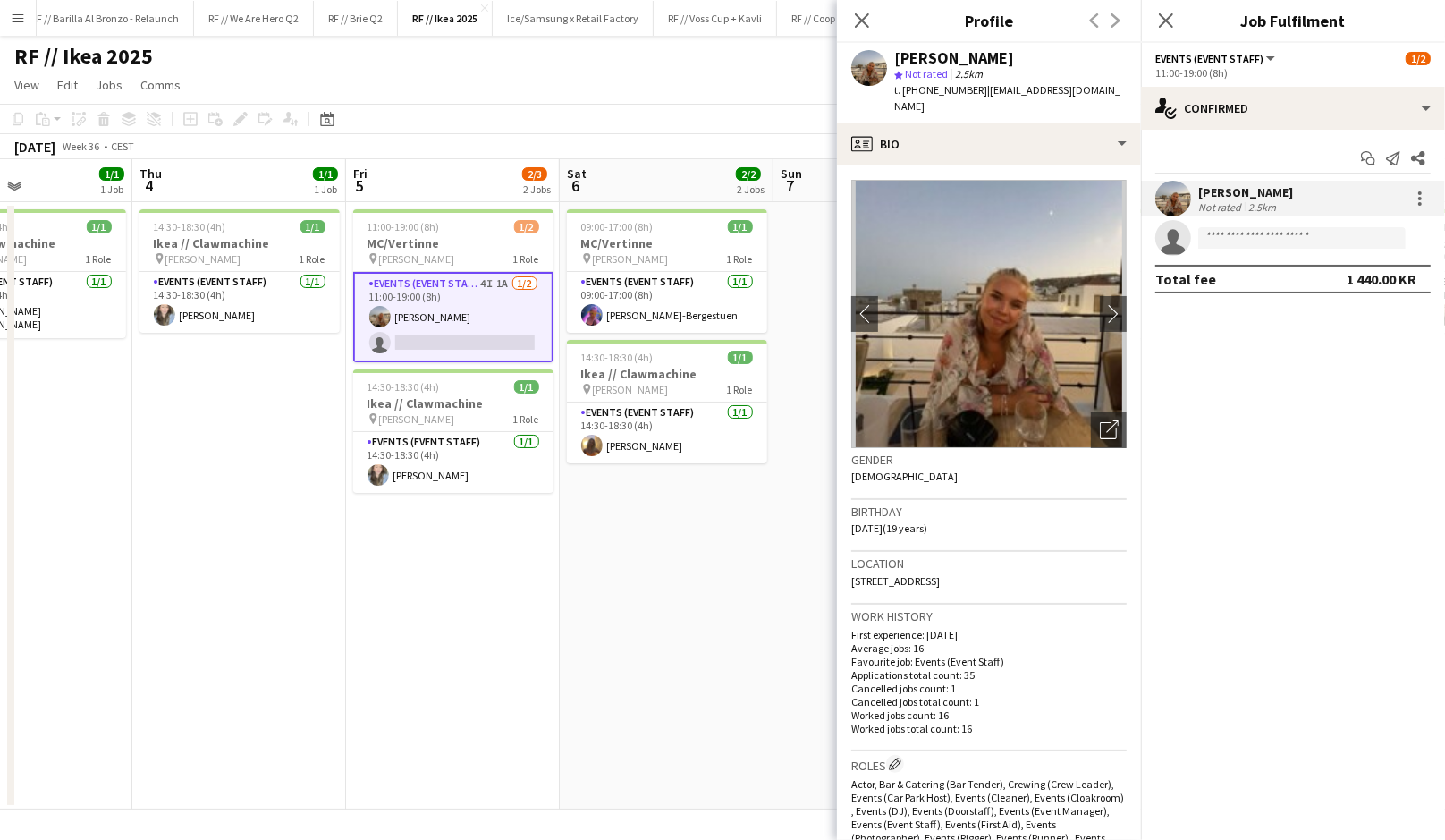
click at [697, 566] on app-date-cell "09:00-17:00 (8h) 1/1 MC/Vertinne pin [PERSON_NAME] 1 Role Events (Event Staff) …" at bounding box center [666, 506] width 213 height 607
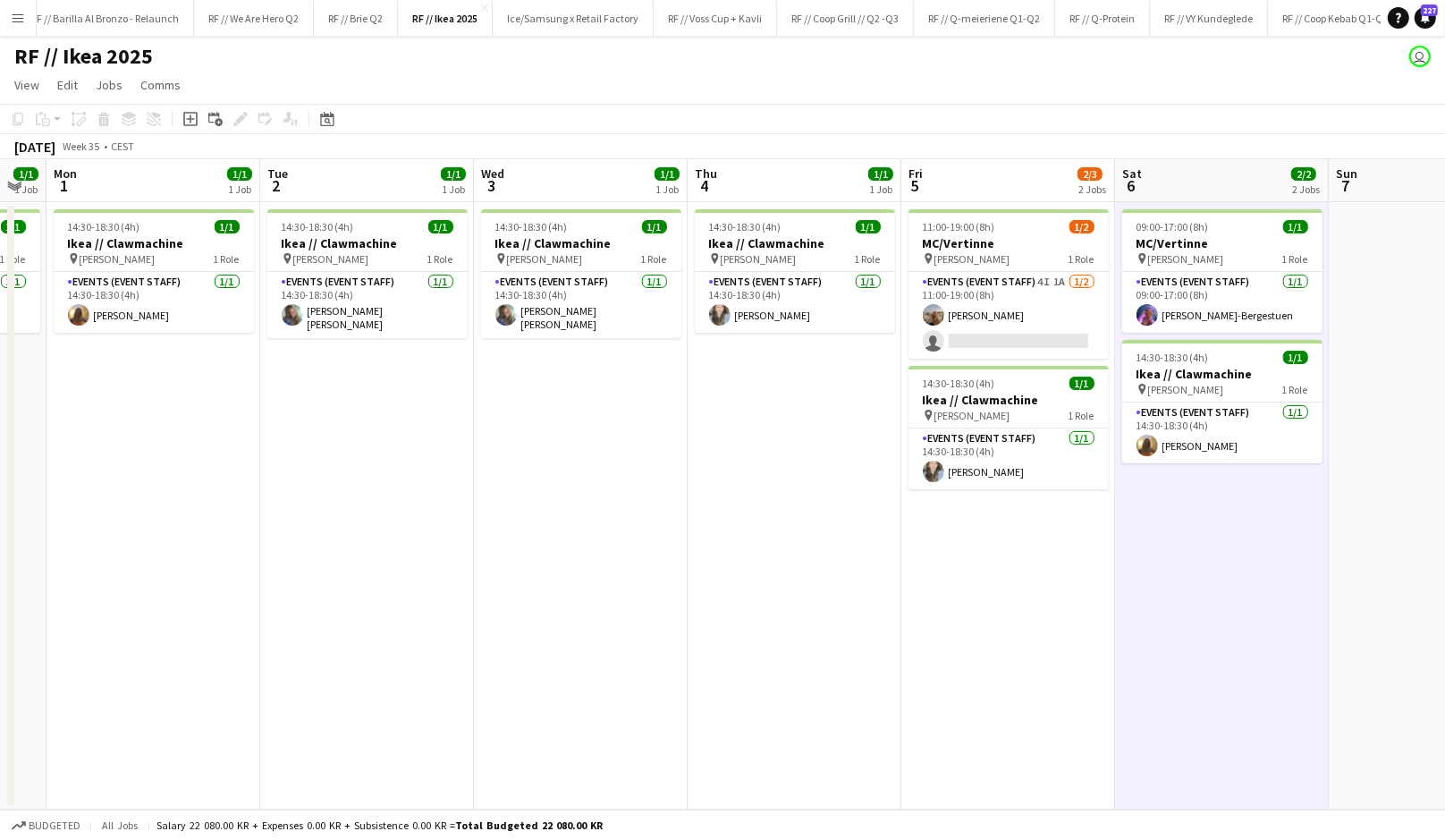
scroll to position [0, 370]
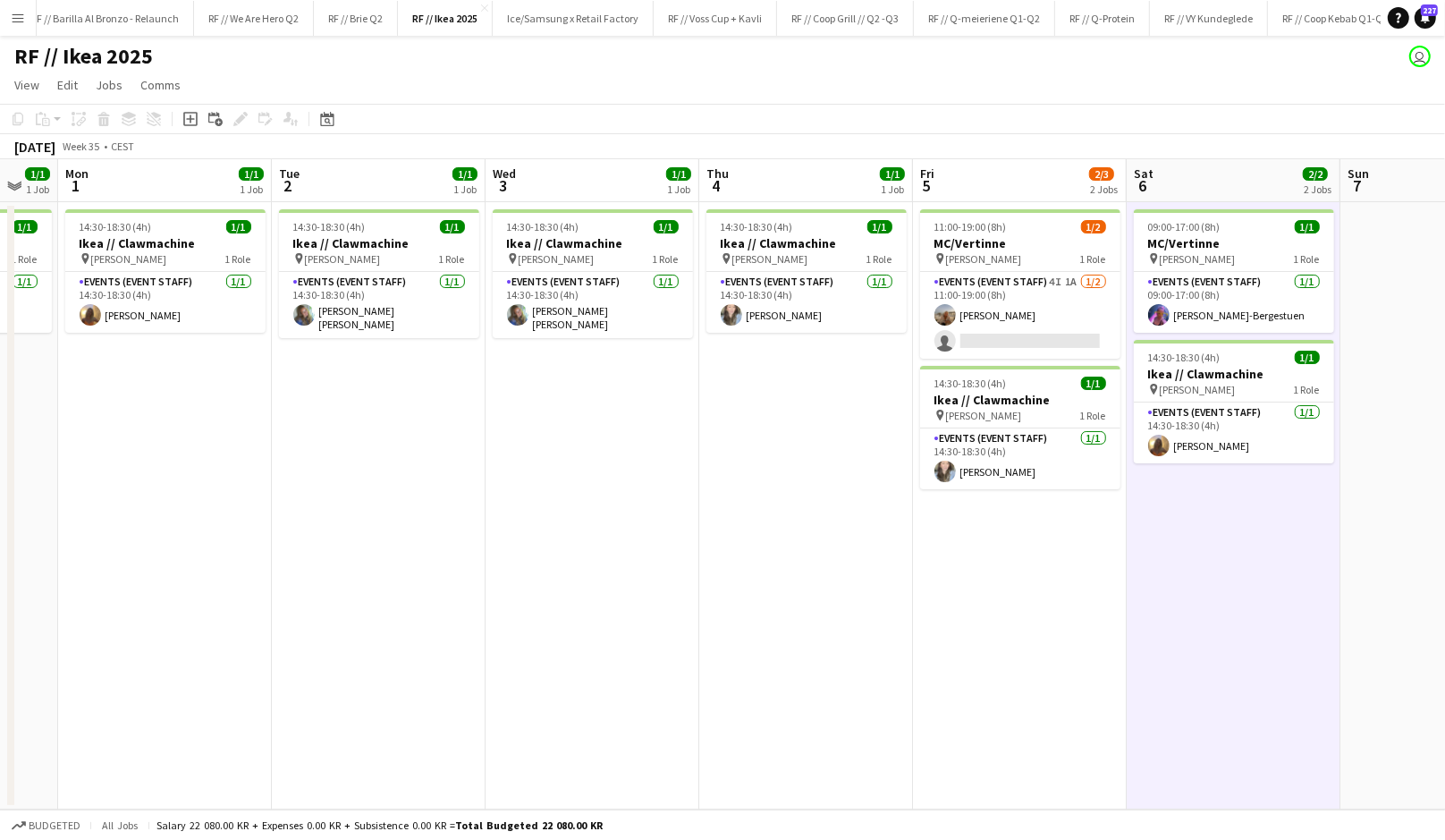
click at [990, 660] on app-date-cell "11:00-19:00 (8h) 1/2 MC/Vertinne pin [PERSON_NAME] 1 Role Events (Event Staff) …" at bounding box center [1020, 506] width 213 height 607
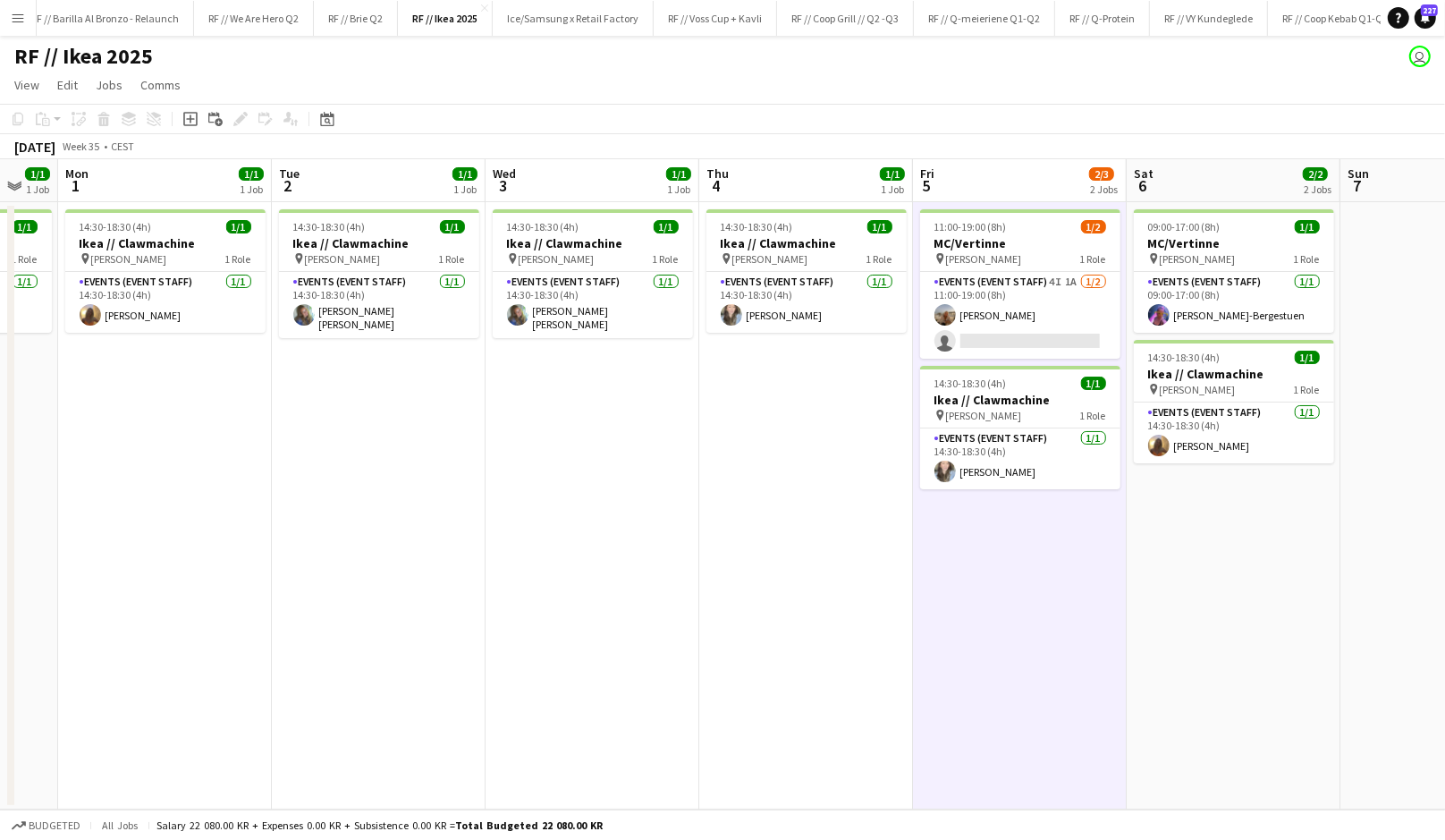
click at [990, 660] on app-date-cell "11:00-19:00 (8h) 1/2 MC/Vertinne pin [PERSON_NAME] 1 Role Events (Event Staff) …" at bounding box center [1020, 506] width 213 height 607
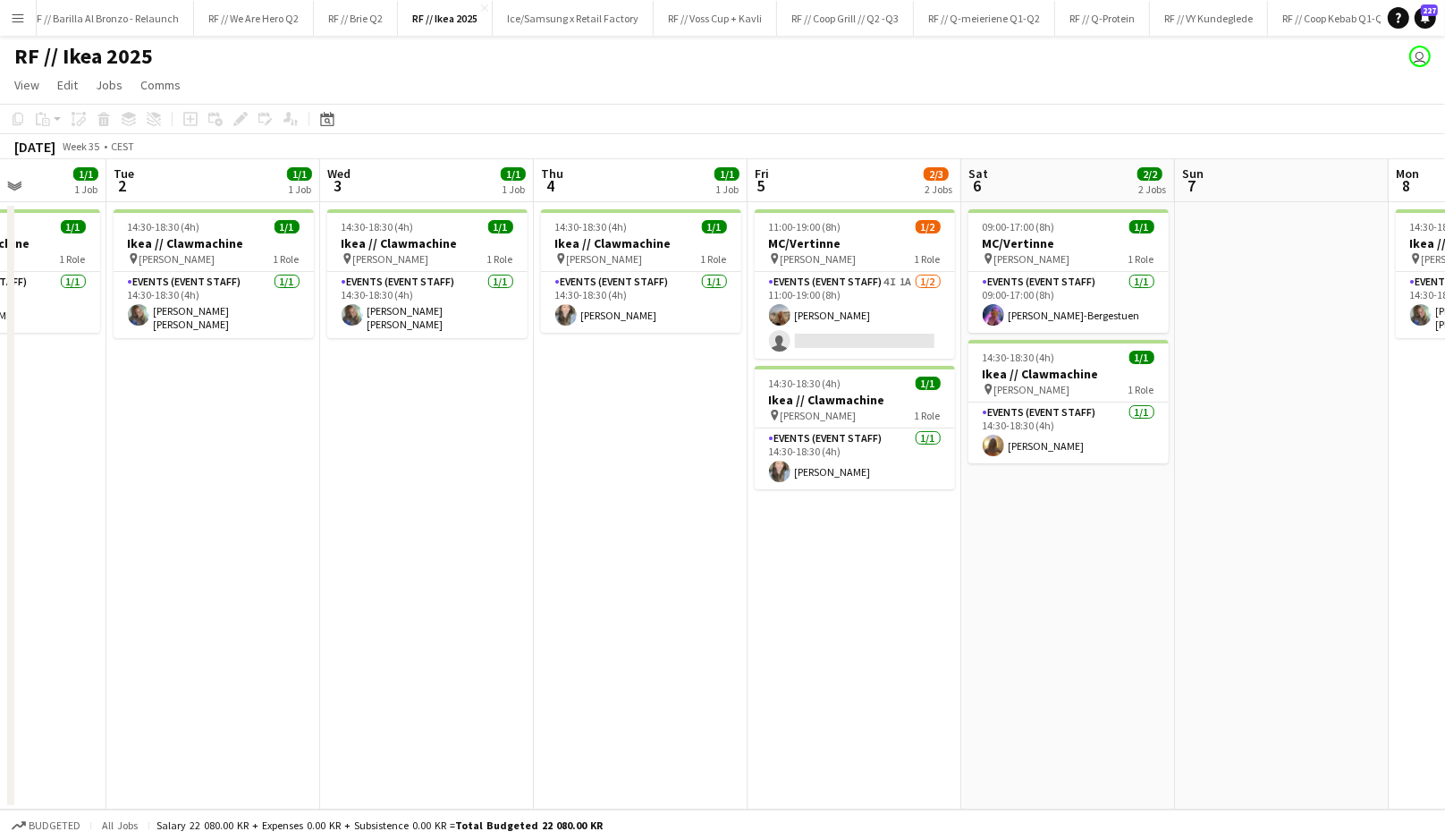
scroll to position [0, 552]
